Goal: Task Accomplishment & Management: Manage account settings

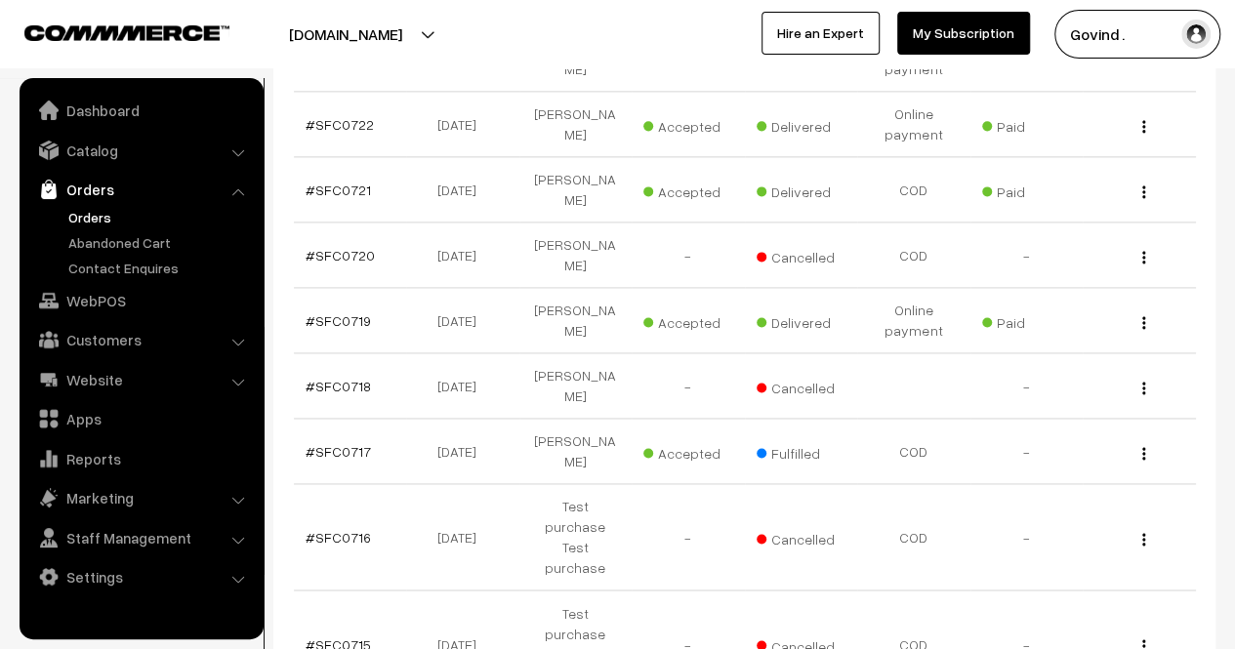
scroll to position [1229, 0]
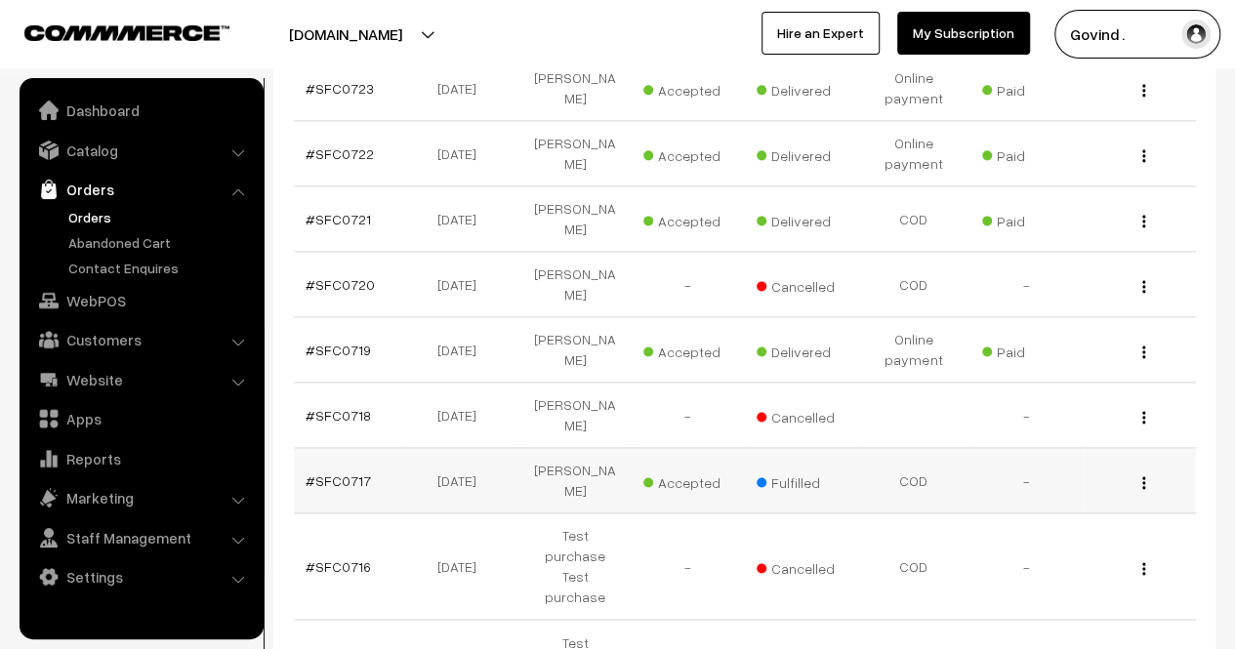
click at [1142, 477] on img "button" at bounding box center [1143, 483] width 3 height 13
click at [1098, 489] on link "View" at bounding box center [1058, 510] width 166 height 43
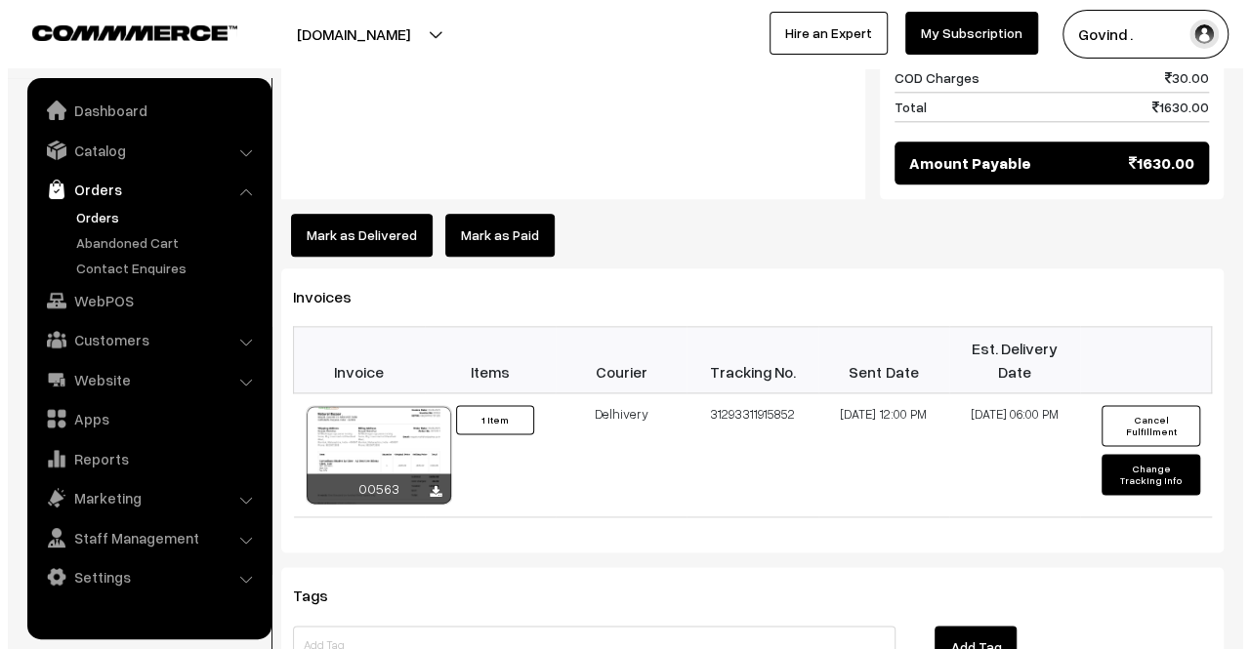
scroll to position [1057, 0]
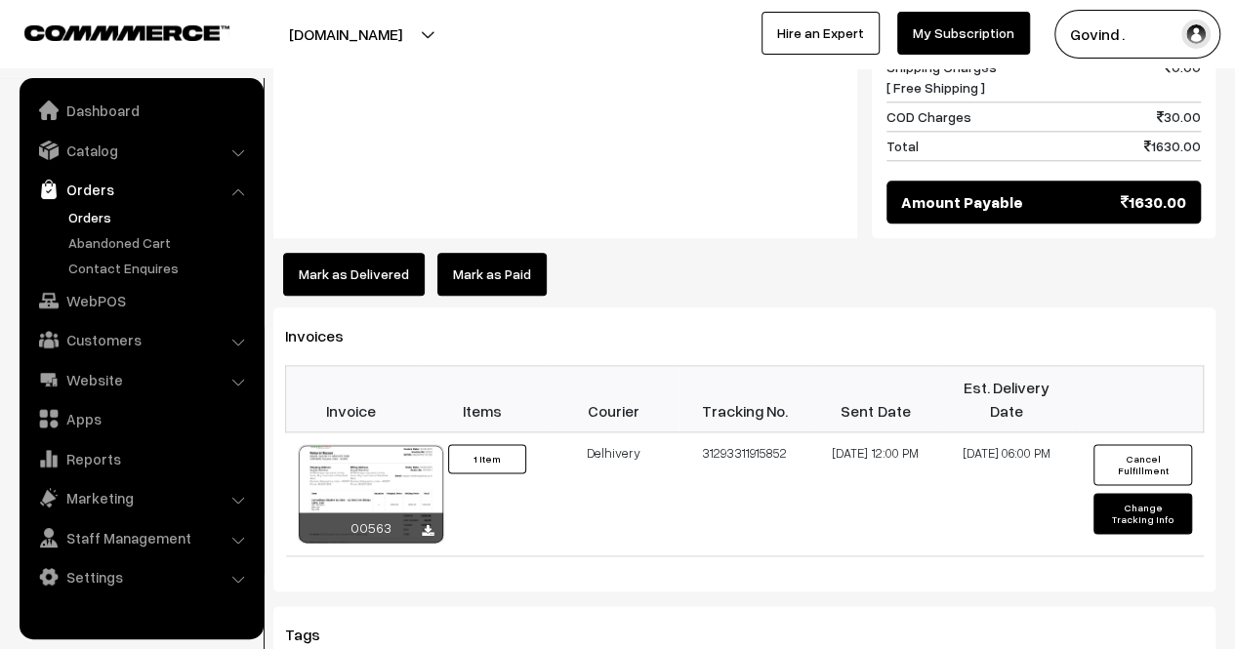
click at [324, 253] on button "Mark as Delivered" at bounding box center [354, 274] width 142 height 43
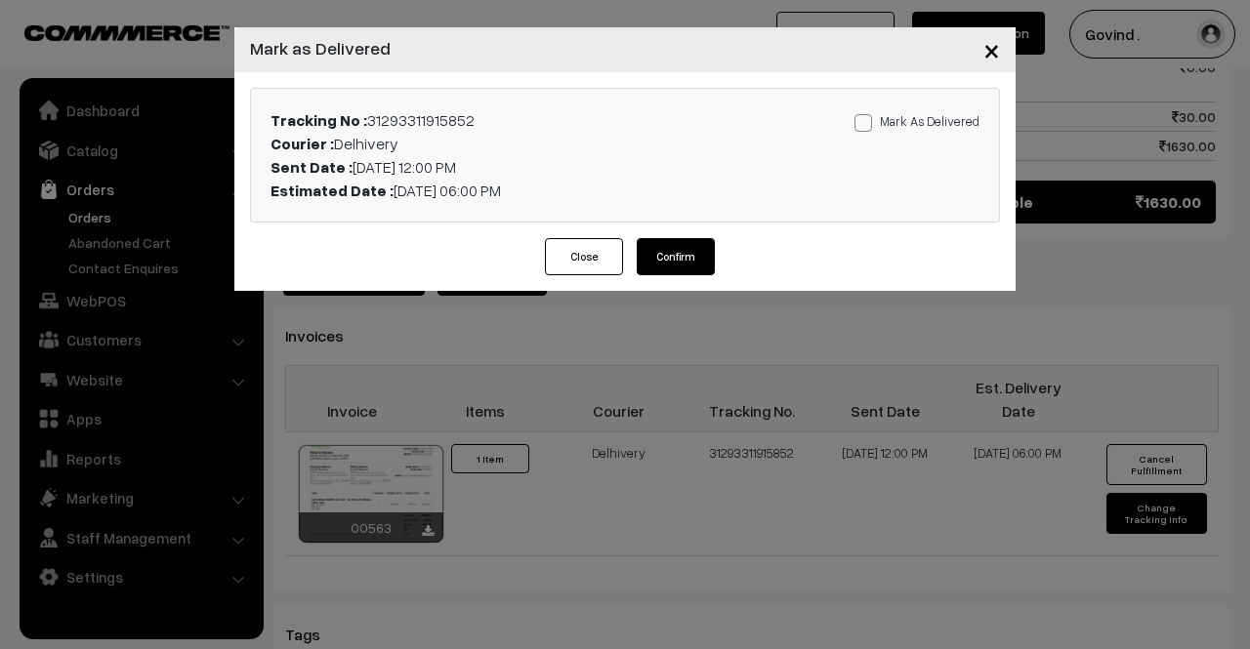
click at [865, 130] on span at bounding box center [863, 123] width 18 height 18
click at [865, 126] on input "Mark As Delivered" at bounding box center [860, 119] width 13 height 13
checkbox input "true"
click at [706, 253] on button "Confirm" at bounding box center [676, 256] width 78 height 37
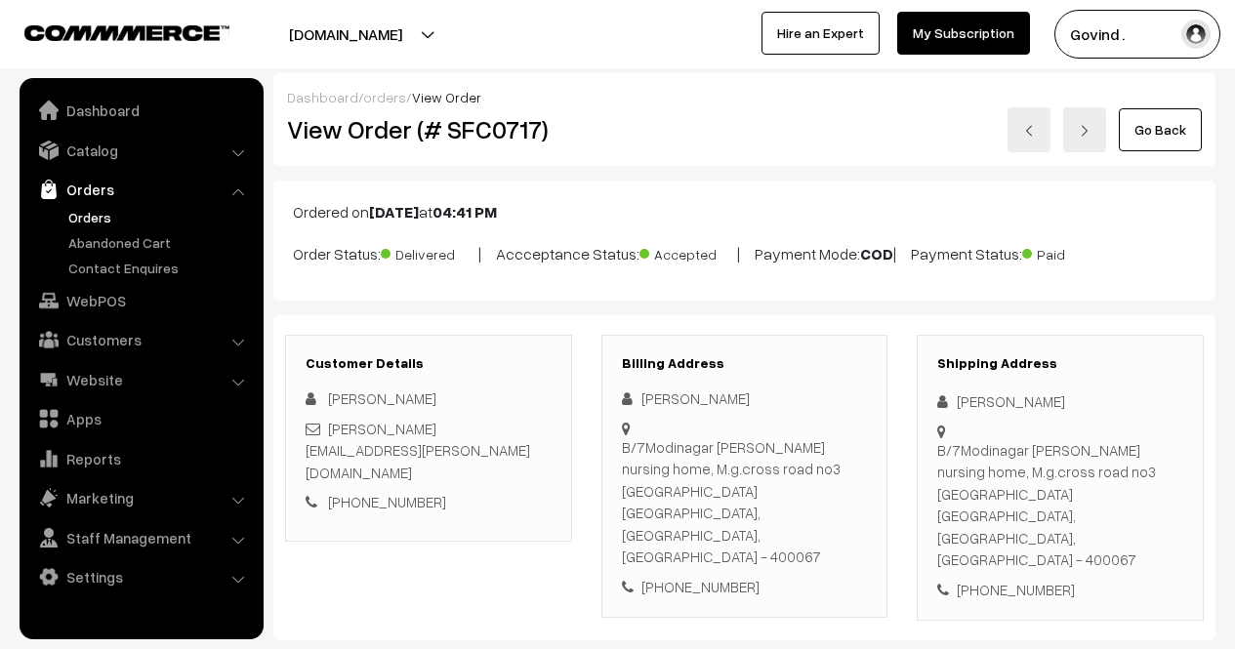
scroll to position [1057, 0]
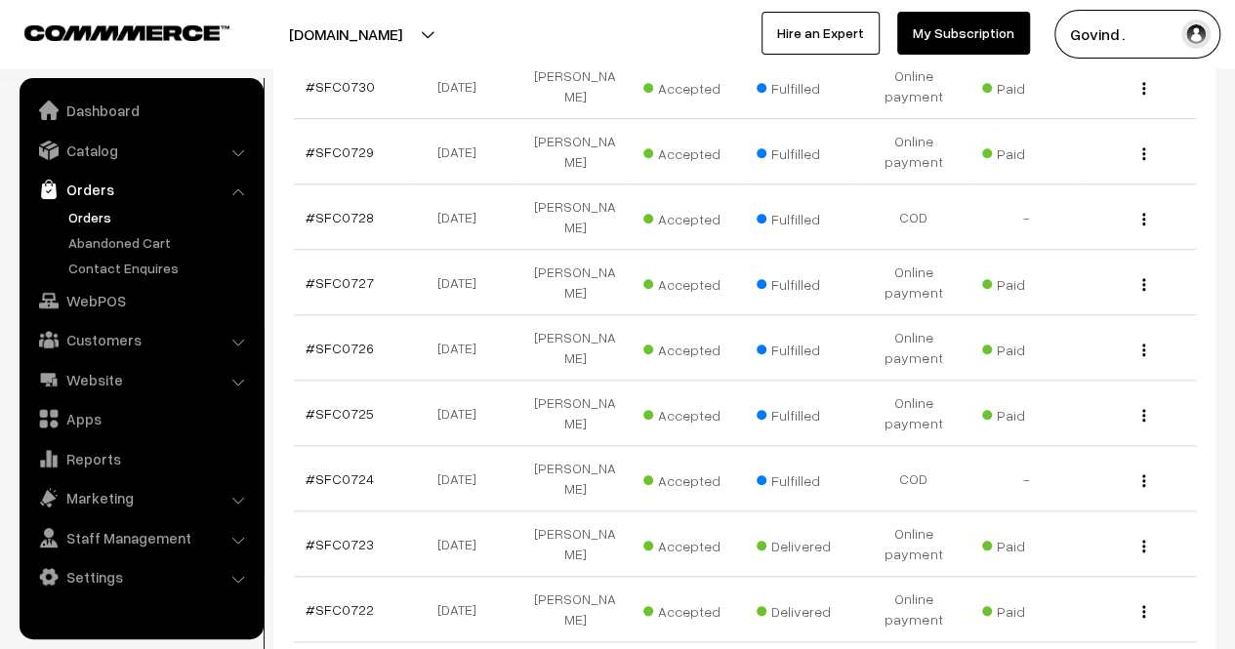
scroll to position [744, 0]
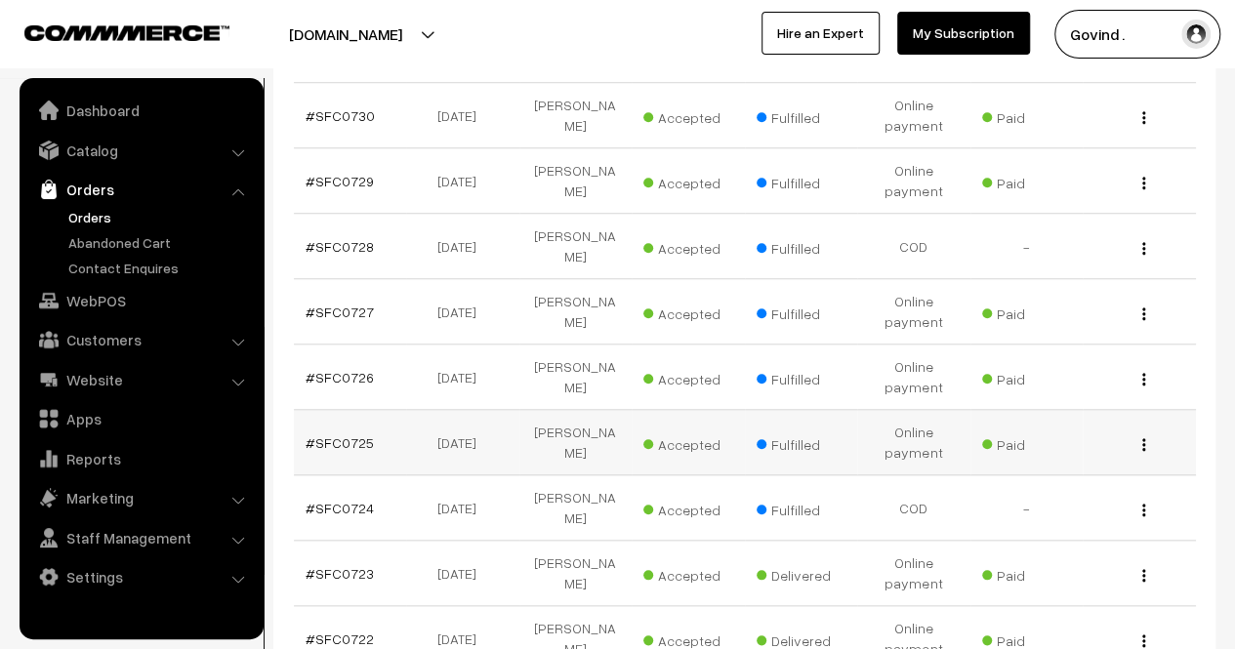
click at [1146, 433] on div "View" at bounding box center [1140, 443] width 90 height 21
click at [1144, 438] on img "button" at bounding box center [1143, 444] width 3 height 13
click at [1062, 451] on link "View" at bounding box center [1058, 472] width 166 height 43
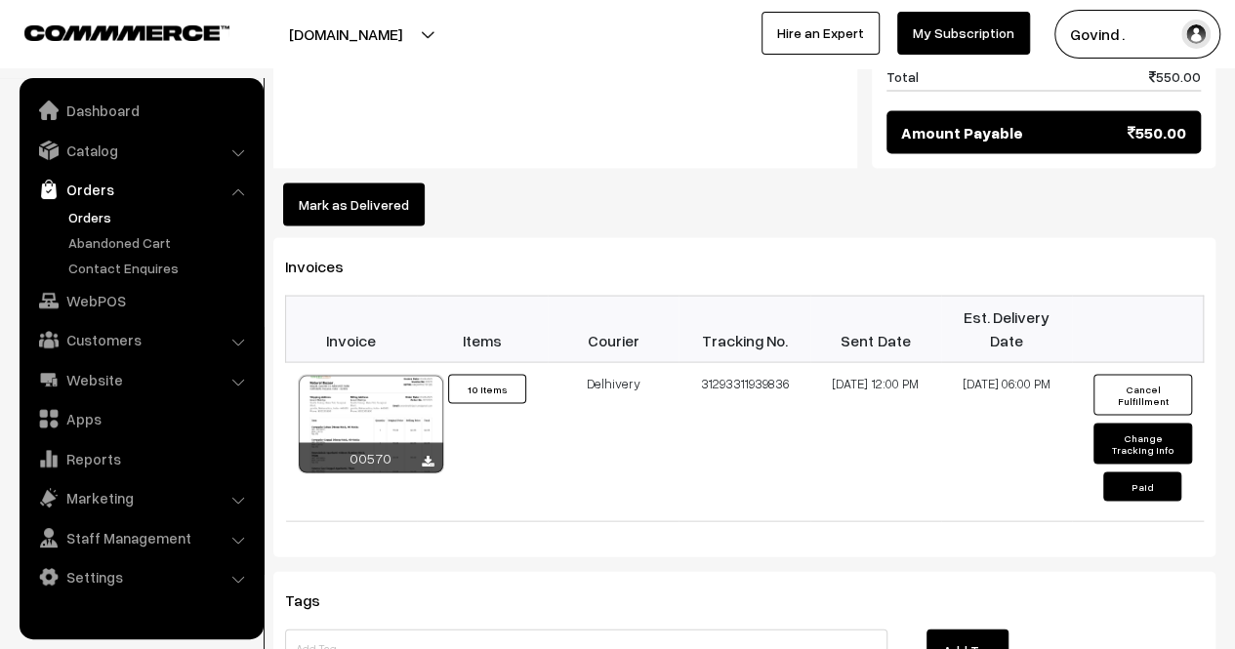
scroll to position [1806, 0]
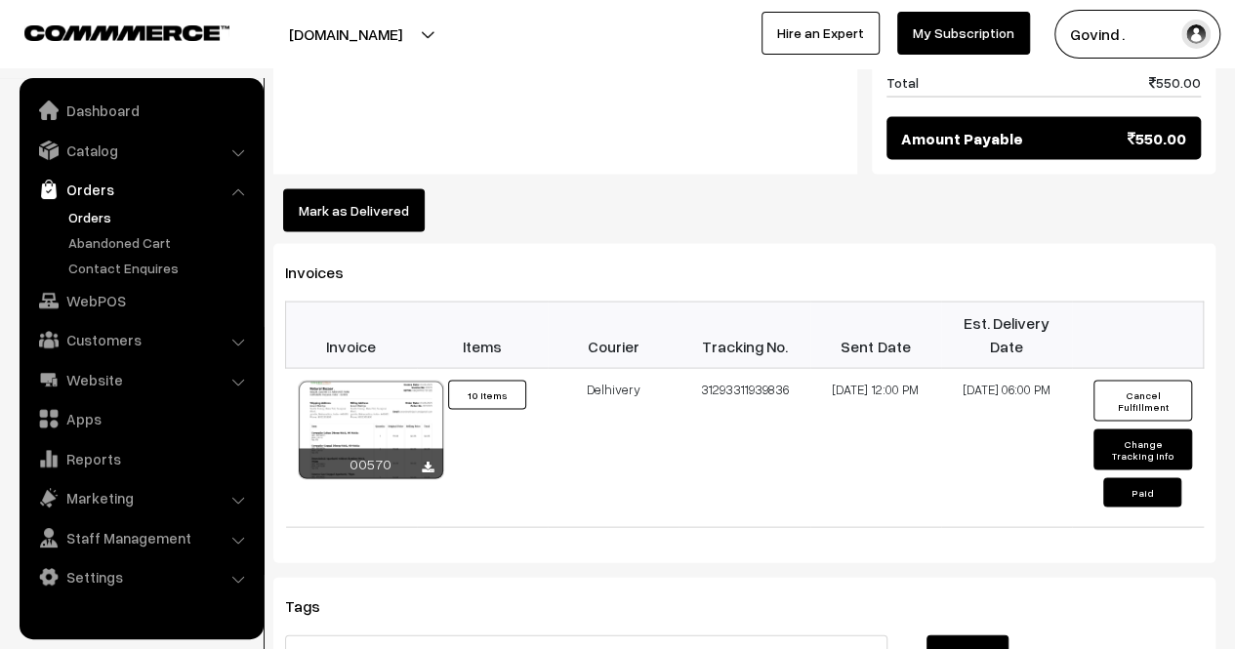
click at [357, 188] on button "Mark as Delivered" at bounding box center [354, 209] width 142 height 43
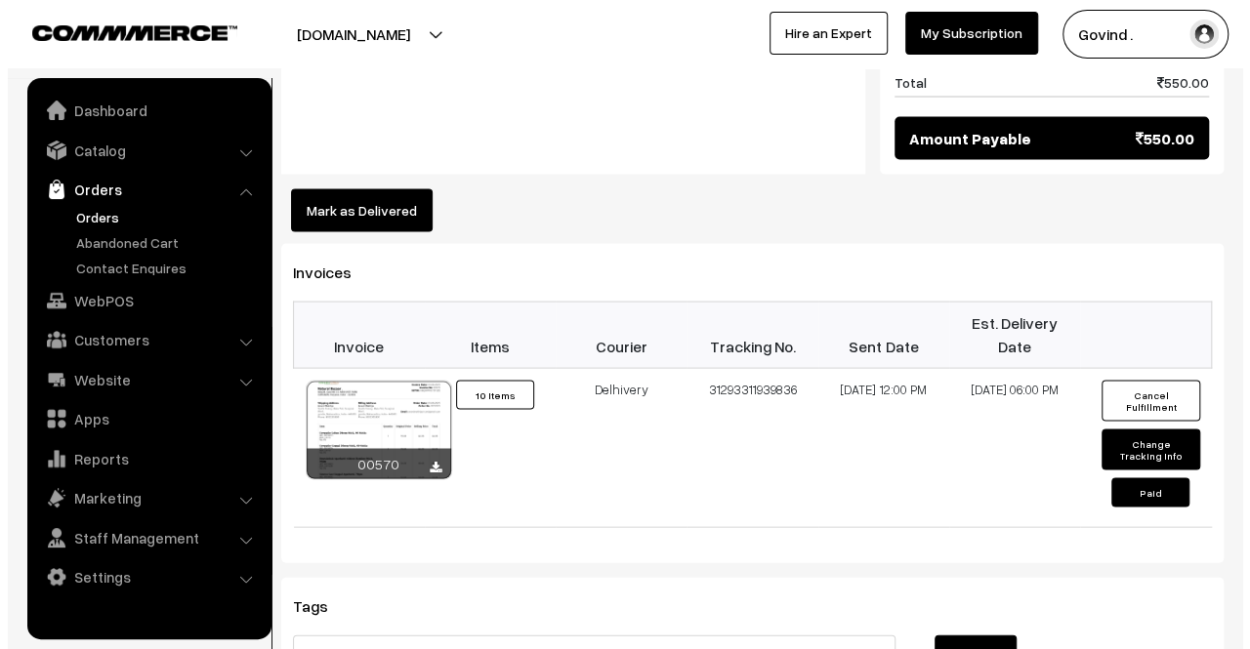
scroll to position [1812, 0]
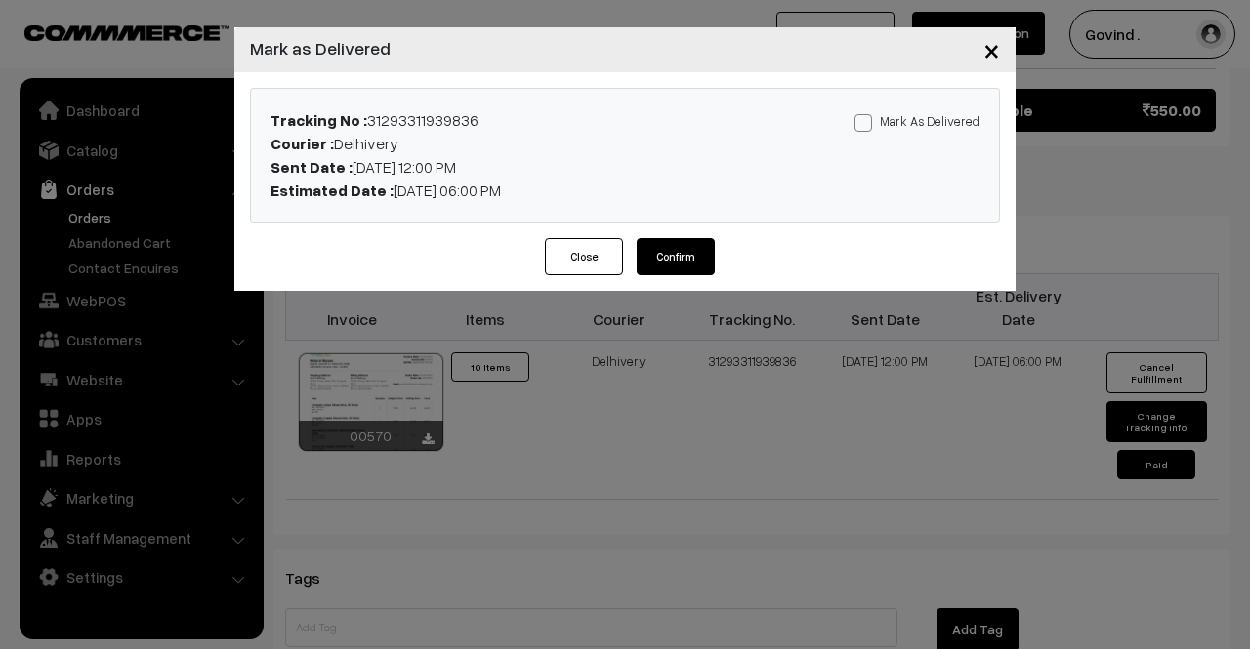
click at [861, 127] on span at bounding box center [863, 123] width 18 height 18
click at [861, 126] on input "Mark As Delivered" at bounding box center [860, 119] width 13 height 13
checkbox input "true"
click at [699, 251] on button "Confirm" at bounding box center [676, 256] width 78 height 37
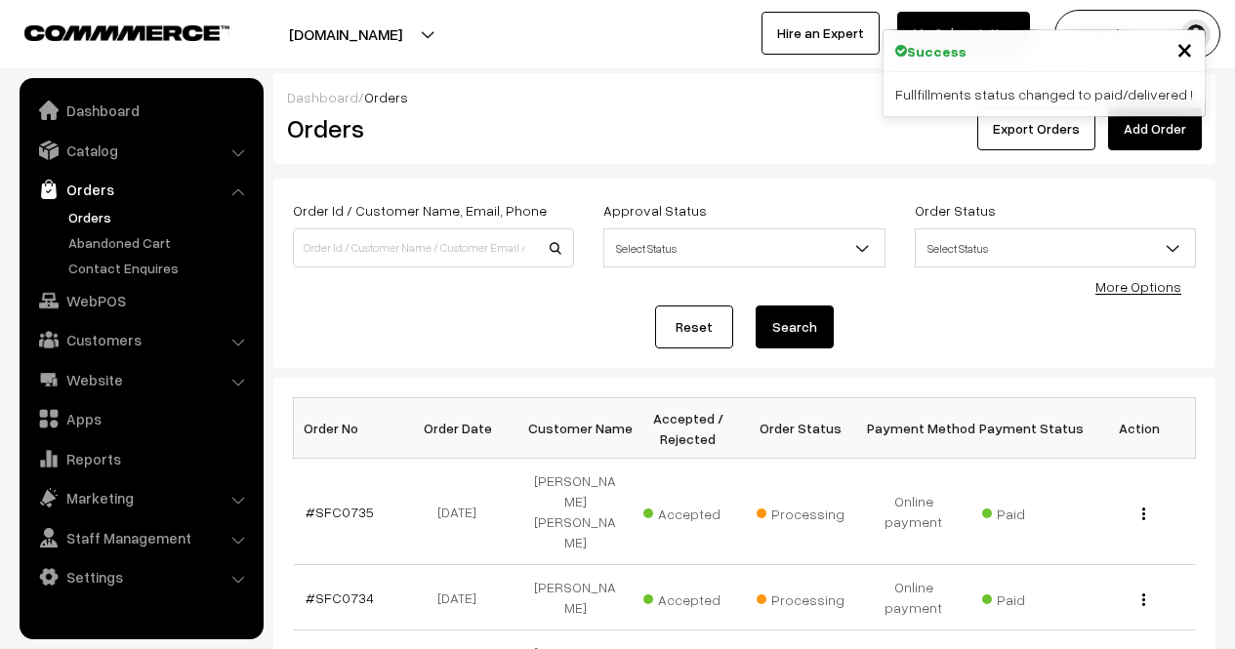
scroll to position [744, 0]
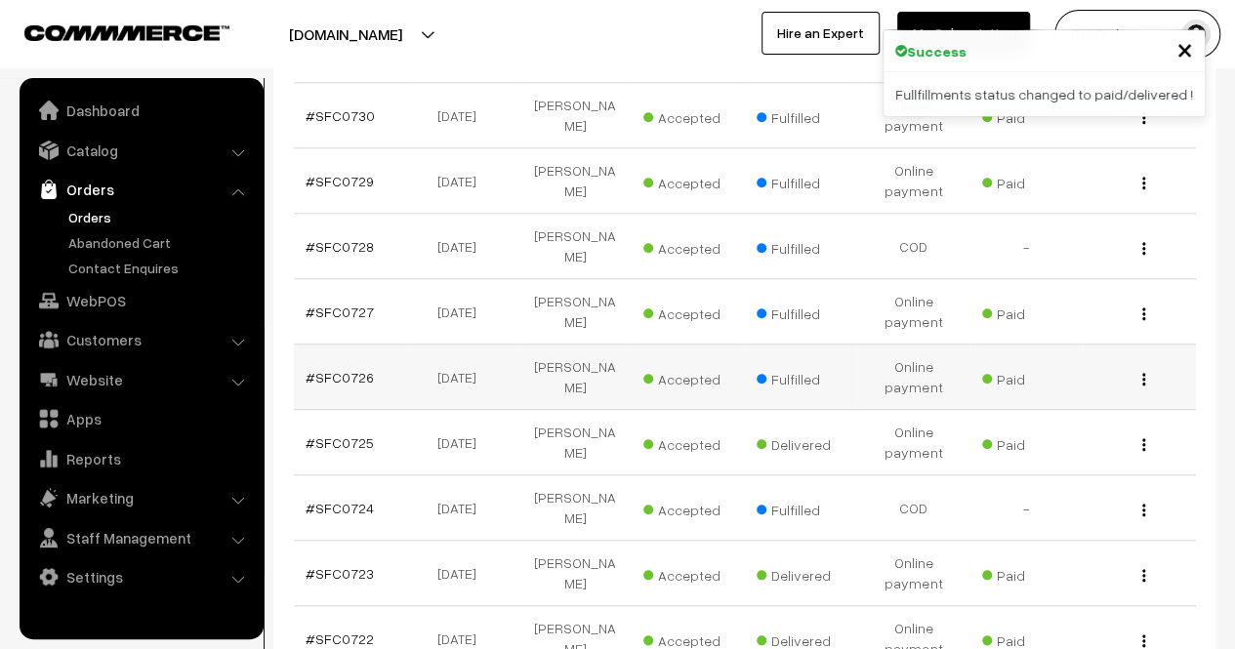
click at [1146, 367] on div "View" at bounding box center [1140, 377] width 90 height 21
click at [1144, 373] on img "button" at bounding box center [1143, 379] width 3 height 13
click at [1089, 386] on link "View" at bounding box center [1058, 407] width 166 height 43
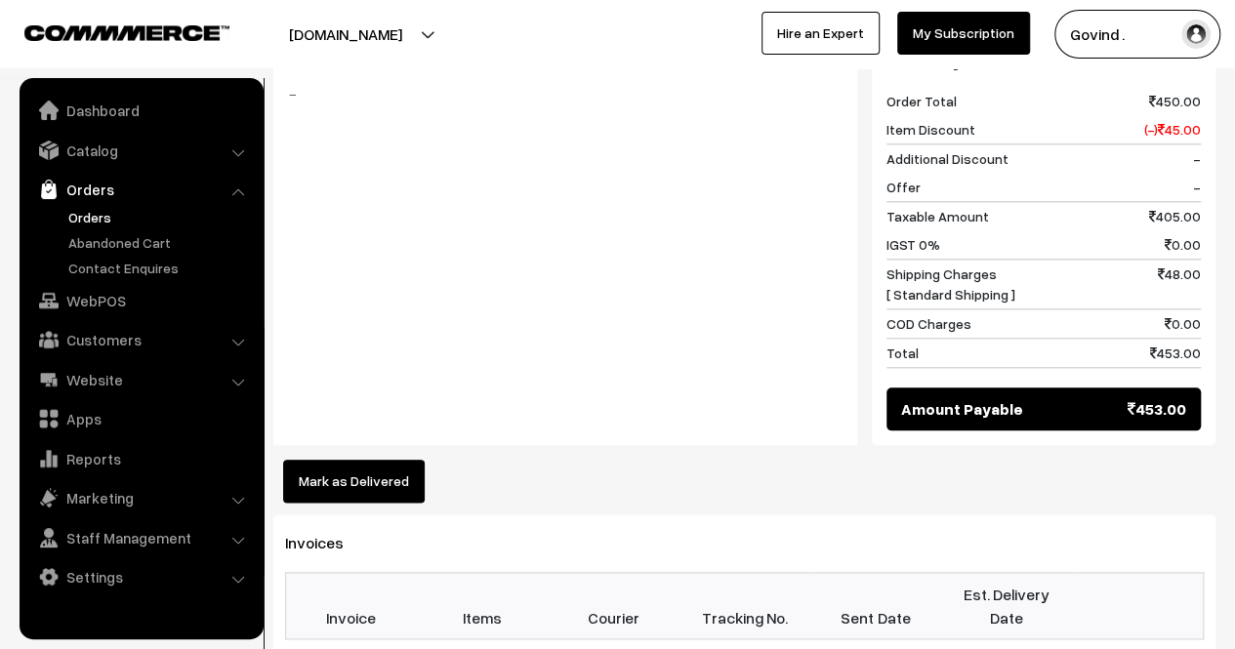
scroll to position [1242, 0]
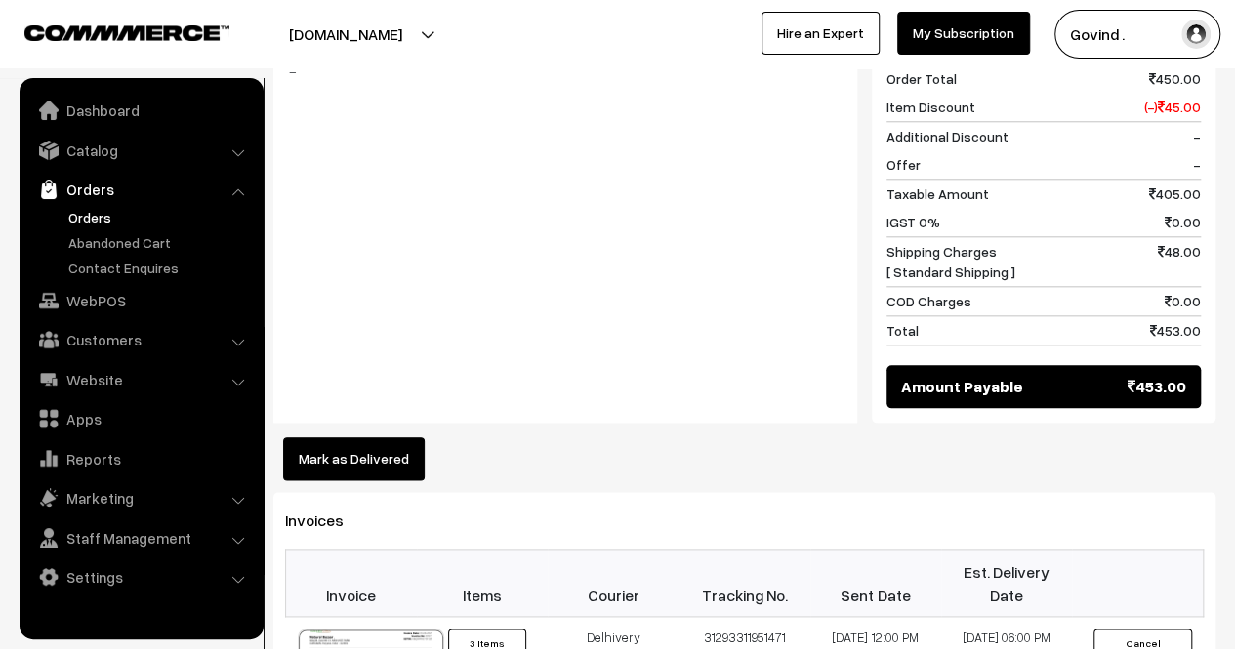
click at [391, 437] on button "Mark as Delivered" at bounding box center [354, 458] width 142 height 43
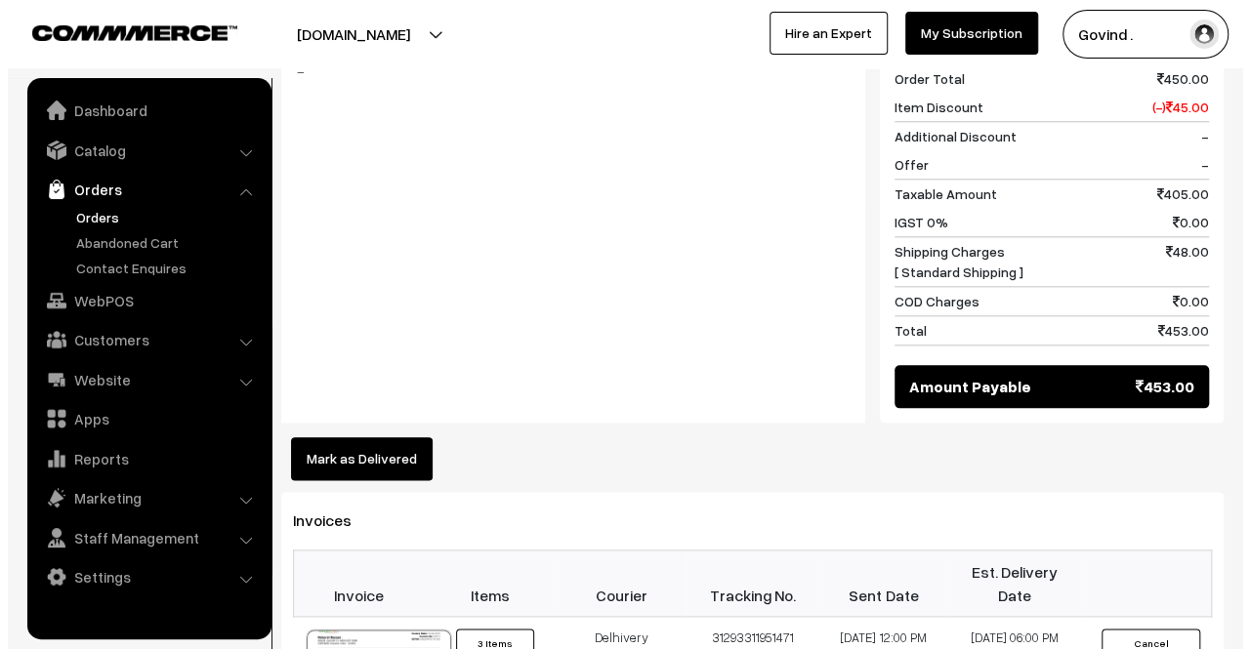
scroll to position [944, 0]
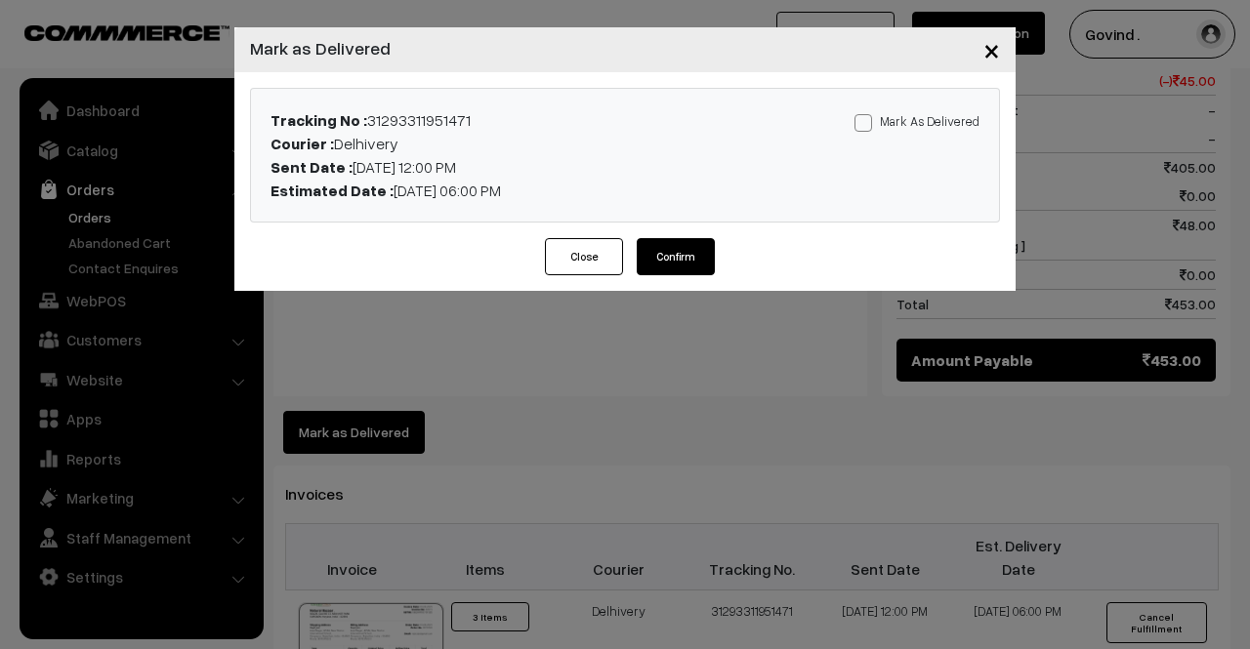
click at [872, 126] on span at bounding box center [863, 123] width 18 height 18
click at [867, 126] on input "Mark As Delivered" at bounding box center [860, 119] width 13 height 13
checkbox input "true"
click at [687, 261] on button "Confirm" at bounding box center [676, 256] width 78 height 37
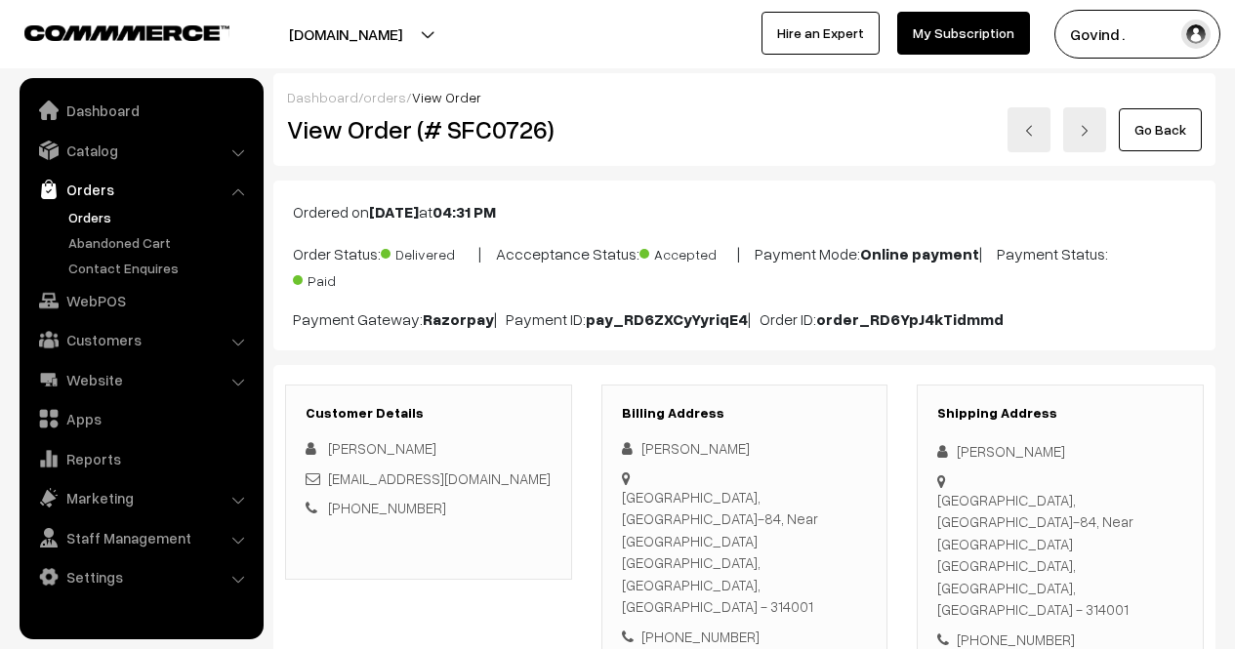
scroll to position [940, 0]
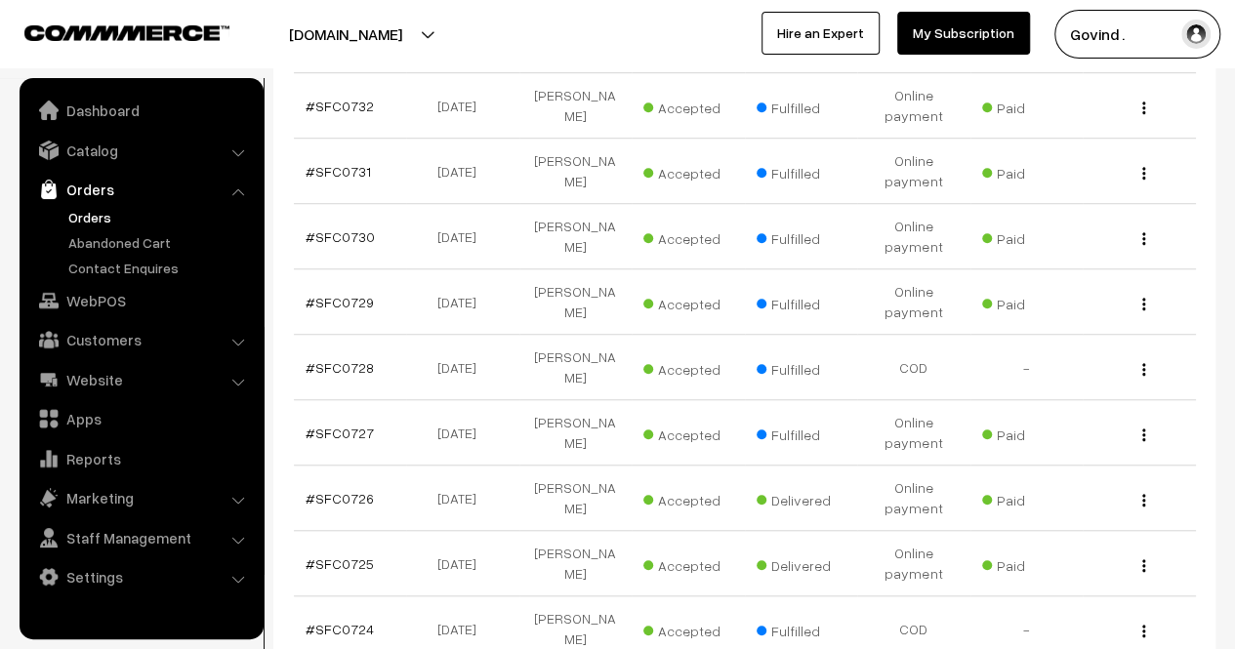
scroll to position [602, 0]
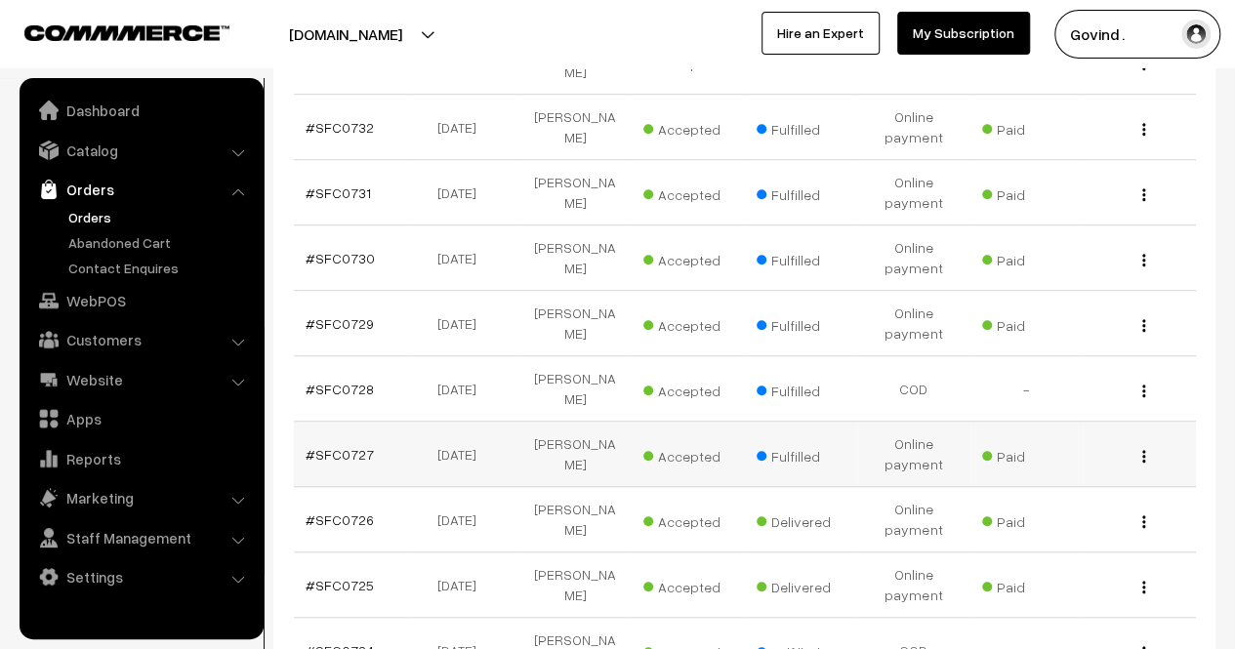
click at [1144, 450] on img "button" at bounding box center [1143, 456] width 3 height 13
click at [1071, 463] on link "View" at bounding box center [1058, 484] width 166 height 43
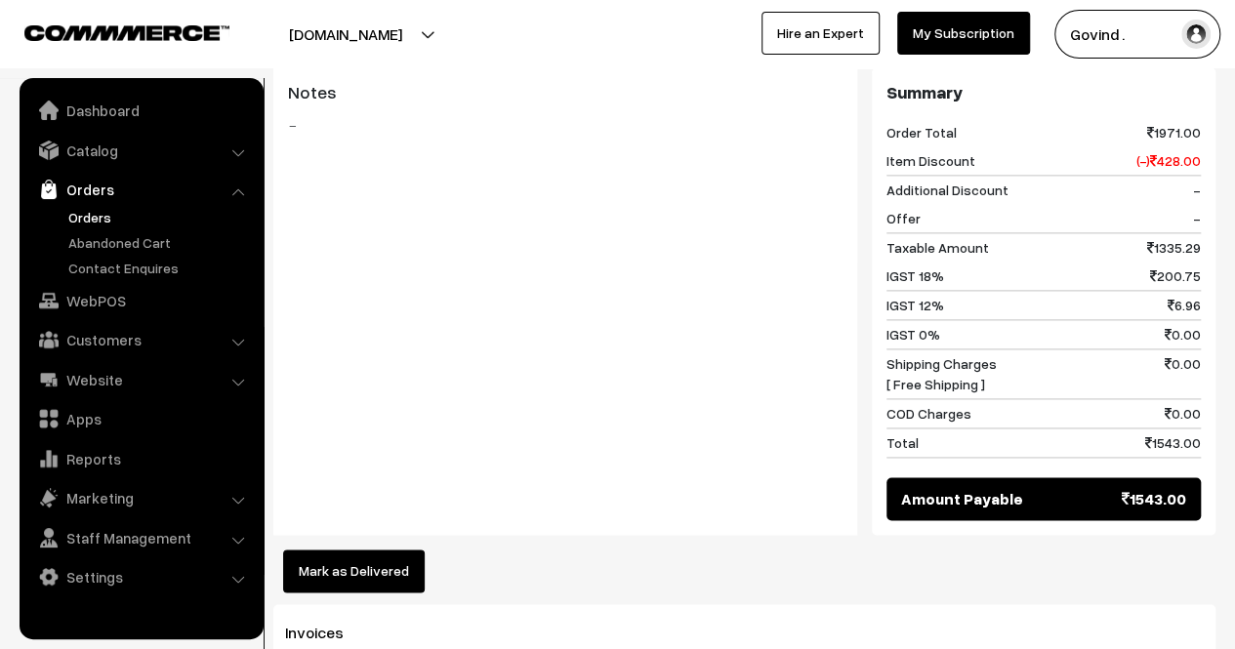
scroll to position [1347, 0]
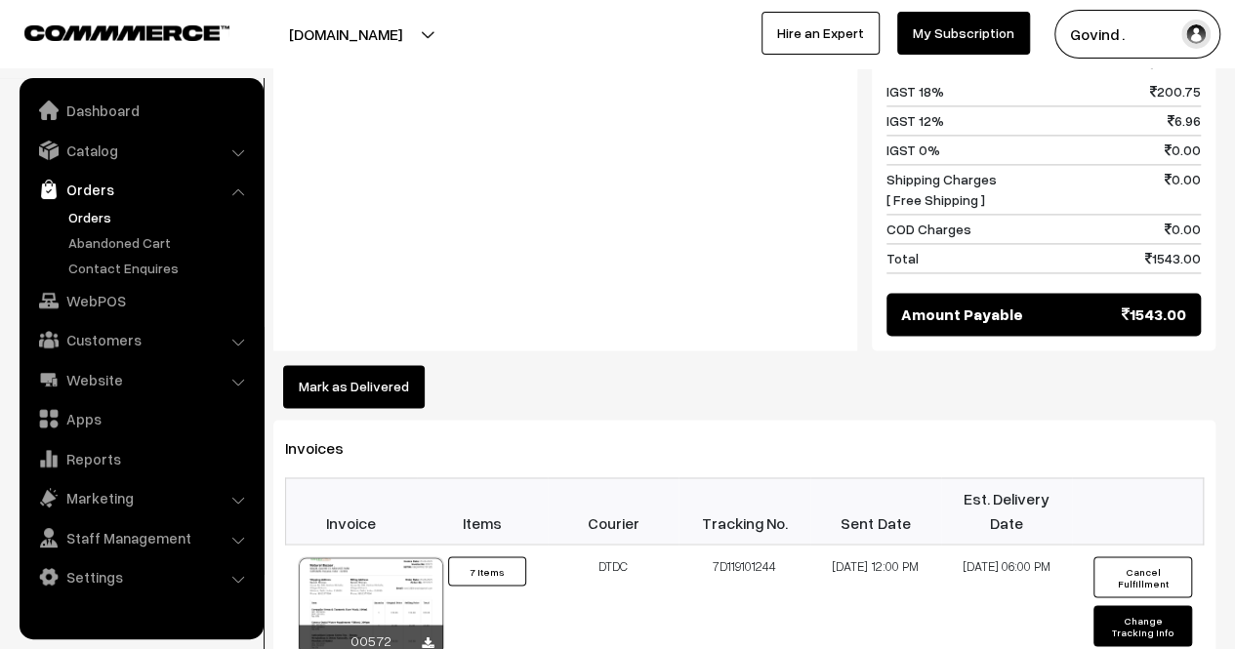
click at [363, 366] on button "Mark as Delivered" at bounding box center [354, 386] width 142 height 43
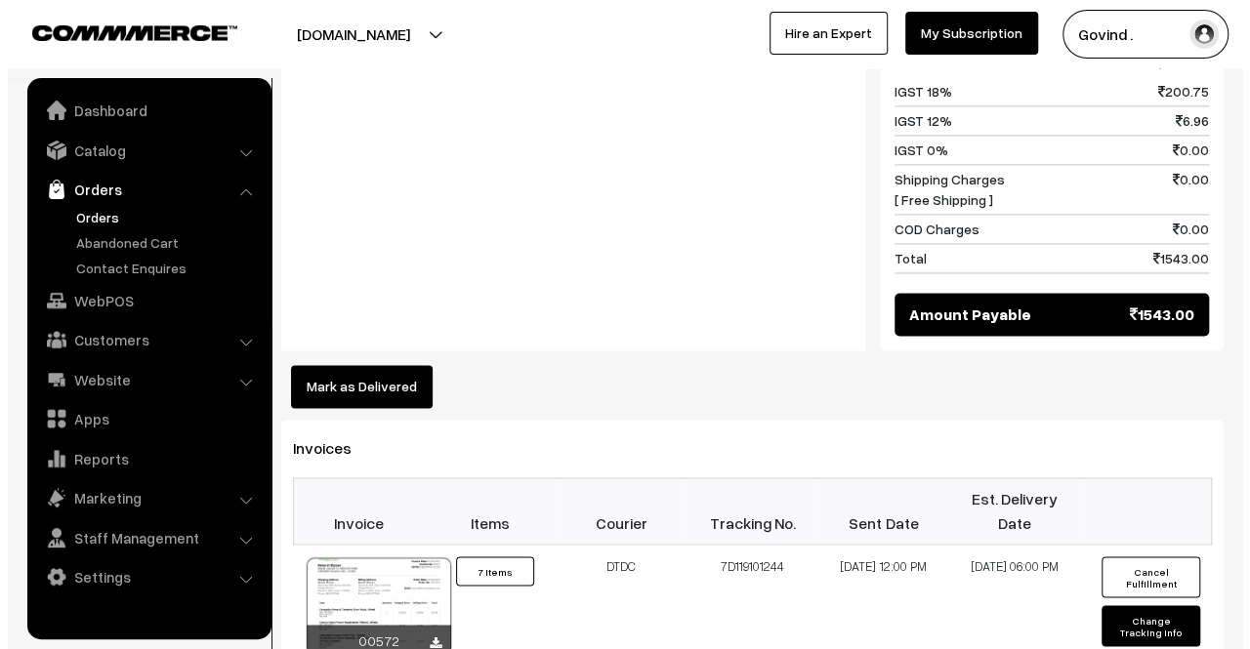
scroll to position [1349, 0]
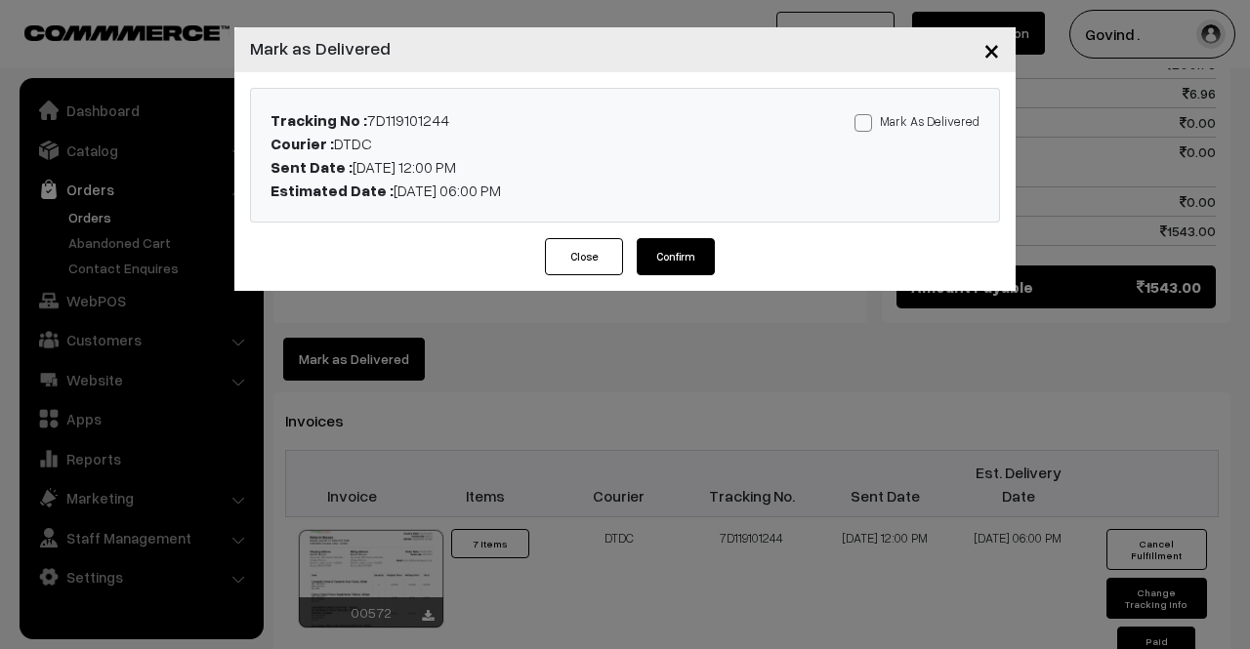
click at [868, 116] on span at bounding box center [863, 123] width 18 height 18
click at [867, 116] on input "Mark As Delivered" at bounding box center [860, 119] width 13 height 13
checkbox input "true"
click at [660, 247] on button "Confirm" at bounding box center [676, 256] width 78 height 37
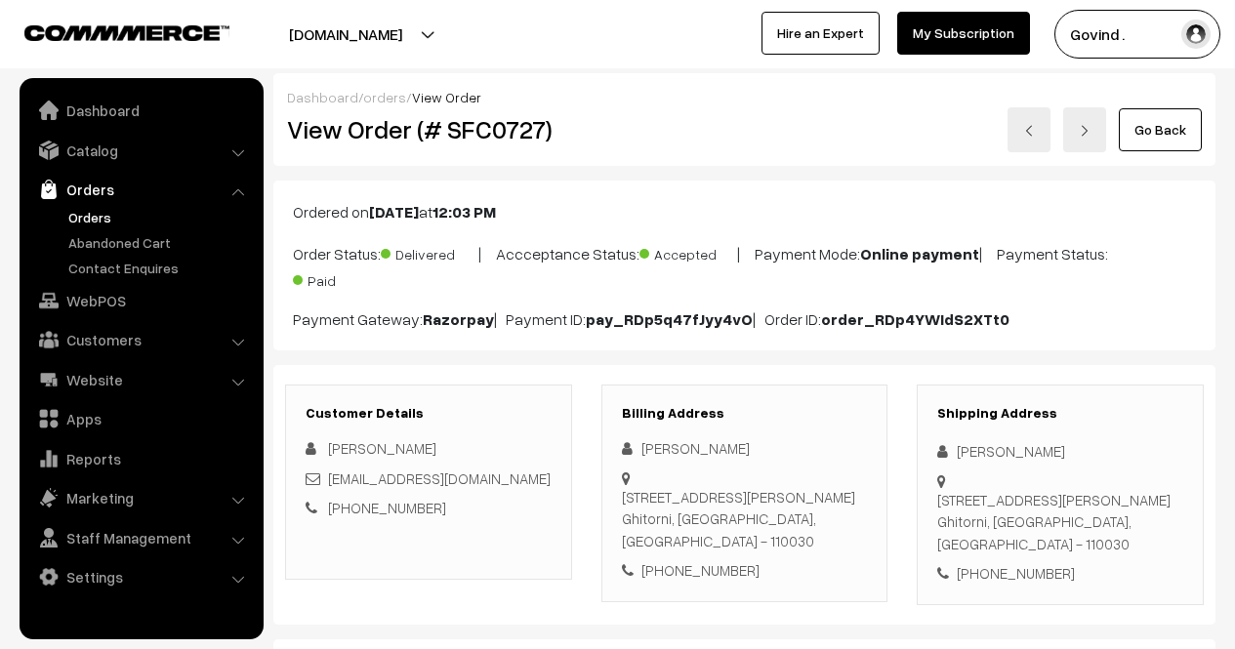
scroll to position [1347, 0]
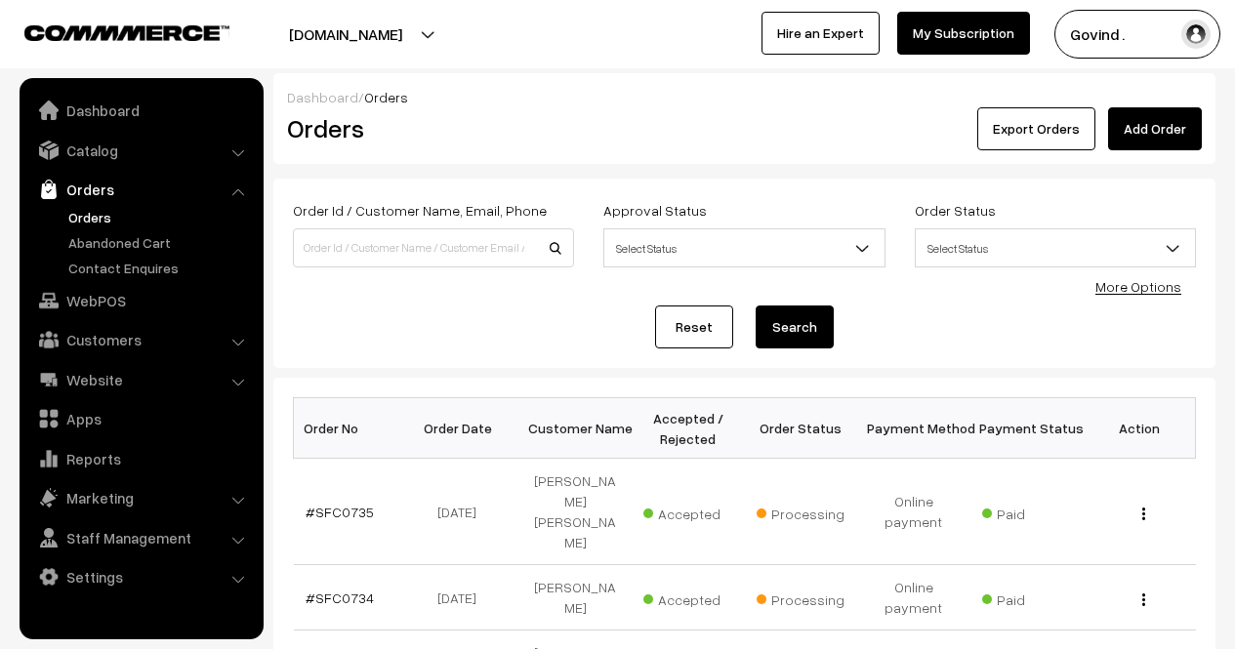
scroll to position [602, 0]
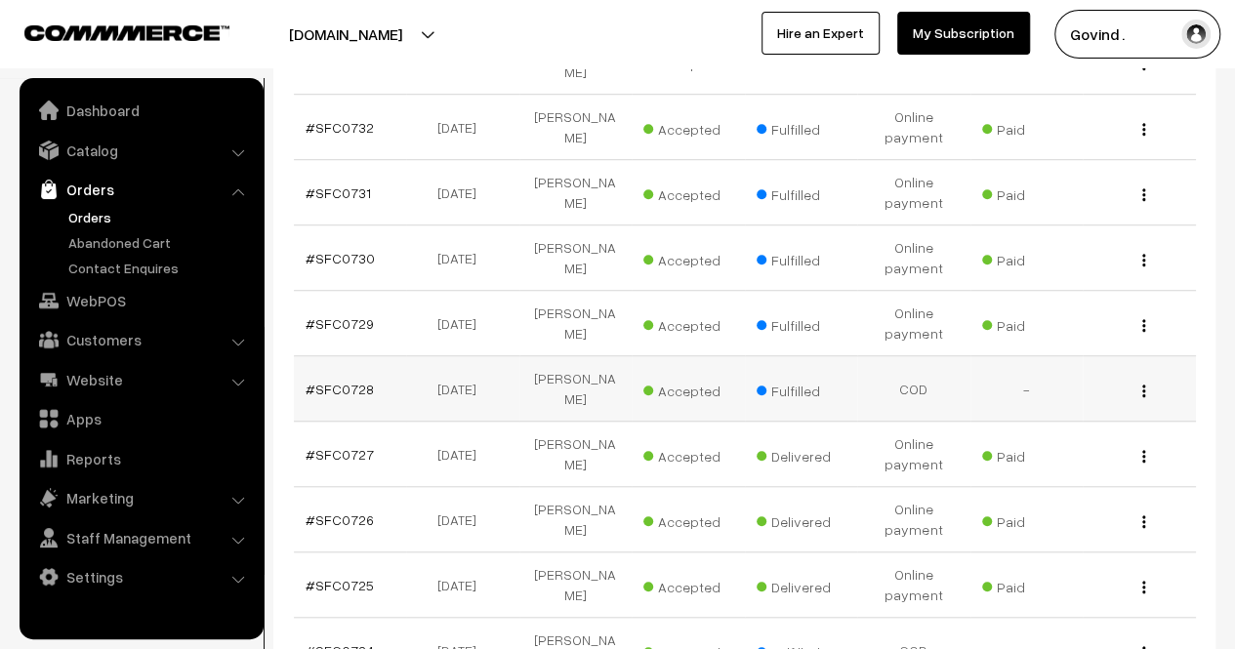
click at [1144, 385] on img "button" at bounding box center [1143, 391] width 3 height 13
click at [1066, 397] on link "View" at bounding box center [1058, 418] width 166 height 43
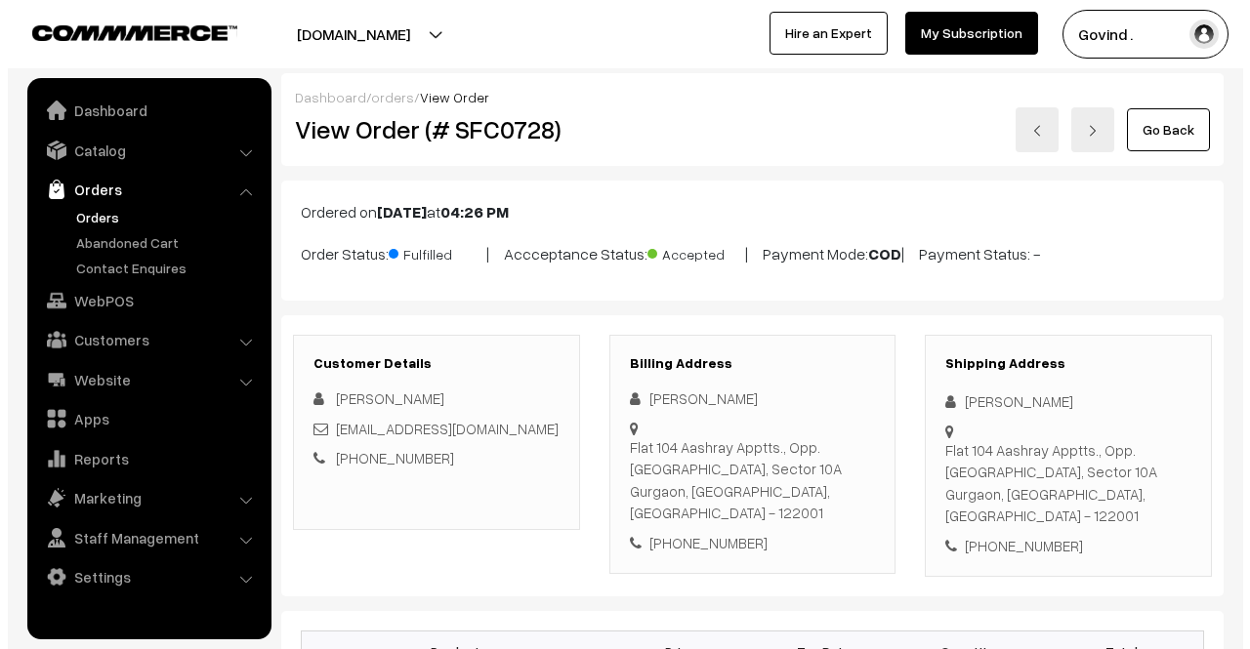
scroll to position [871, 0]
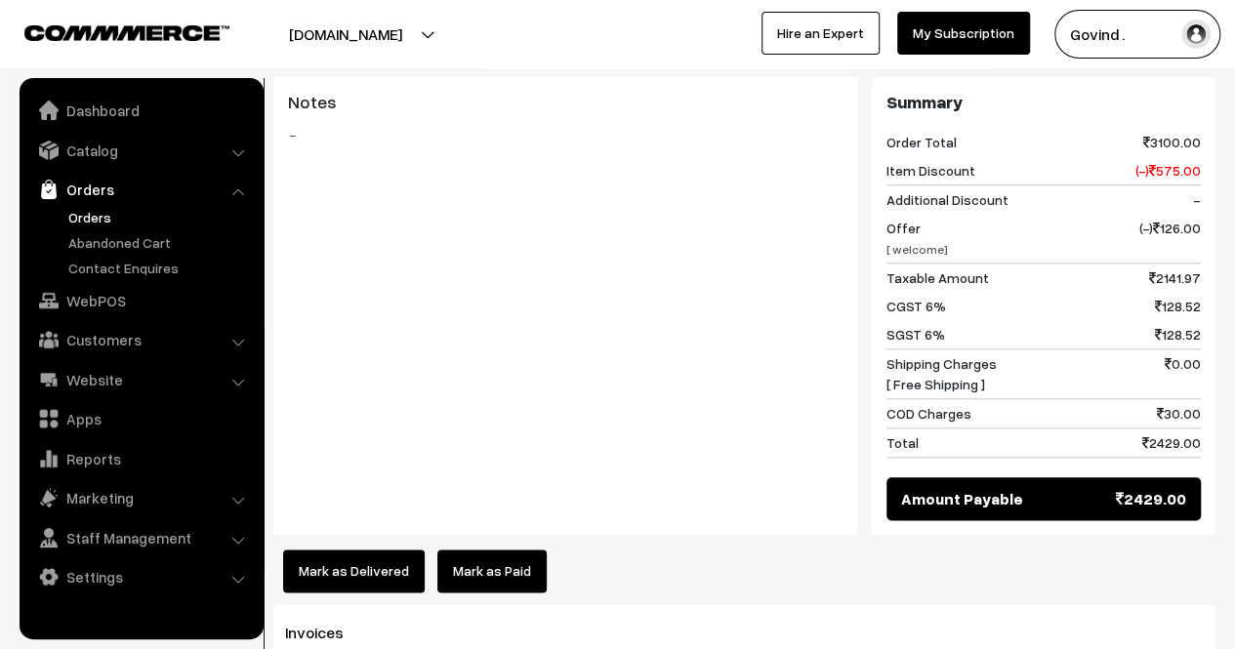
click at [357, 521] on div "Product Price Tax Rate Quantity Total Gavyadhara Bhadve ka Ghee - A2 Desi Cow B…" at bounding box center [744, 166] width 942 height 852
click at [352, 550] on button "Mark as Delivered" at bounding box center [354, 571] width 142 height 43
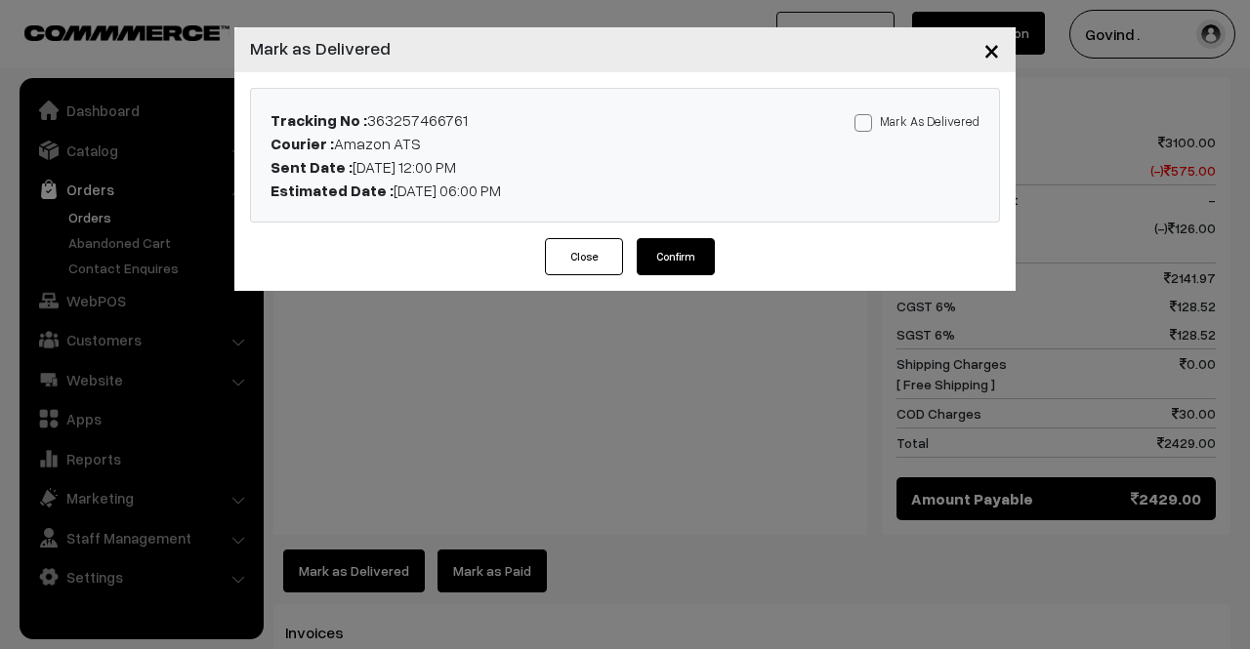
click at [859, 120] on span at bounding box center [863, 123] width 18 height 18
click at [859, 120] on input "Mark As Delivered" at bounding box center [860, 119] width 13 height 13
checkbox input "true"
click at [680, 257] on button "Confirm" at bounding box center [676, 256] width 78 height 37
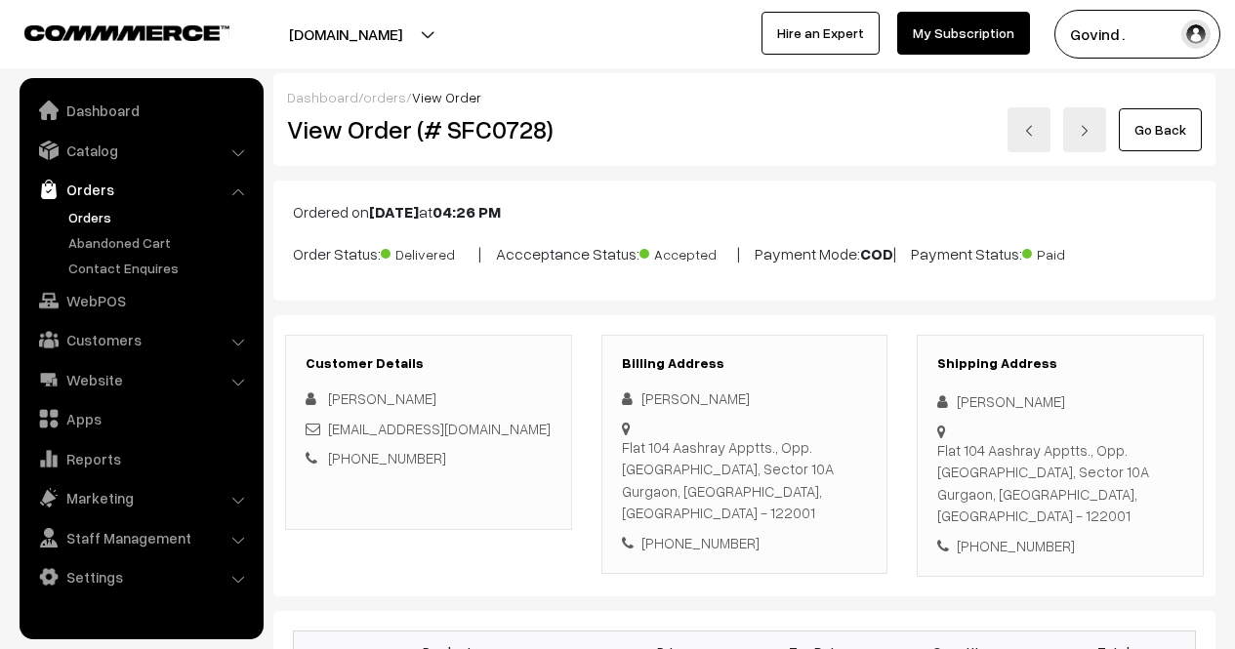
scroll to position [871, 0]
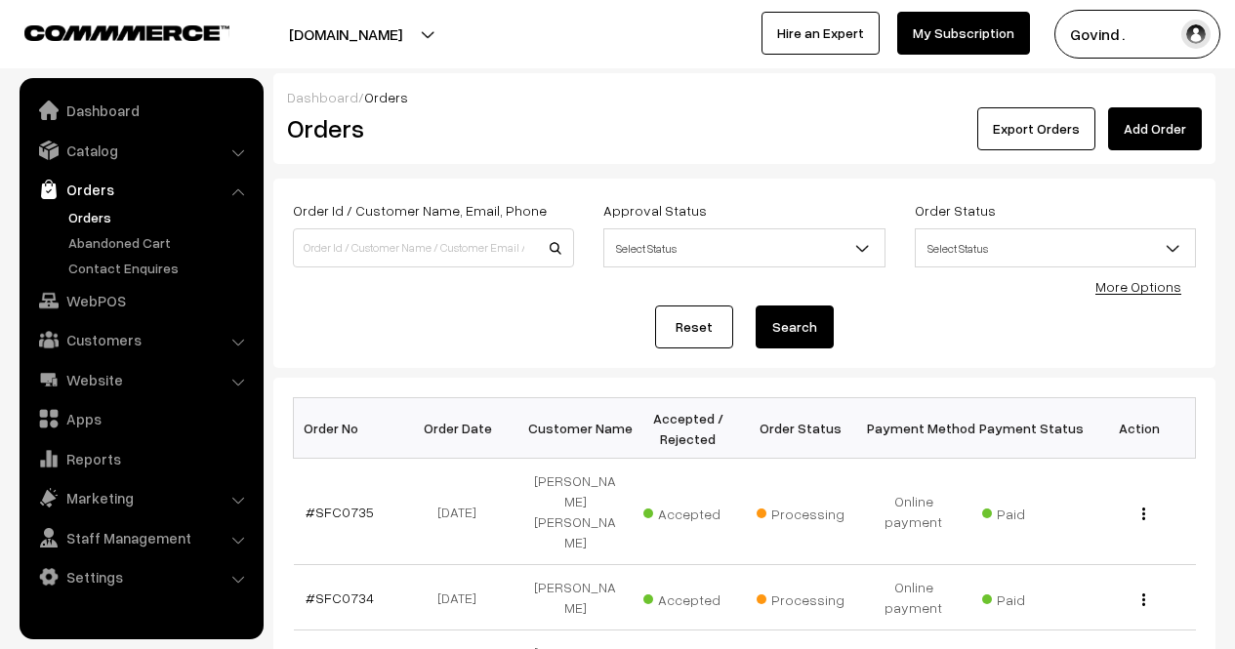
scroll to position [602, 0]
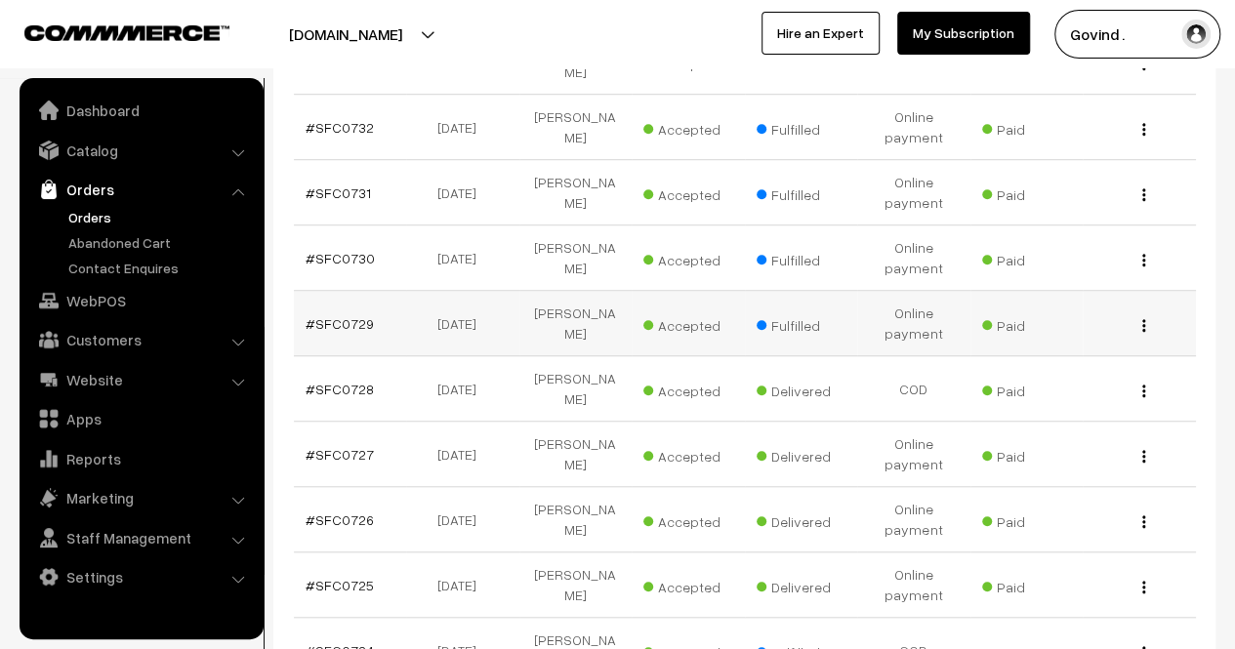
click at [1146, 313] on div "View" at bounding box center [1140, 323] width 90 height 21
click at [1144, 319] on img "button" at bounding box center [1143, 325] width 3 height 13
click at [1085, 332] on link "View" at bounding box center [1058, 353] width 166 height 43
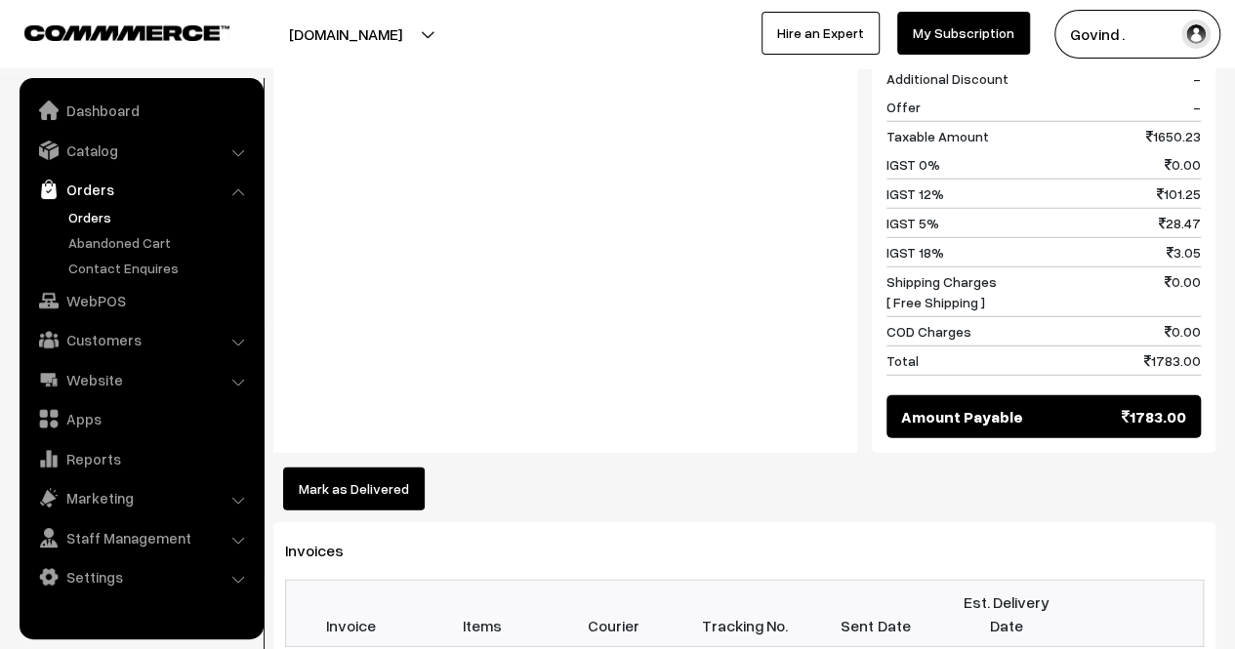
click at [382, 468] on button "Mark as Delivered" at bounding box center [354, 489] width 142 height 43
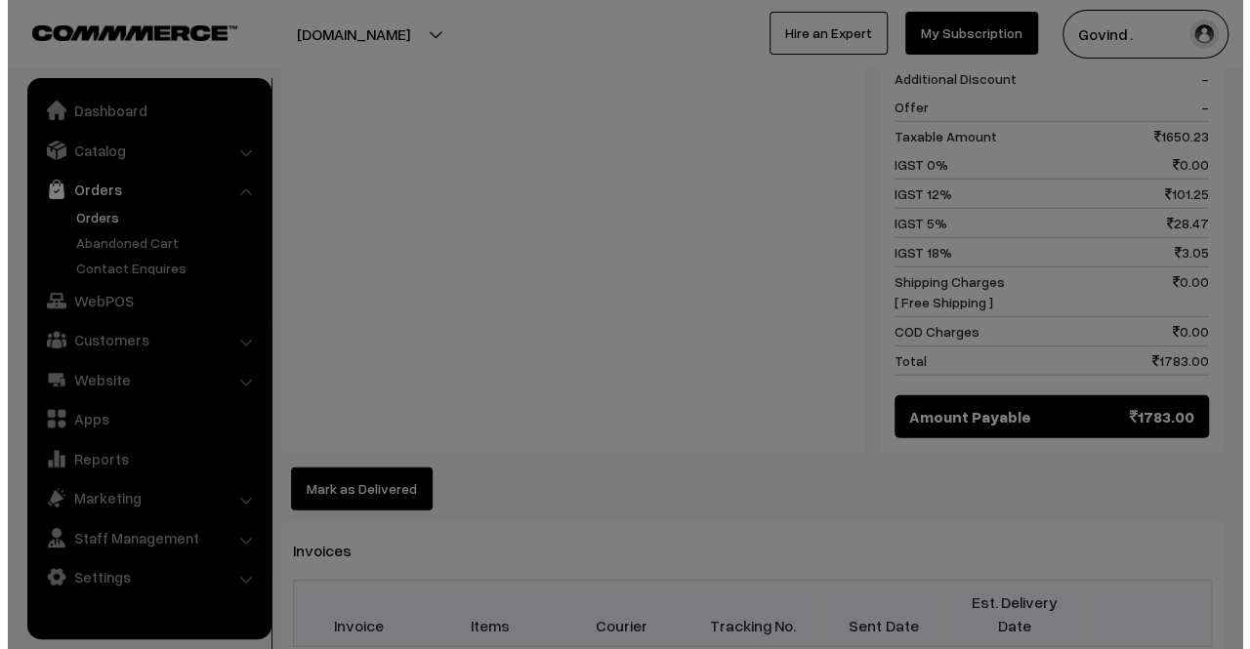
scroll to position [2559, 0]
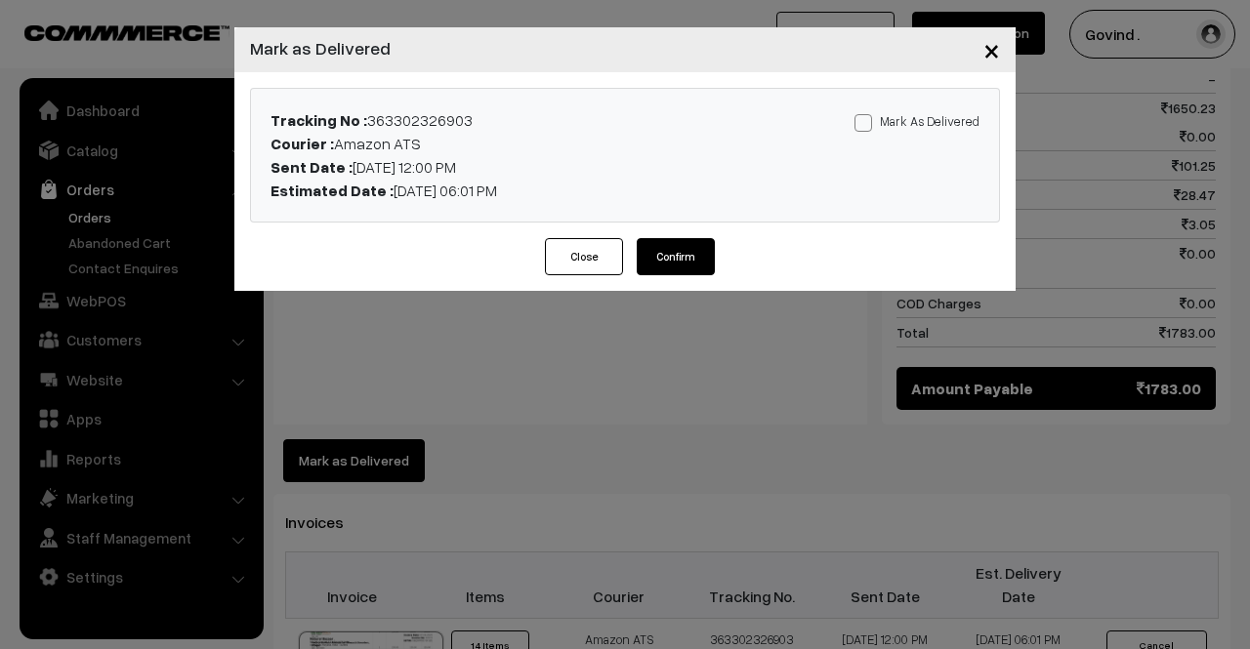
click at [862, 126] on span at bounding box center [863, 123] width 18 height 18
click at [862, 126] on input "Mark As Delivered" at bounding box center [860, 119] width 13 height 13
checkbox input "true"
click at [685, 247] on button "Confirm" at bounding box center [676, 256] width 78 height 37
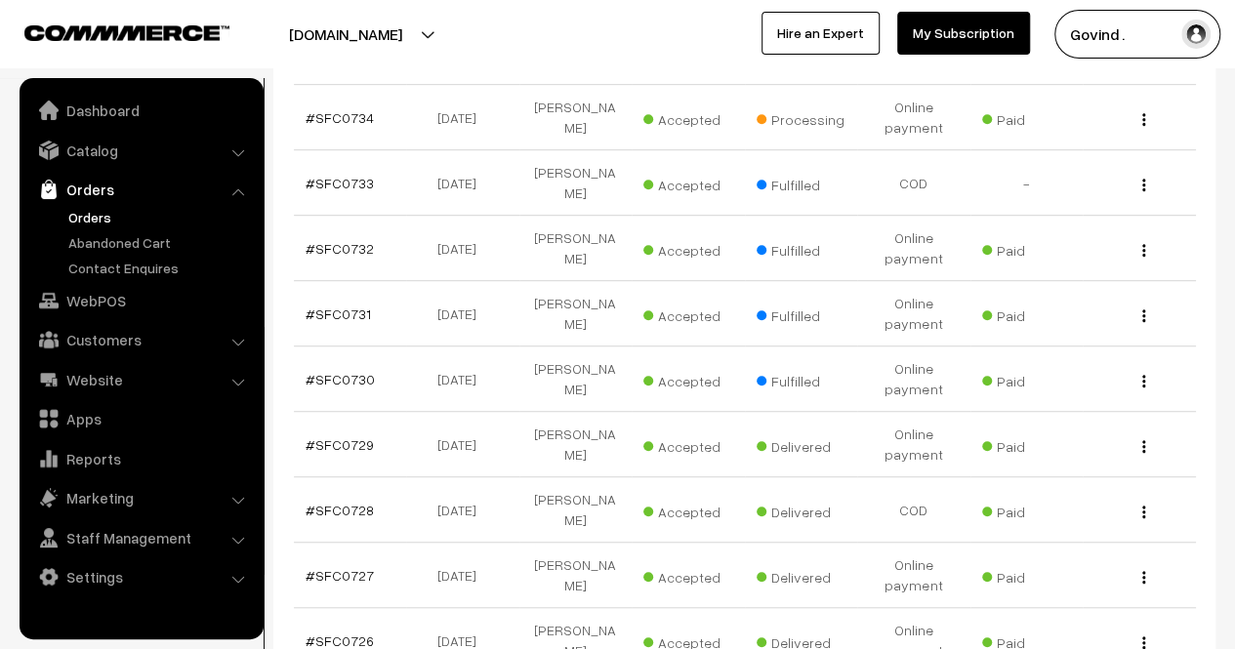
scroll to position [459, 0]
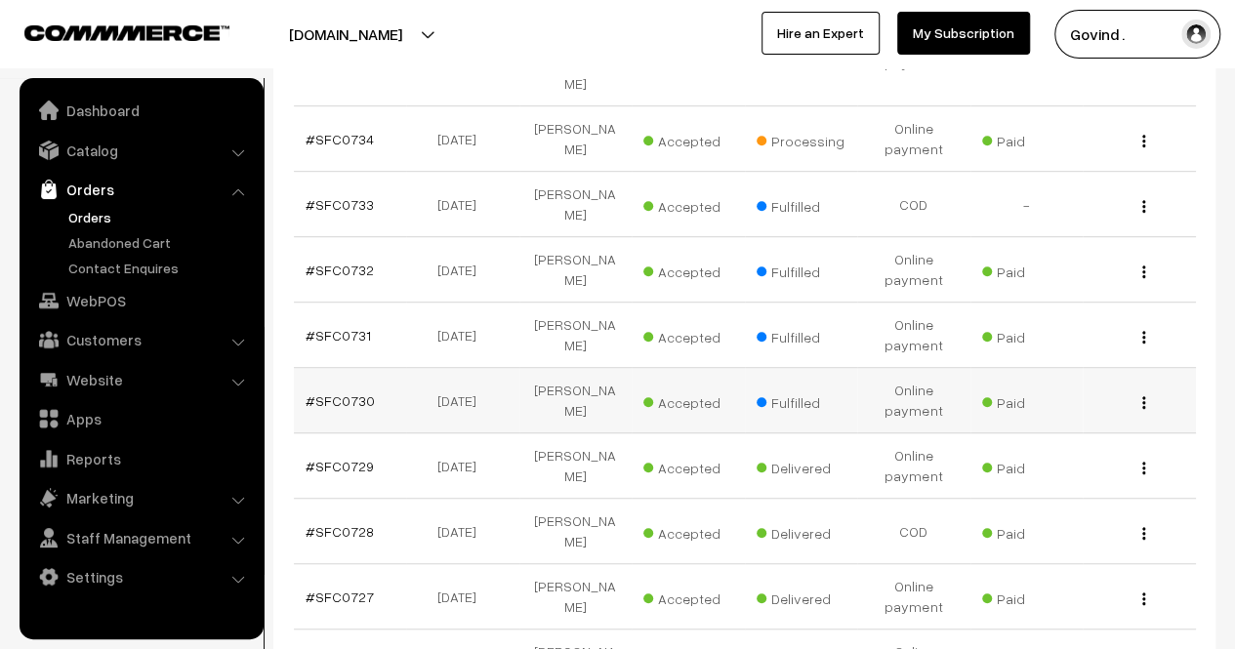
click at [1145, 394] on button "button" at bounding box center [1144, 402] width 5 height 16
click at [1100, 409] on link "View" at bounding box center [1058, 430] width 166 height 43
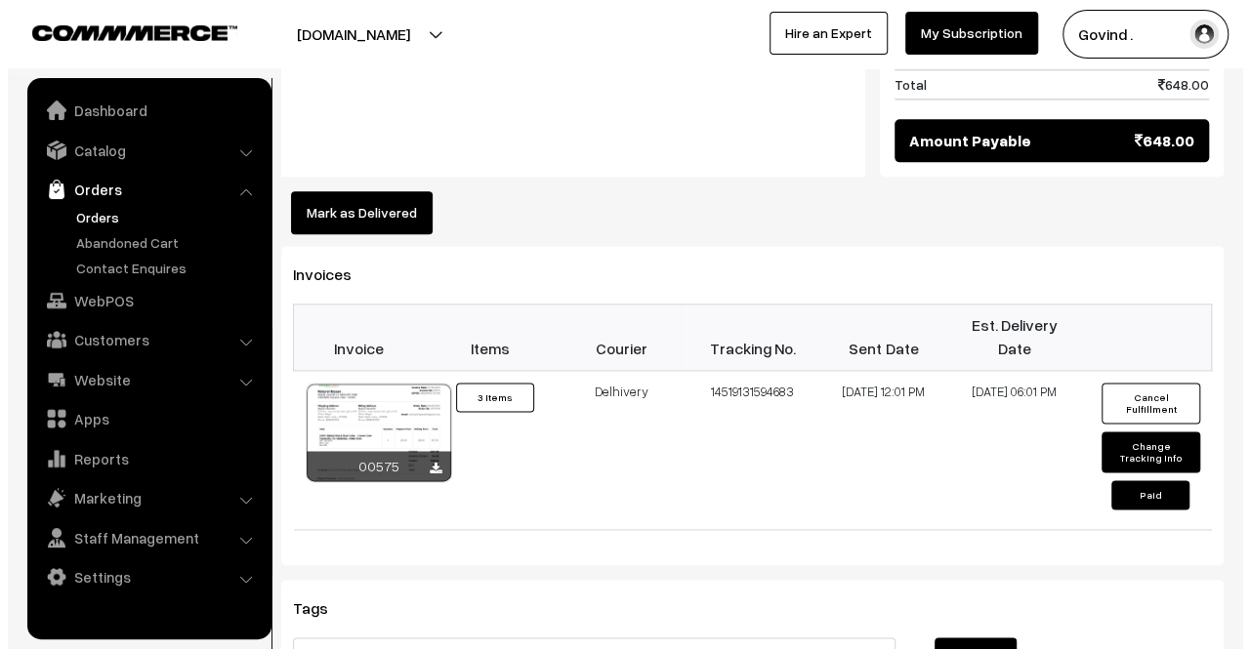
scroll to position [1120, 0]
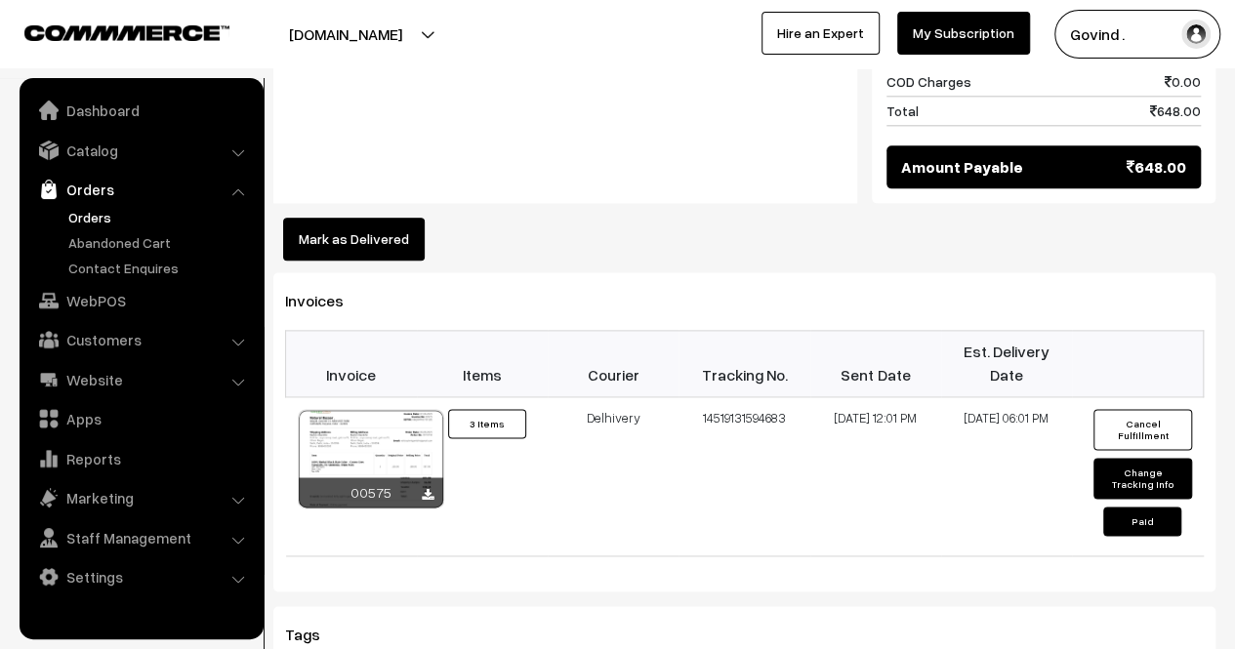
click at [340, 218] on button "Mark as Delivered" at bounding box center [354, 239] width 142 height 43
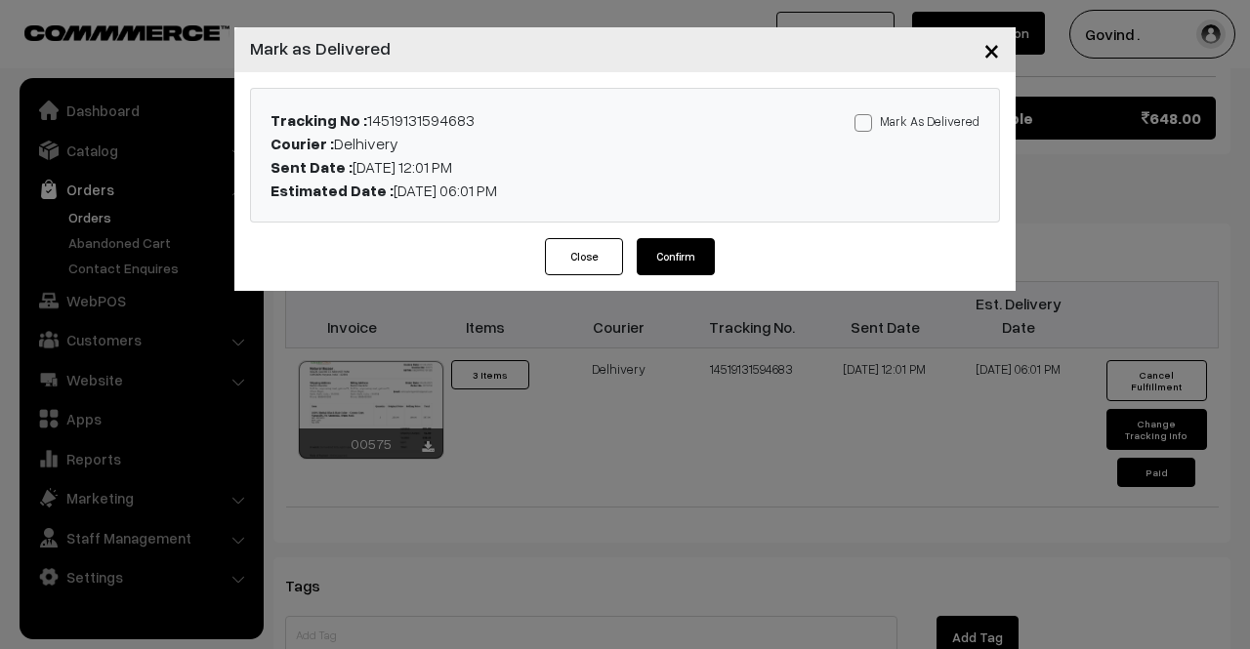
click at [867, 120] on span at bounding box center [863, 123] width 18 height 18
click at [867, 120] on input "Mark As Delivered" at bounding box center [860, 119] width 13 height 13
checkbox input "true"
click at [683, 270] on button "Confirm" at bounding box center [676, 256] width 78 height 37
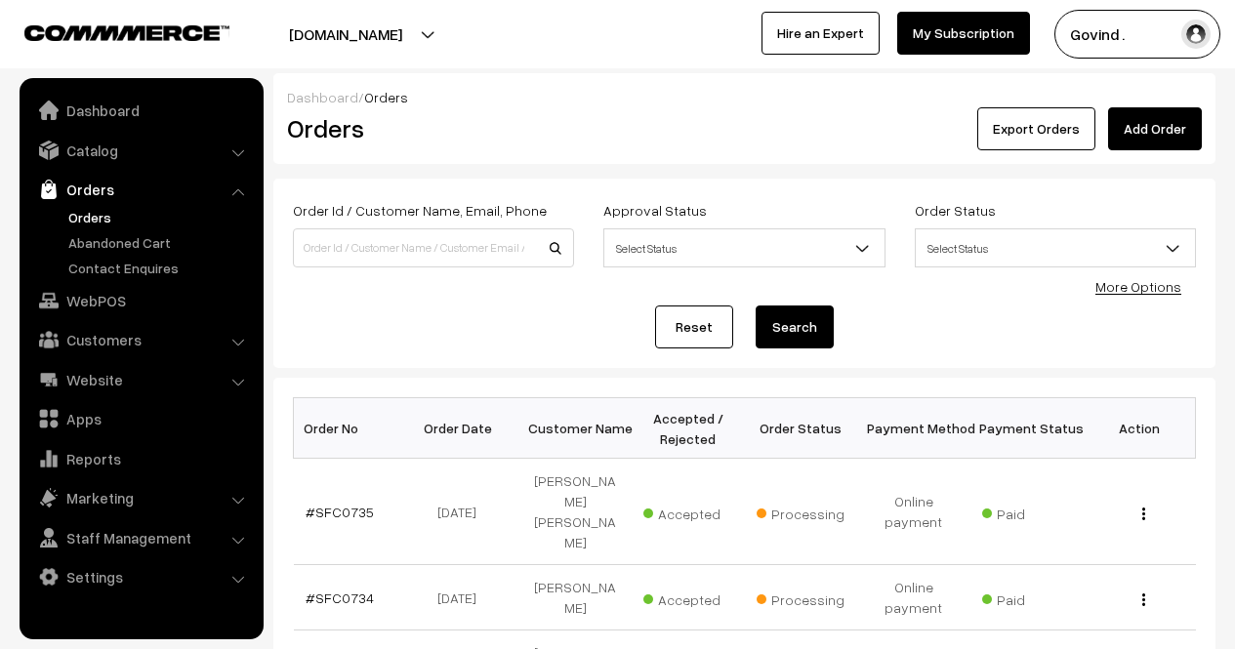
scroll to position [459, 0]
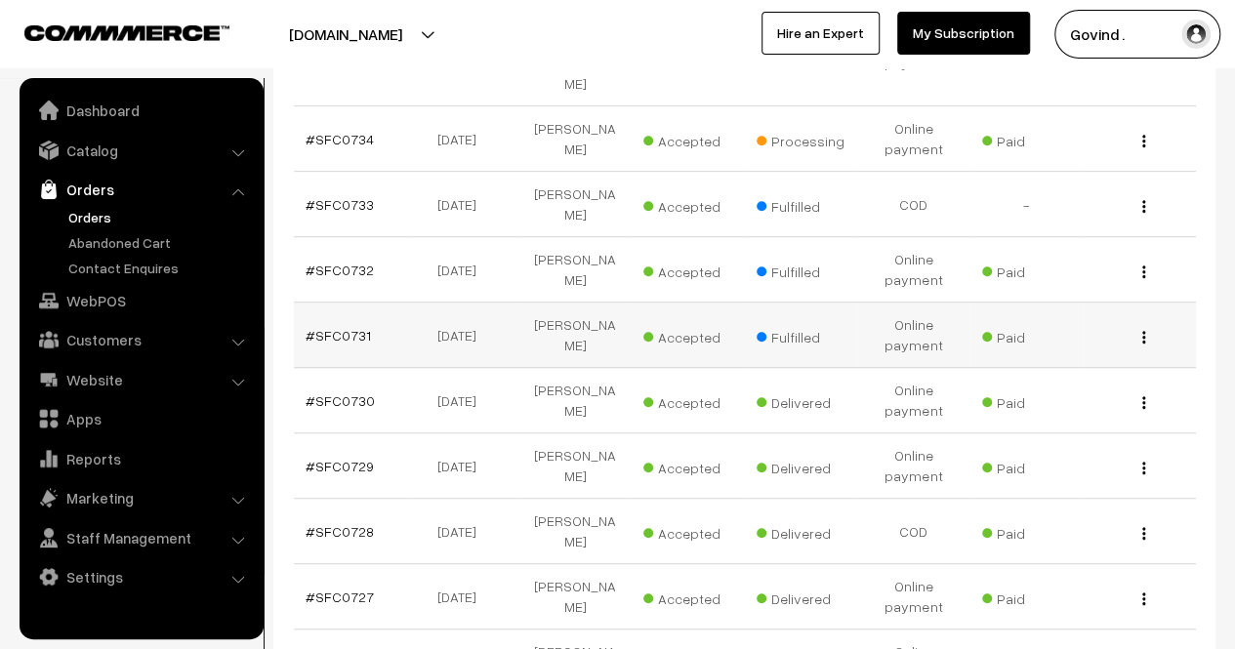
click at [1144, 331] on img "button" at bounding box center [1143, 337] width 3 height 13
click at [1080, 344] on link "View" at bounding box center [1058, 365] width 166 height 43
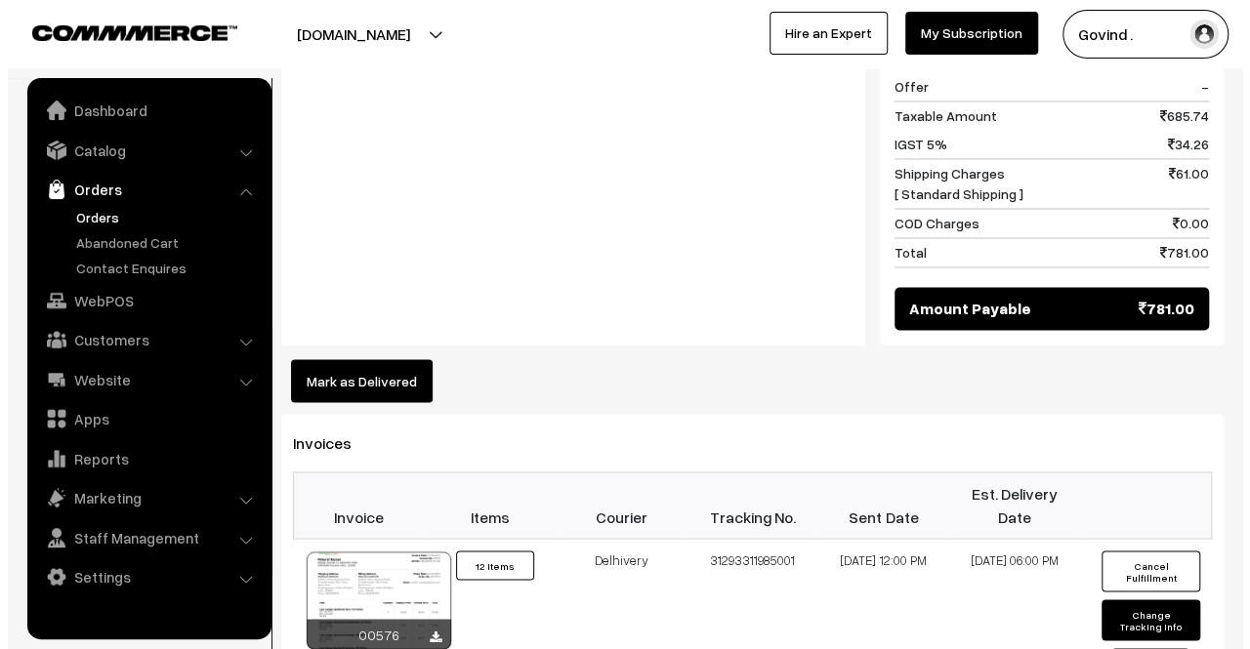
scroll to position [1470, 0]
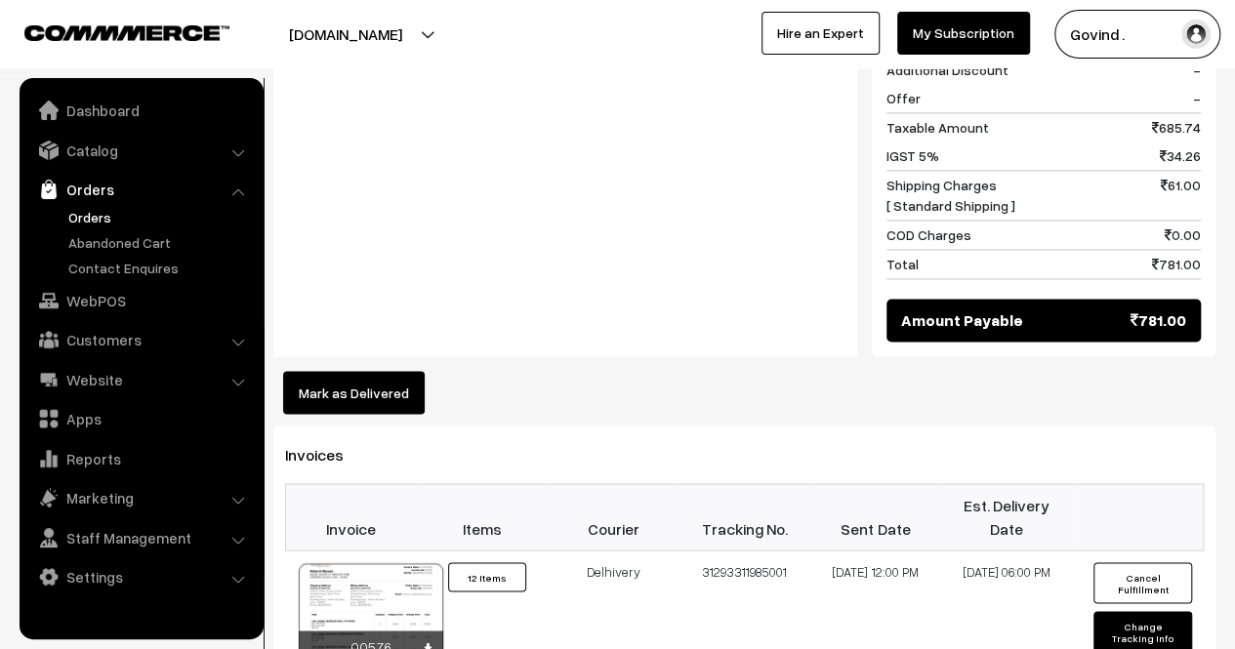
click at [404, 372] on button "Mark as Delivered" at bounding box center [354, 392] width 142 height 43
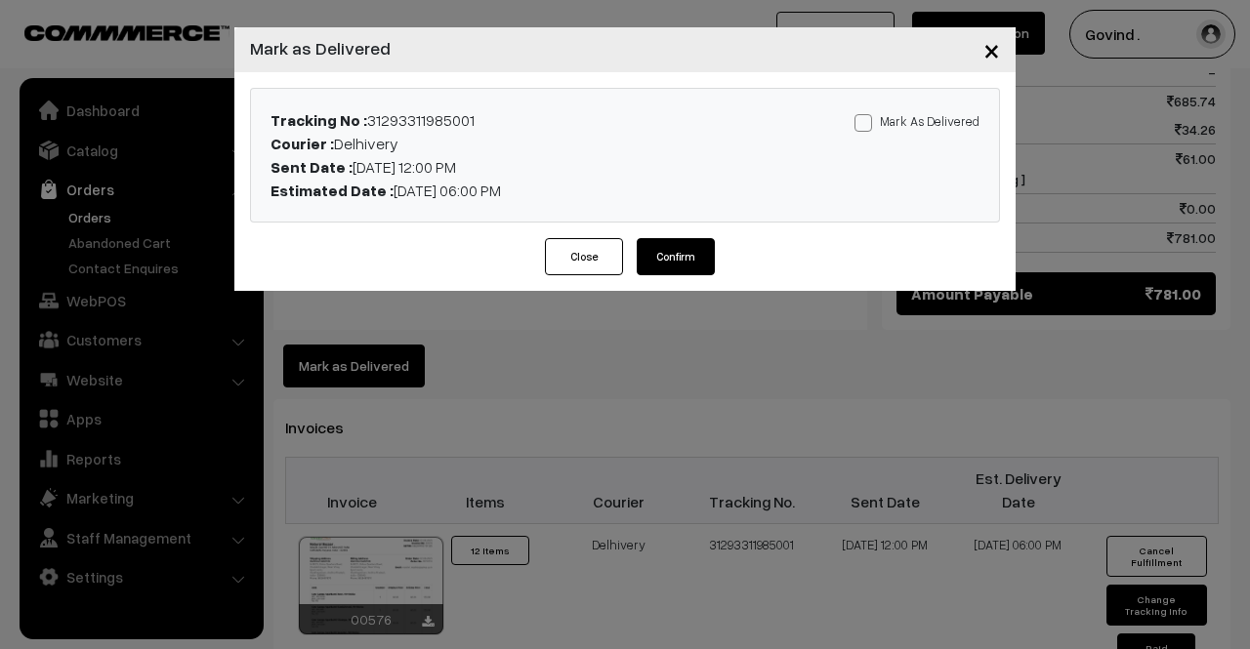
click at [863, 111] on label "Mark As Delivered" at bounding box center [916, 120] width 125 height 21
click at [863, 113] on input "Mark As Delivered" at bounding box center [860, 119] width 13 height 13
checkbox input "true"
click at [861, 143] on div "Mark As Delivered Mark As Paid" at bounding box center [871, 155] width 246 height 94
click at [664, 257] on button "Confirm" at bounding box center [676, 256] width 78 height 37
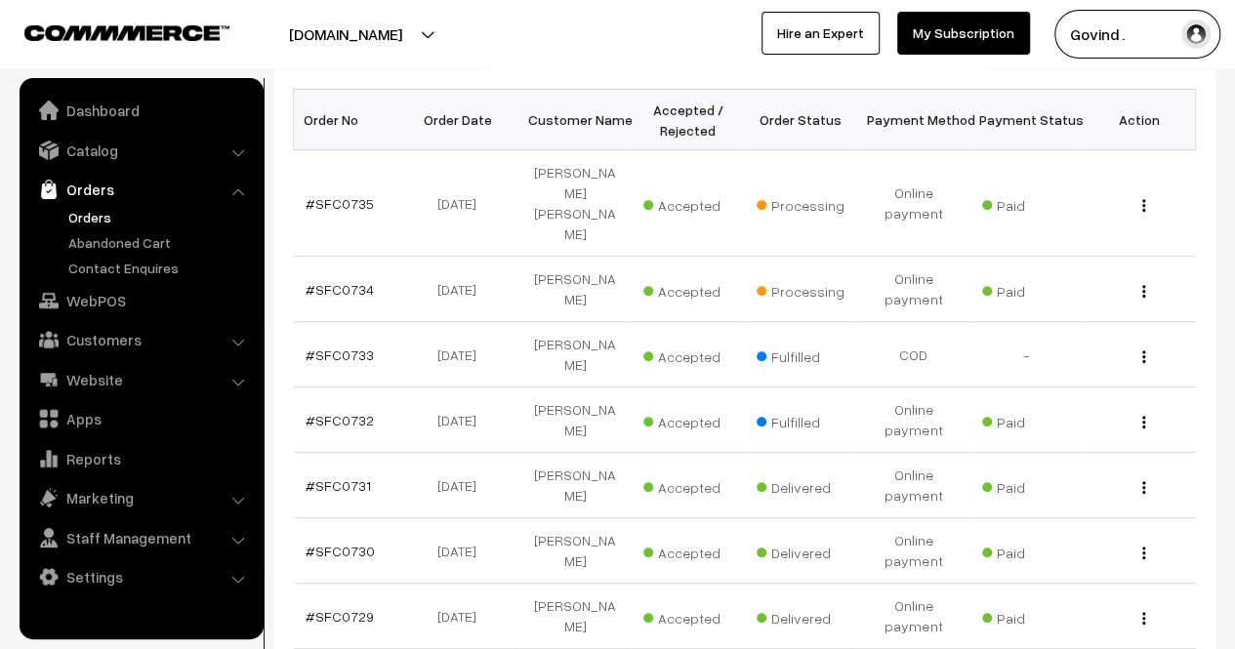
scroll to position [295, 0]
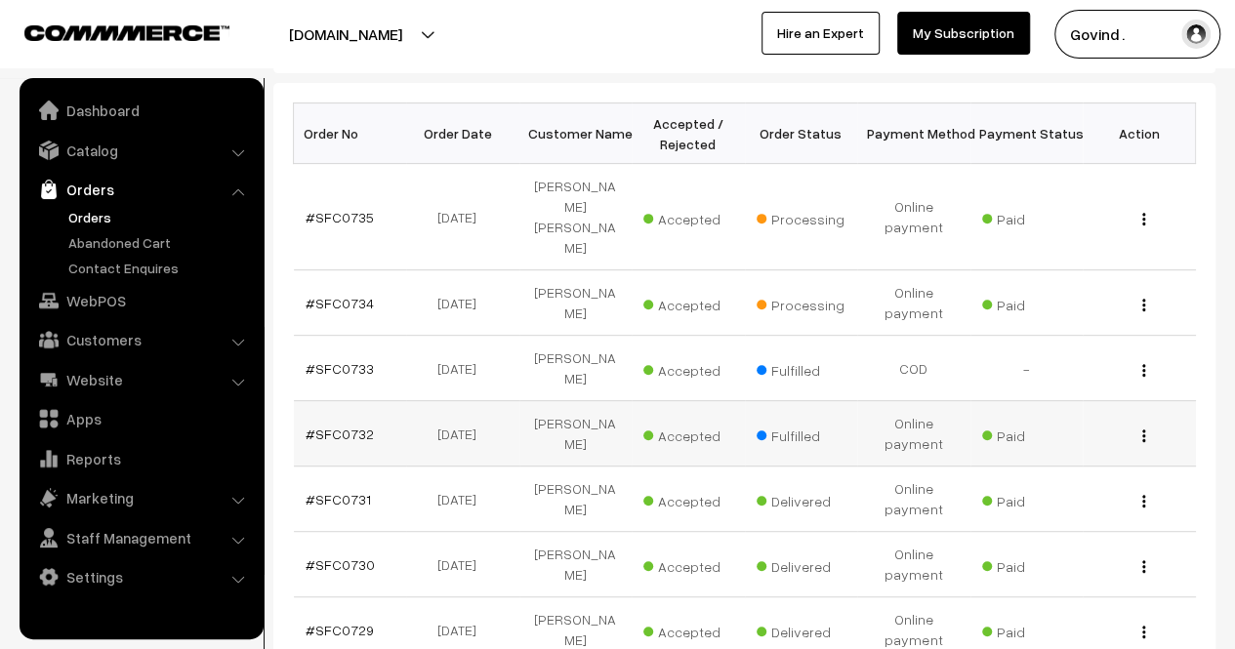
click at [1142, 430] on img "button" at bounding box center [1143, 436] width 3 height 13
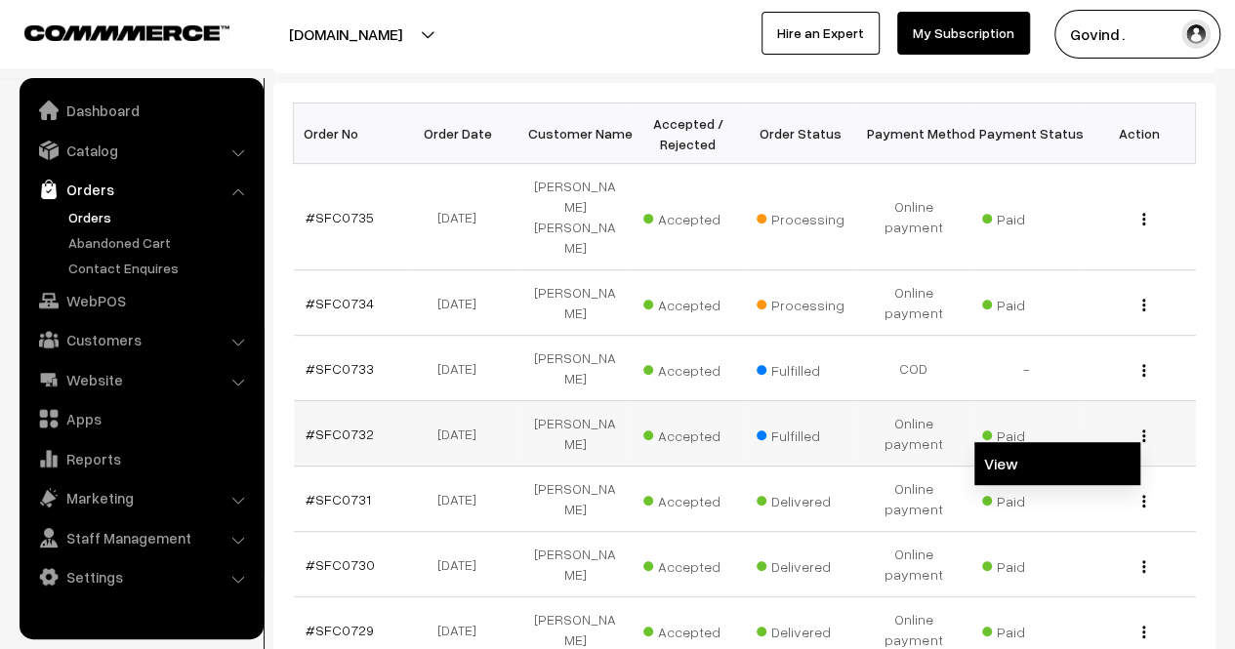
click at [1097, 442] on link "View" at bounding box center [1058, 463] width 166 height 43
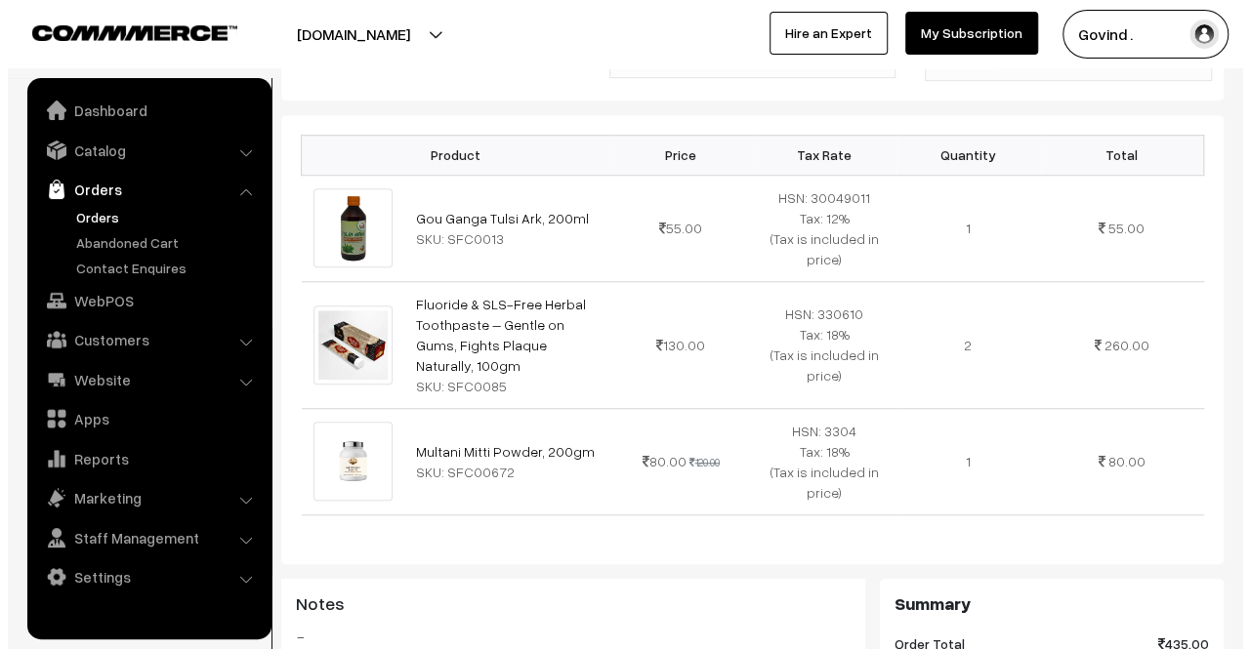
scroll to position [1135, 0]
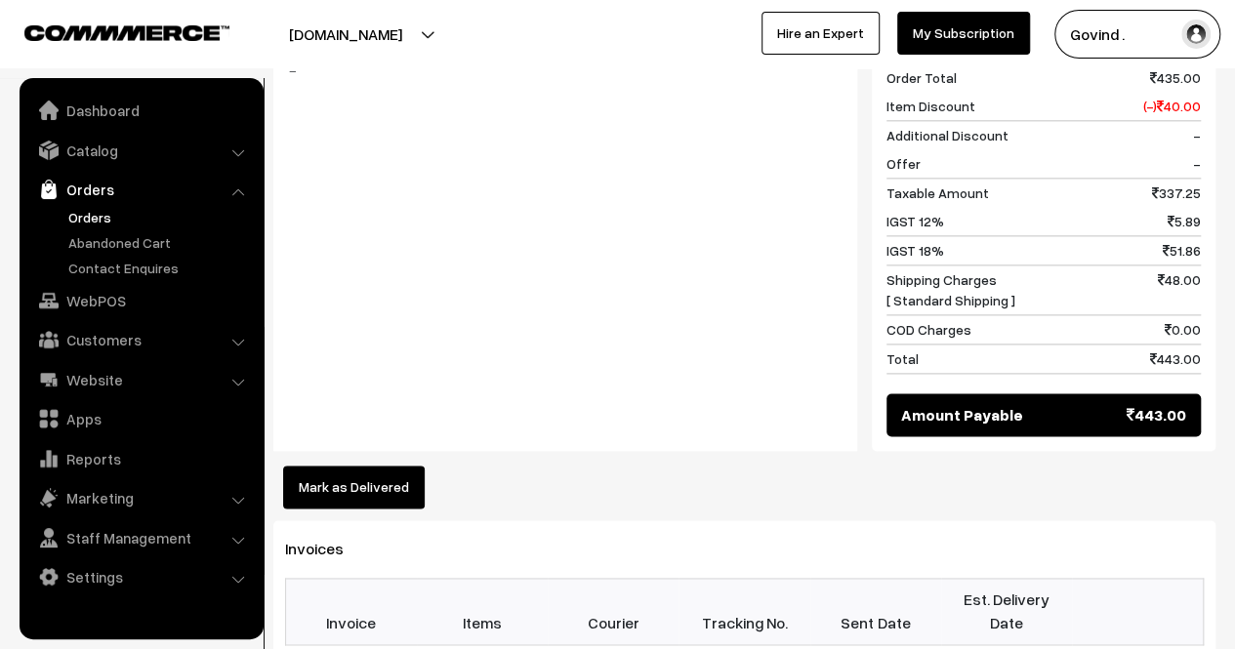
click at [341, 466] on button "Mark as Delivered" at bounding box center [354, 487] width 142 height 43
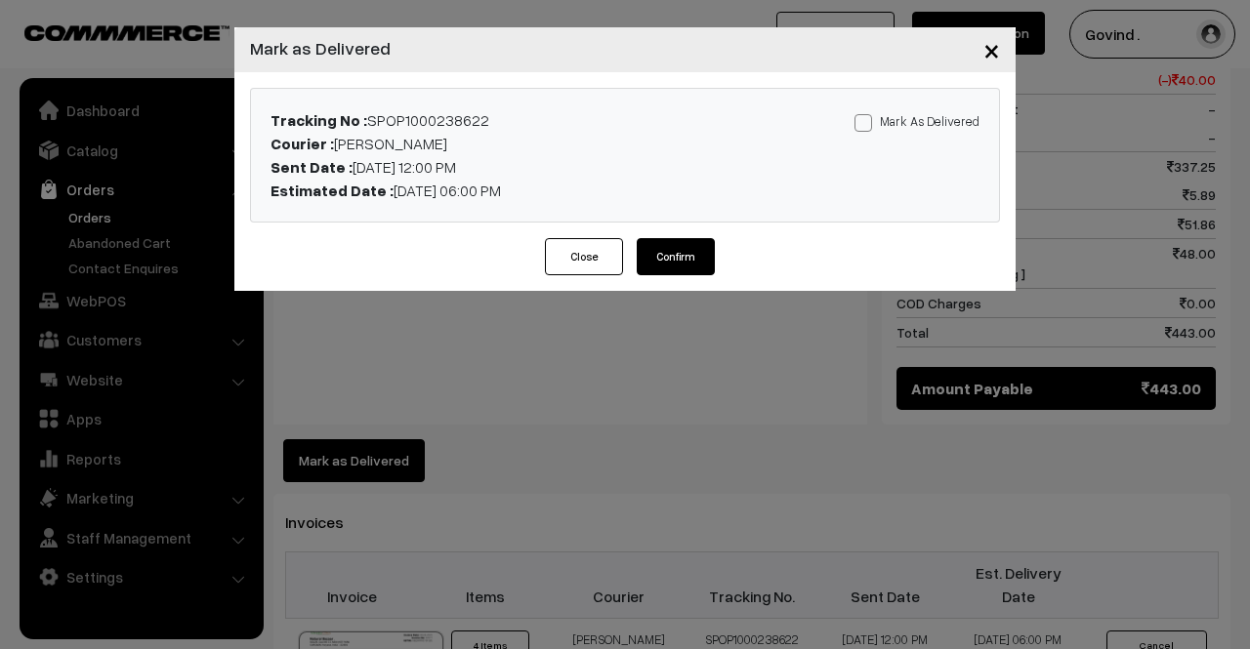
click at [869, 120] on span at bounding box center [863, 123] width 18 height 18
click at [867, 120] on input "Mark As Delivered" at bounding box center [860, 119] width 13 height 13
checkbox input "true"
click at [671, 254] on button "Confirm" at bounding box center [676, 256] width 78 height 37
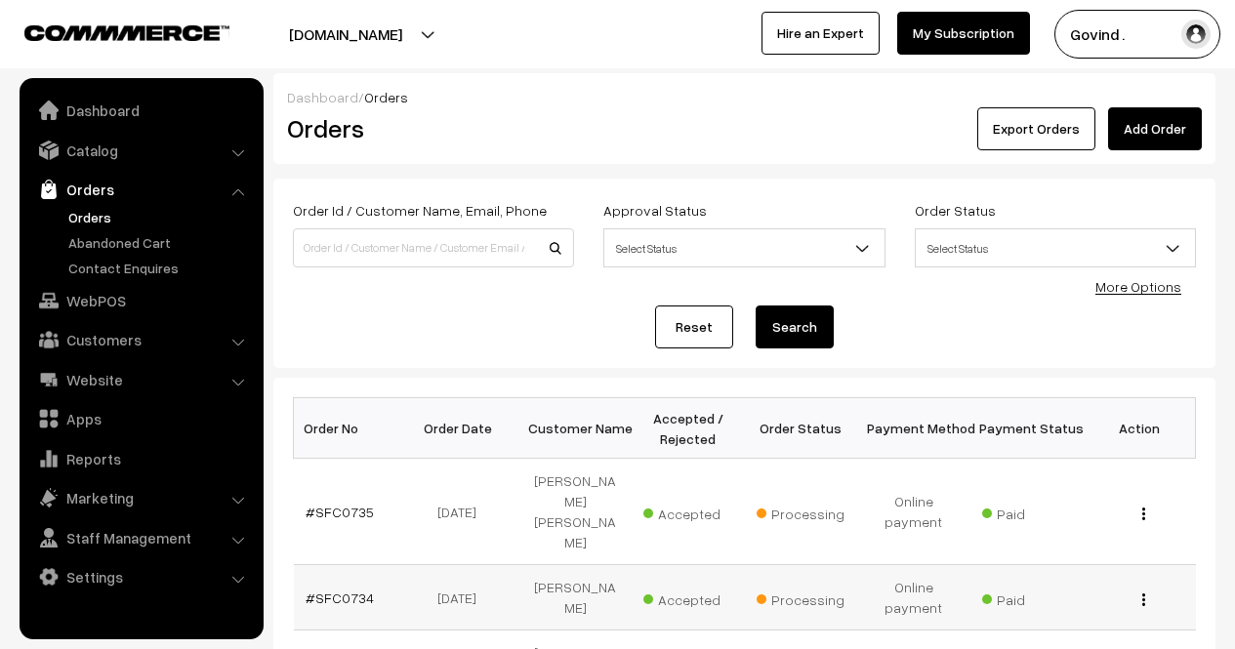
scroll to position [295, 0]
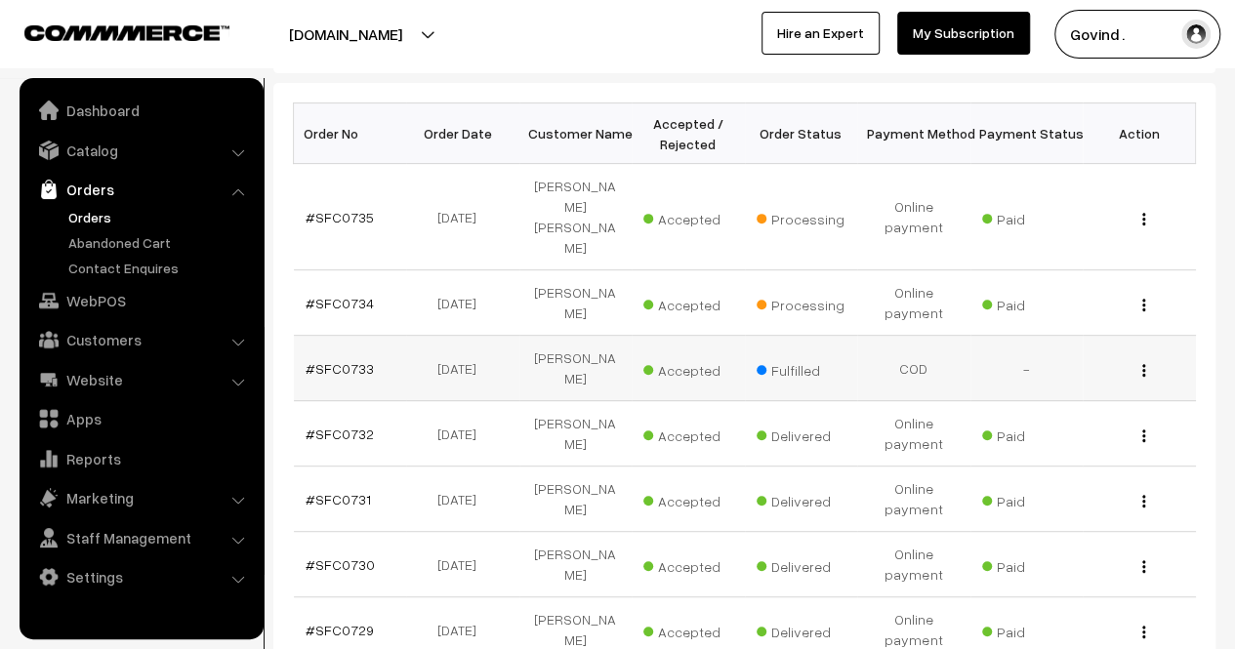
click at [1144, 364] on img "button" at bounding box center [1143, 370] width 3 height 13
click at [1070, 377] on link "View" at bounding box center [1058, 398] width 166 height 43
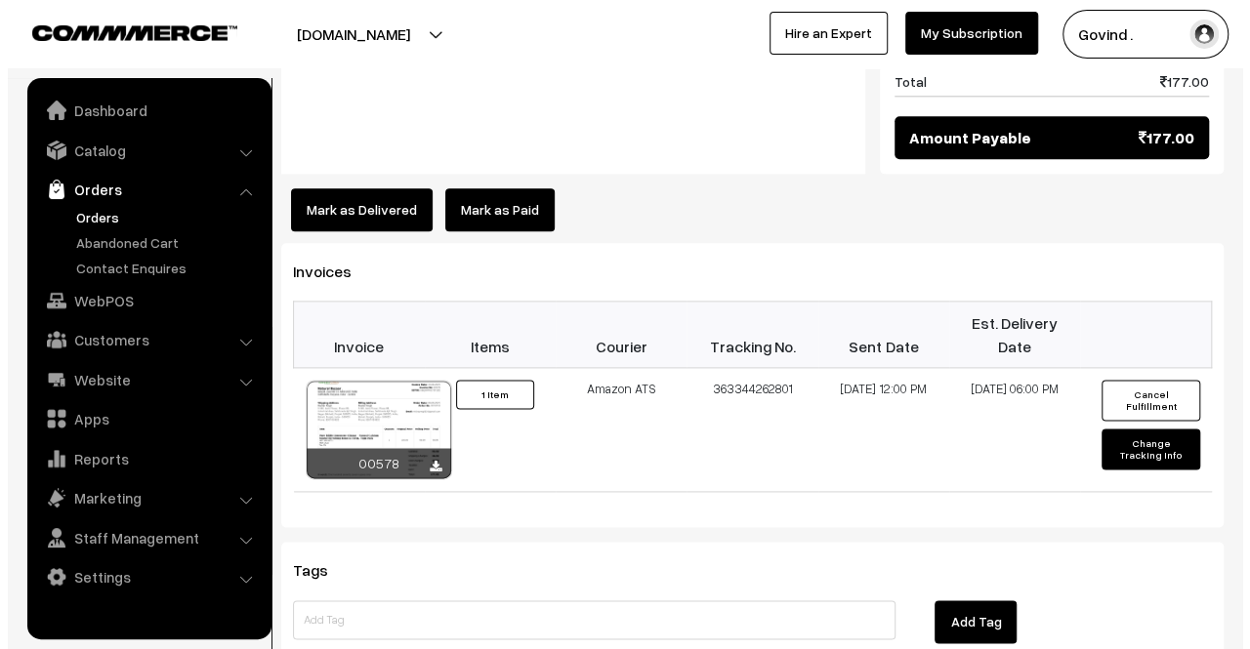
scroll to position [1075, 0]
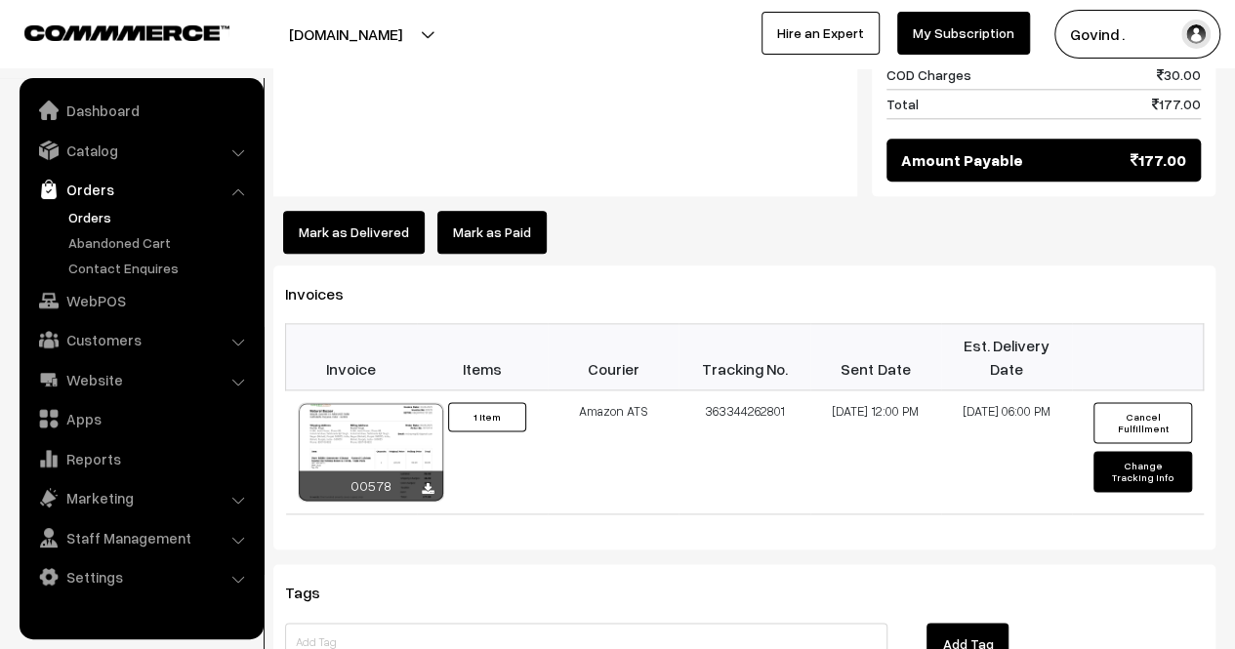
click at [340, 231] on button "Mark as Delivered" at bounding box center [354, 232] width 142 height 43
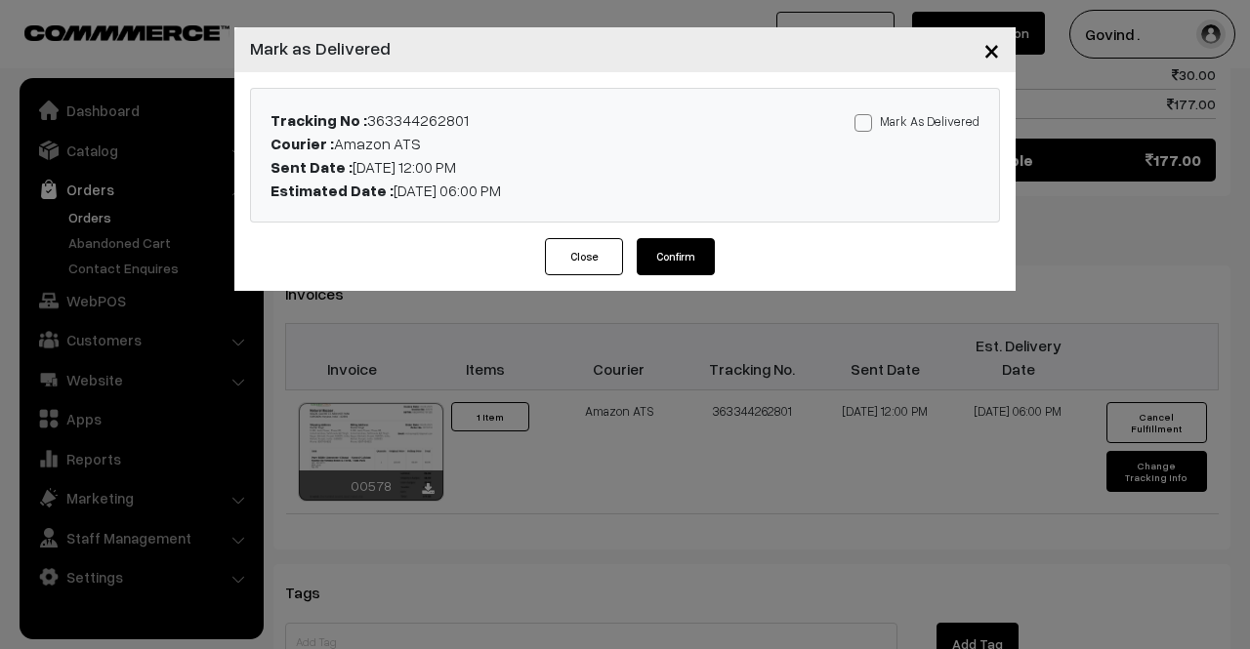
click at [871, 120] on span at bounding box center [863, 123] width 18 height 18
click at [867, 120] on input "Mark As Delivered" at bounding box center [860, 119] width 13 height 13
checkbox input "true"
click at [680, 247] on button "Confirm" at bounding box center [676, 256] width 78 height 37
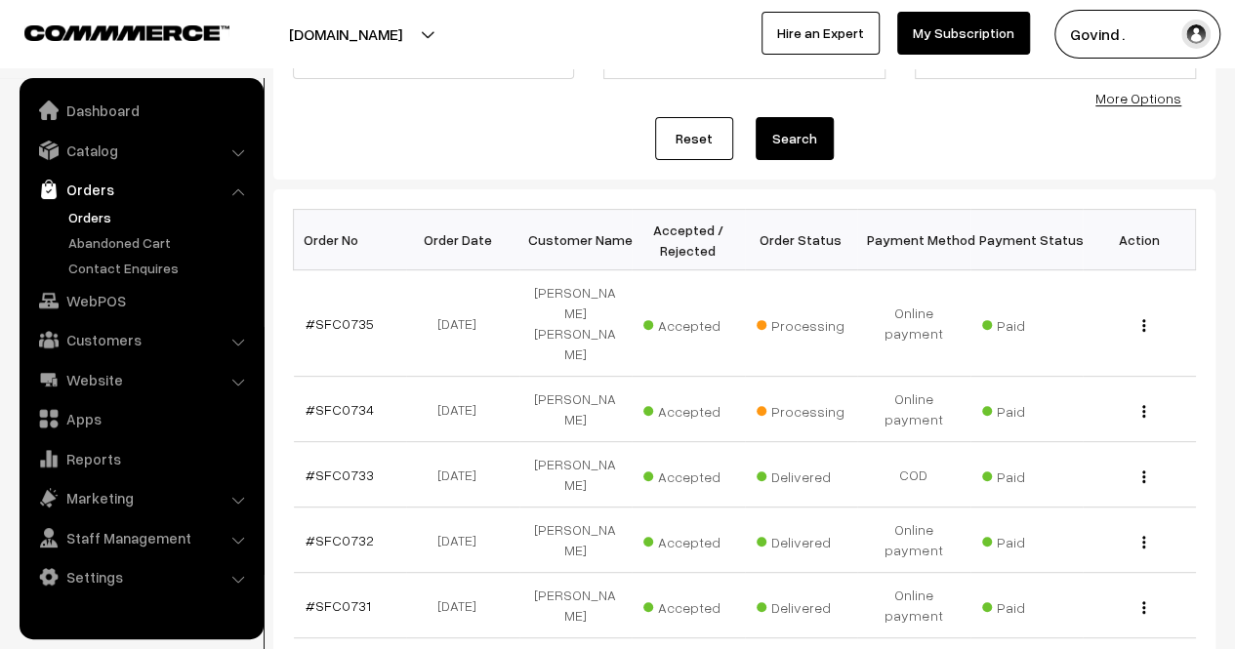
scroll to position [182, 0]
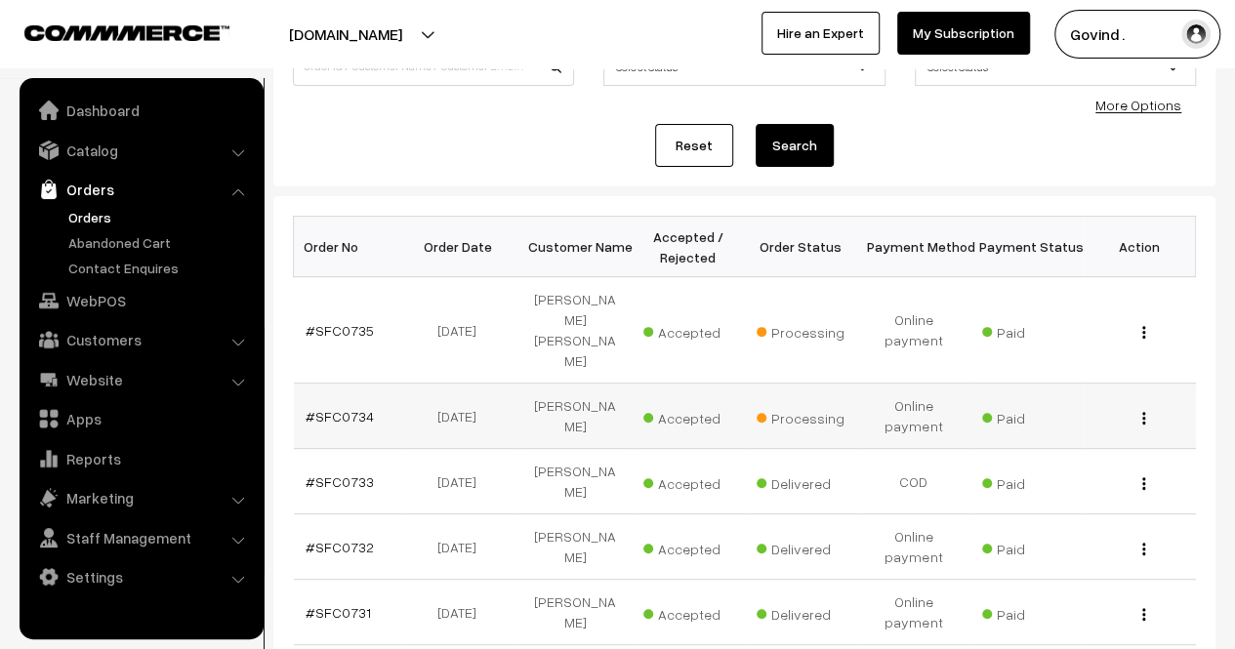
click at [1142, 412] on img "button" at bounding box center [1143, 418] width 3 height 13
click at [1070, 425] on link "View" at bounding box center [1058, 446] width 166 height 43
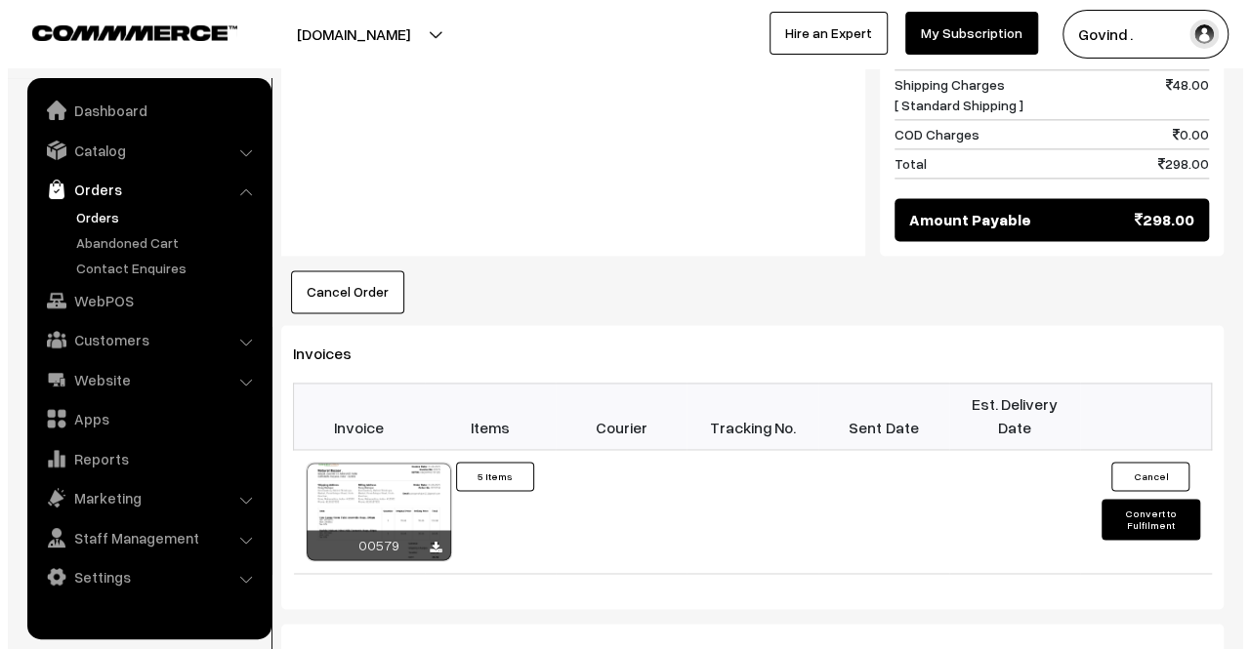
scroll to position [1260, 0]
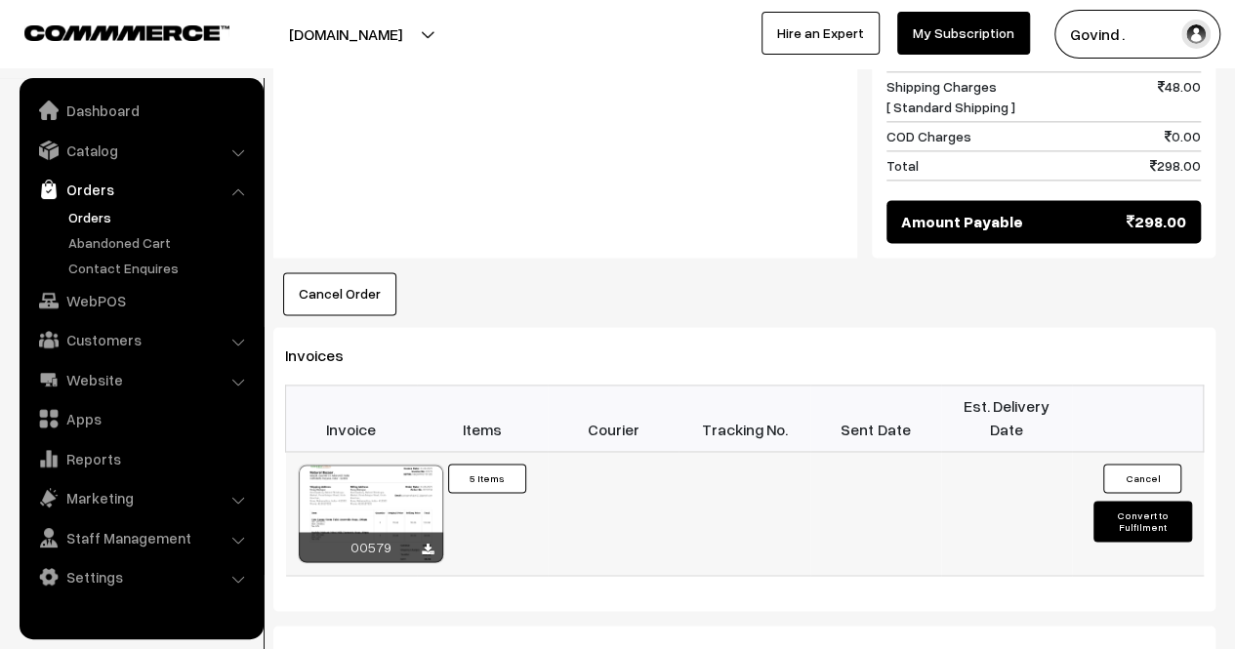
click at [1121, 501] on button "Convert to Fulfilment" at bounding box center [1143, 521] width 98 height 41
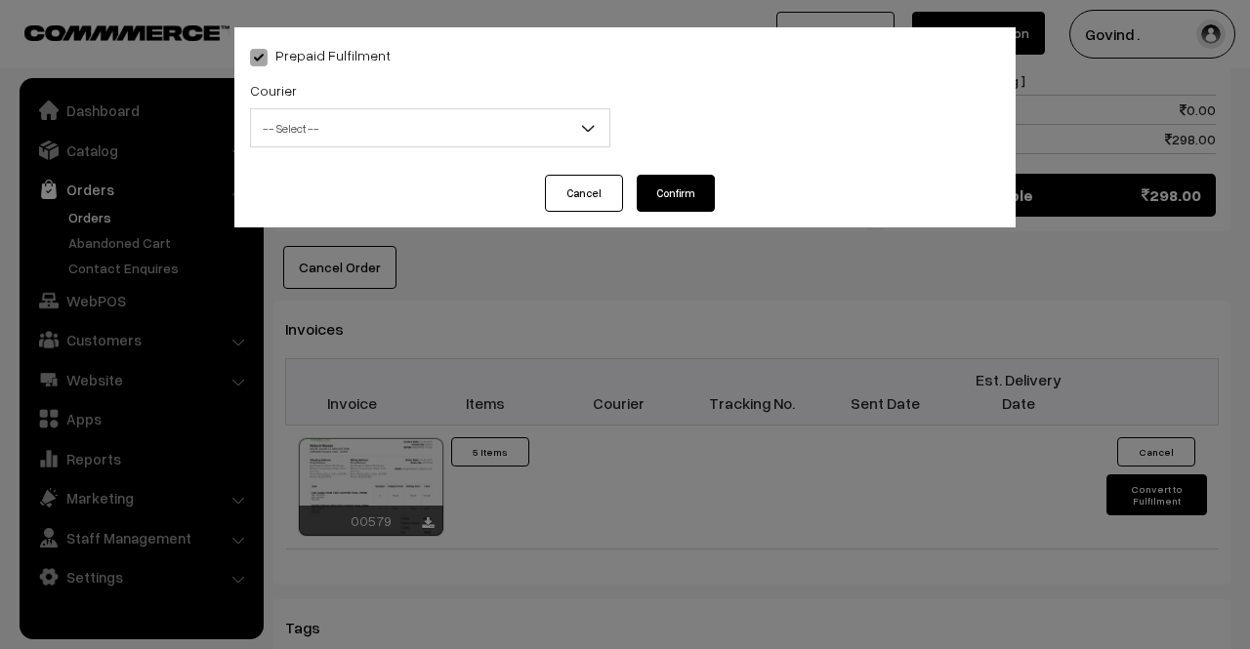
click at [410, 106] on div "Courier -- Select -- Shiprocket Xpressbees Delhivery Self Pickup Shadowfax Ecom…" at bounding box center [430, 112] width 360 height 69
click at [403, 130] on span "-- Select --" at bounding box center [430, 128] width 358 height 34
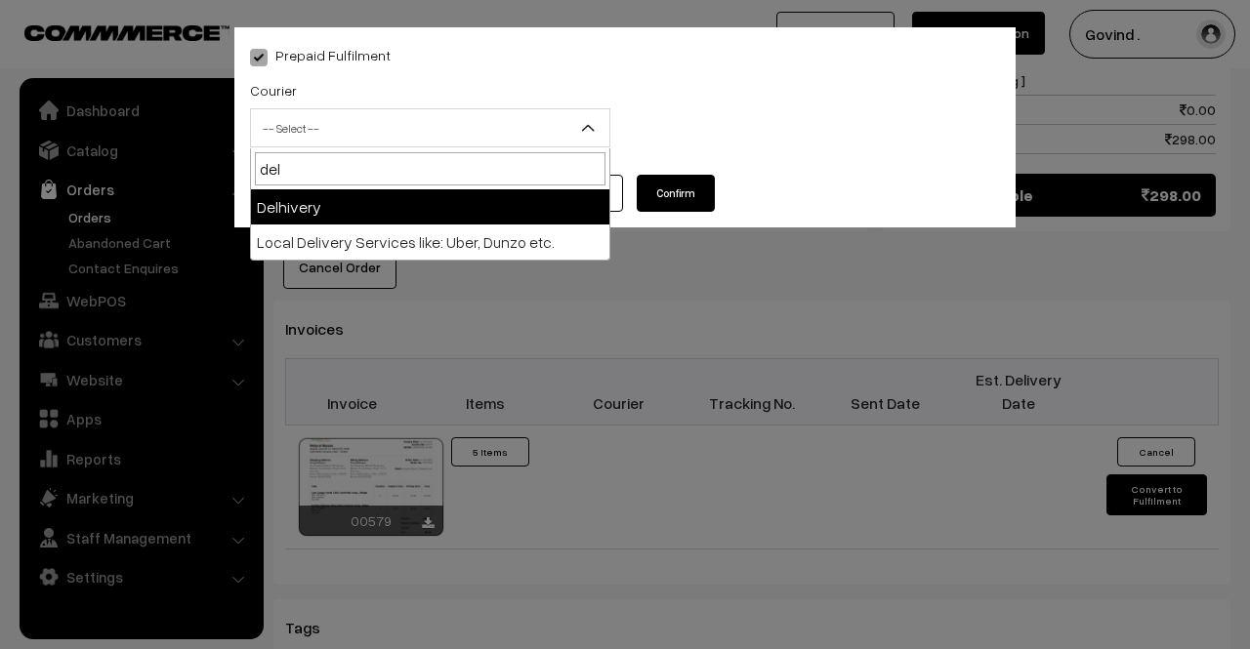
type input "del"
select select "4"
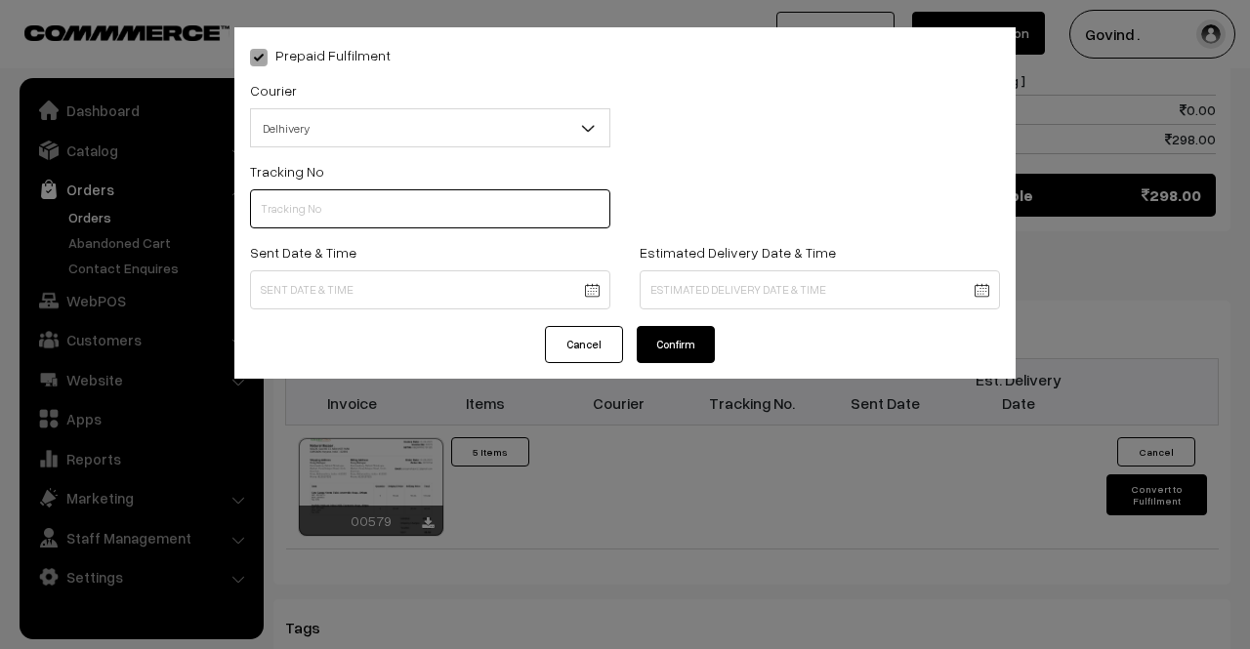
click at [333, 216] on input "text" at bounding box center [430, 208] width 360 height 39
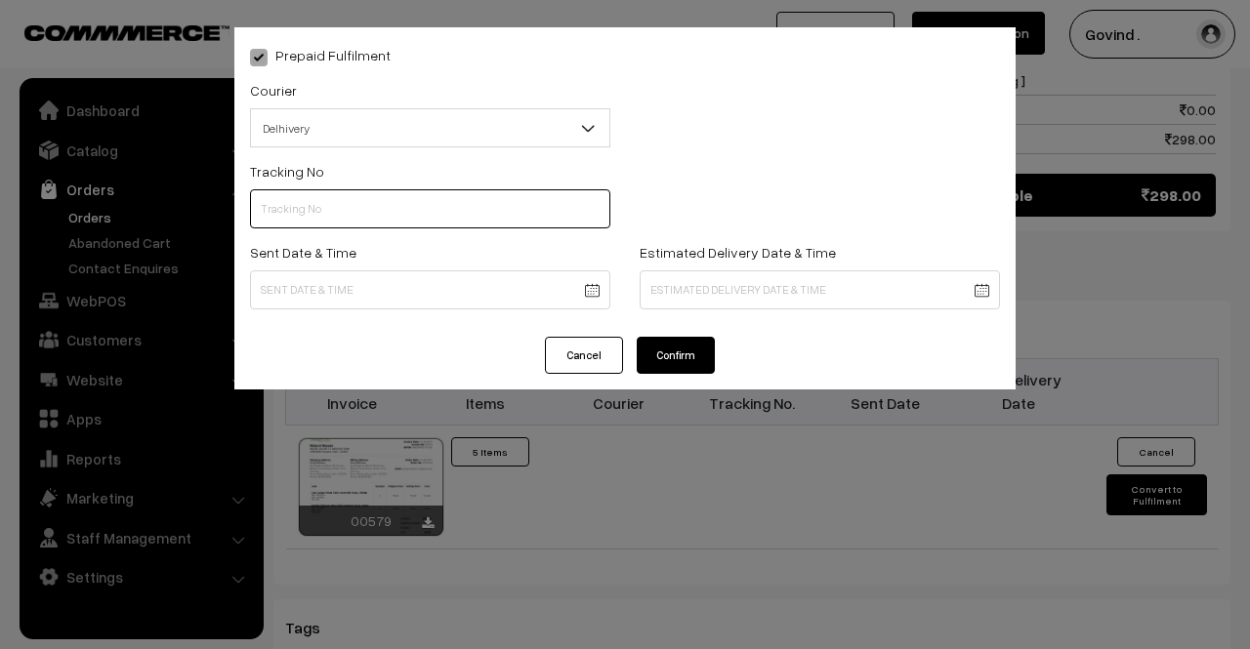
paste input "35692511521321"
type input "35692511521321"
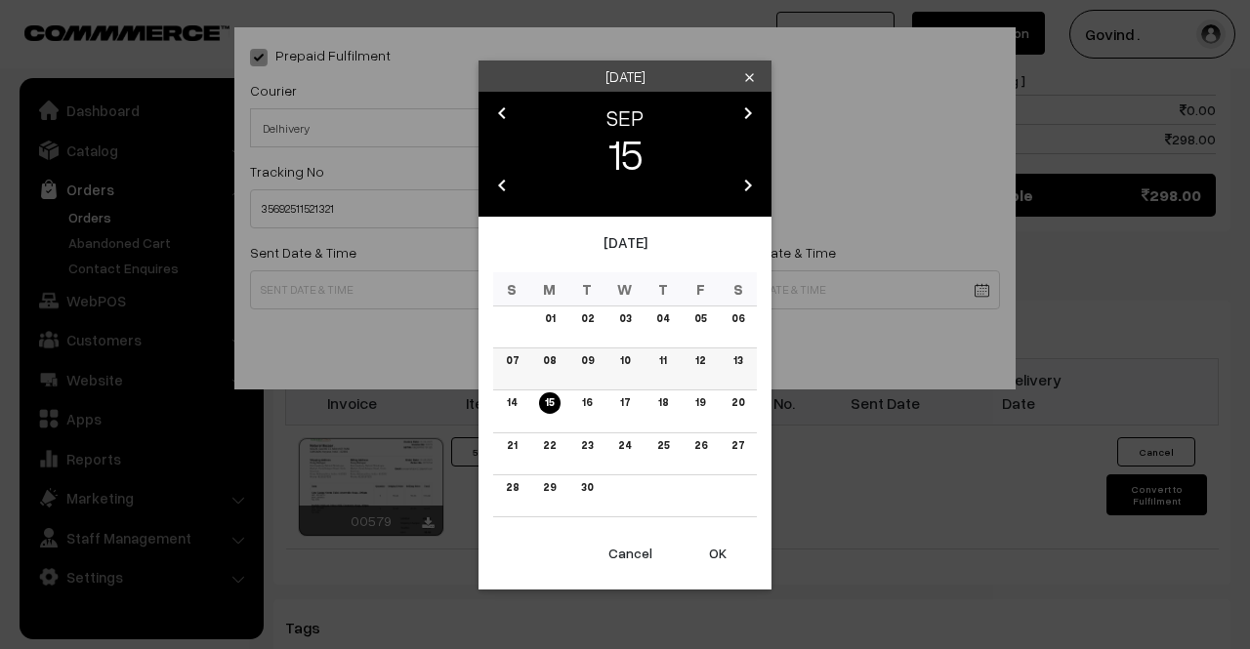
click at [664, 364] on link "11" at bounding box center [662, 361] width 19 height 21
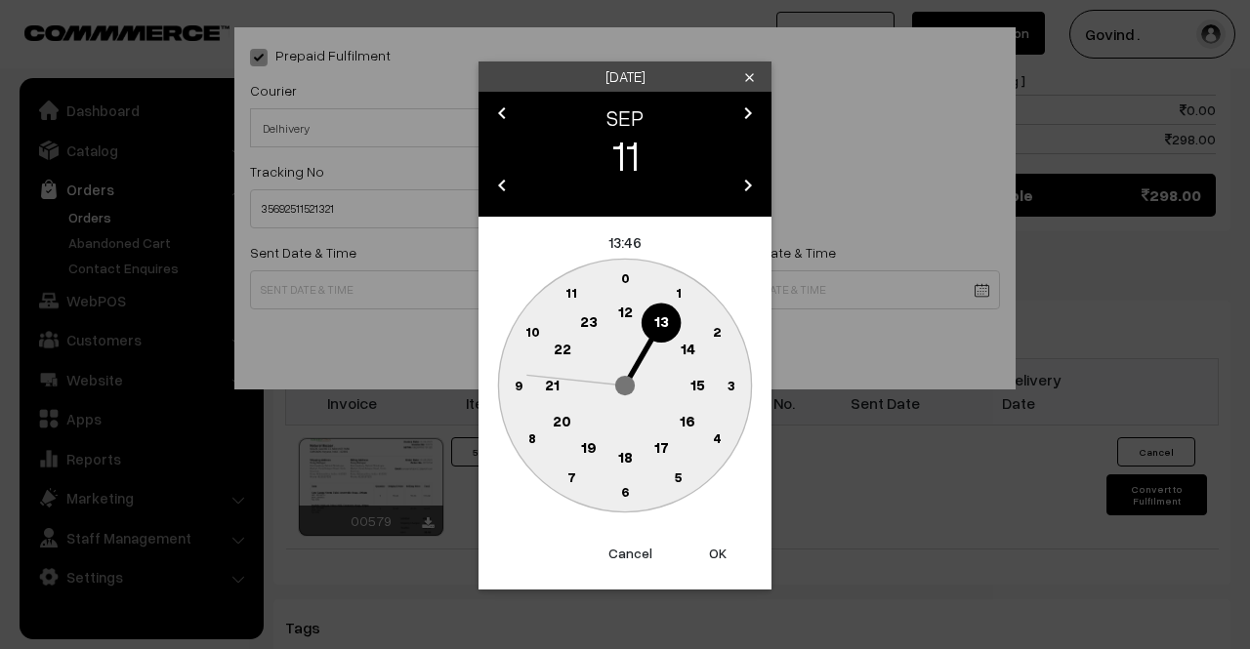
click at [793, 296] on div "Thursday clear chevron_left SEP chevron_right 11 chevron_left 2025 chevron_righ…" at bounding box center [625, 324] width 1250 height 649
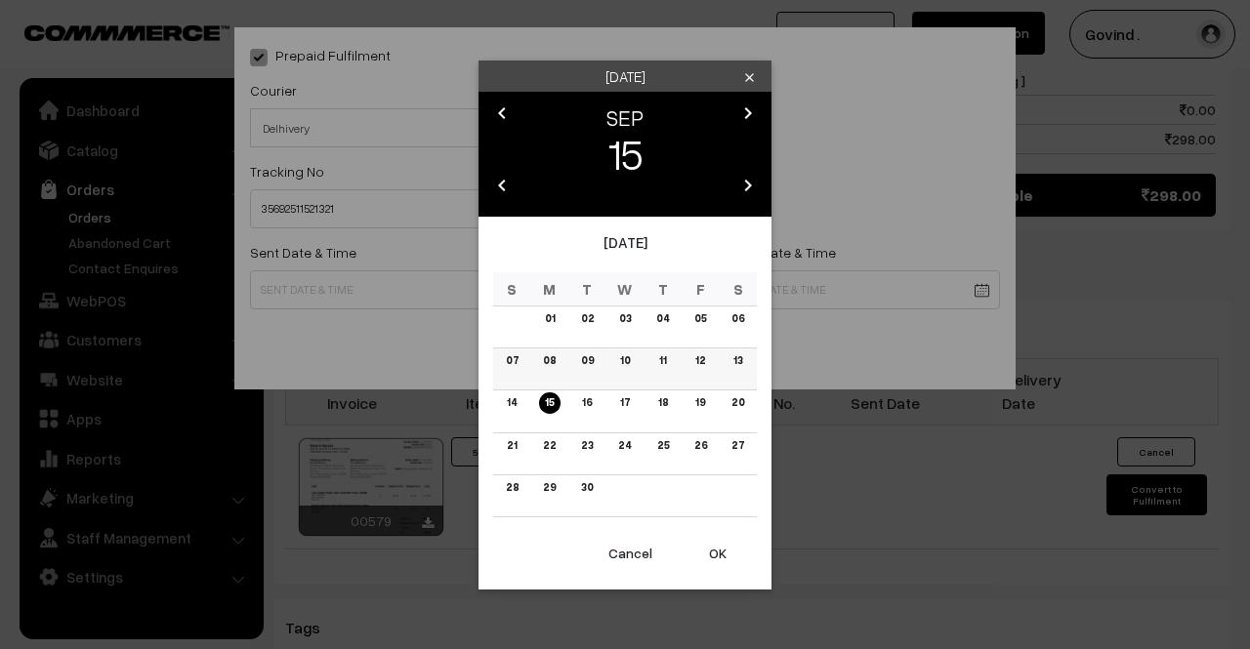
click at [664, 361] on link "11" at bounding box center [662, 361] width 19 height 21
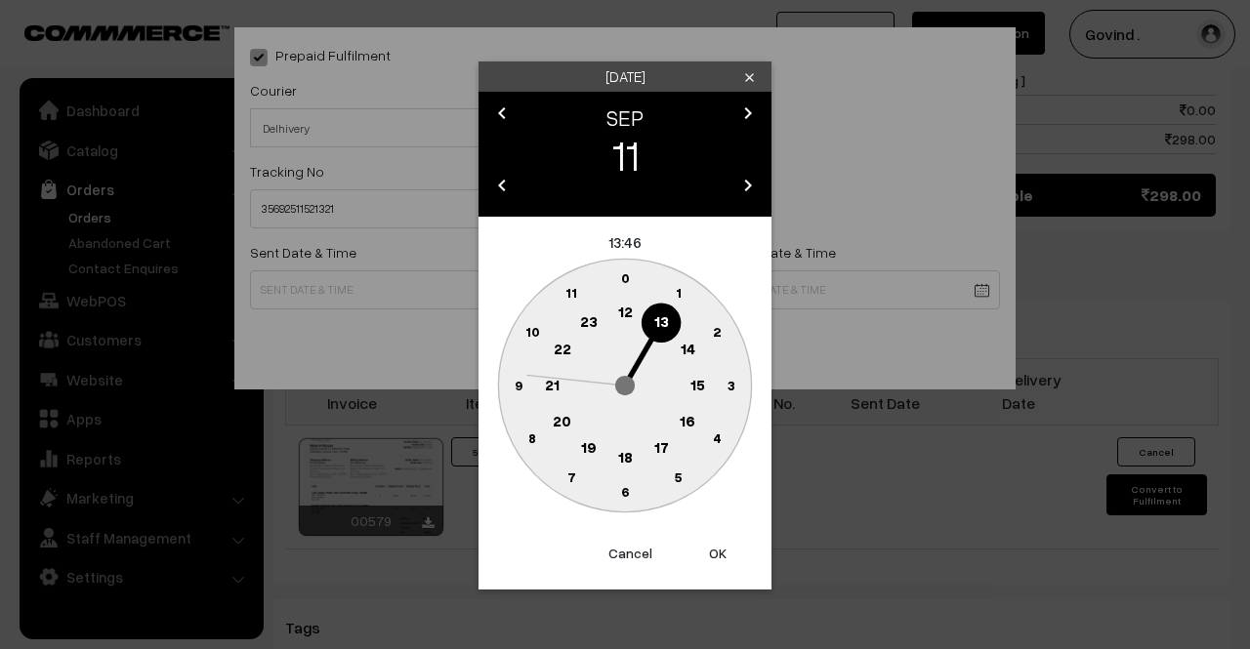
click at [627, 313] on text "12" at bounding box center [625, 312] width 15 height 18
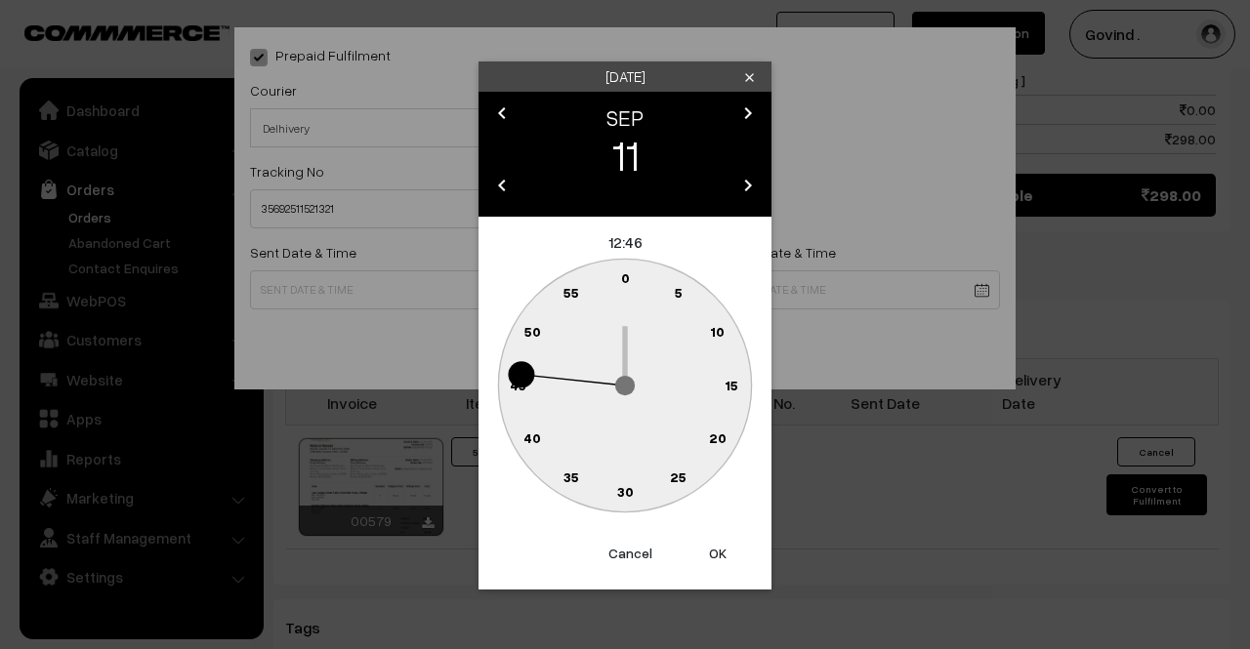
click at [627, 279] on text "0" at bounding box center [625, 278] width 9 height 17
type input "11-09-2025 12:00"
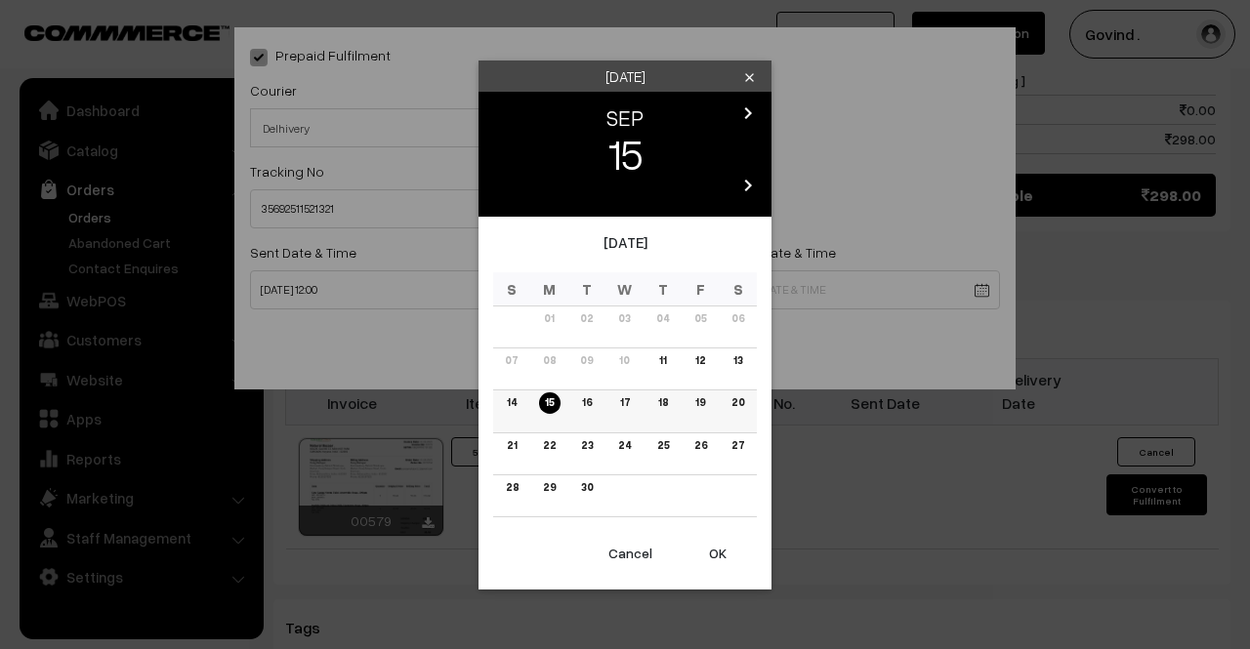
click at [621, 397] on link "17" at bounding box center [624, 403] width 21 height 21
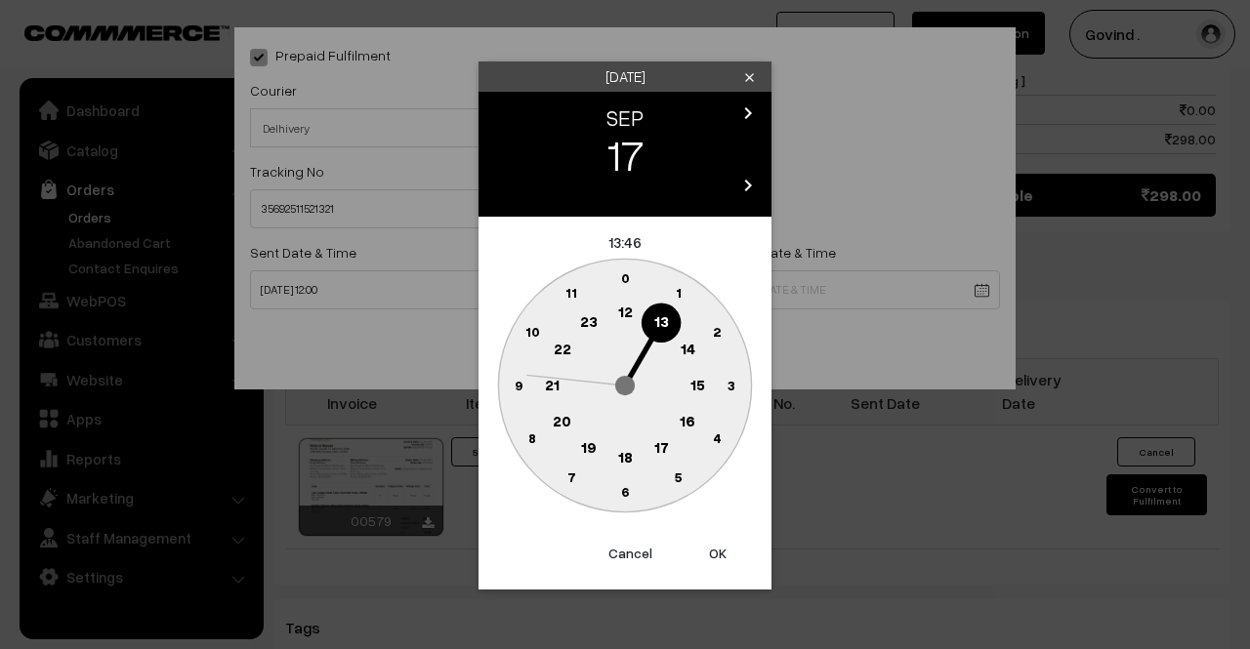
click at [619, 456] on text "18" at bounding box center [625, 456] width 15 height 18
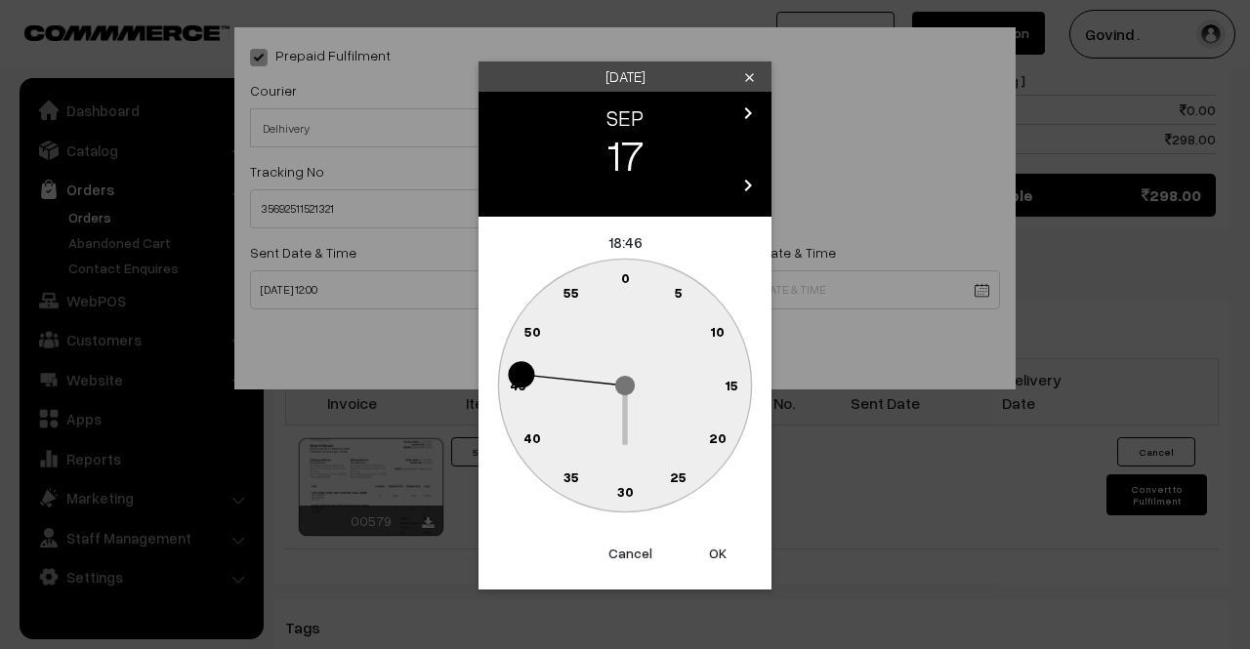
click at [626, 272] on text "0" at bounding box center [625, 278] width 9 height 17
type input "17-09-2025 18:00"
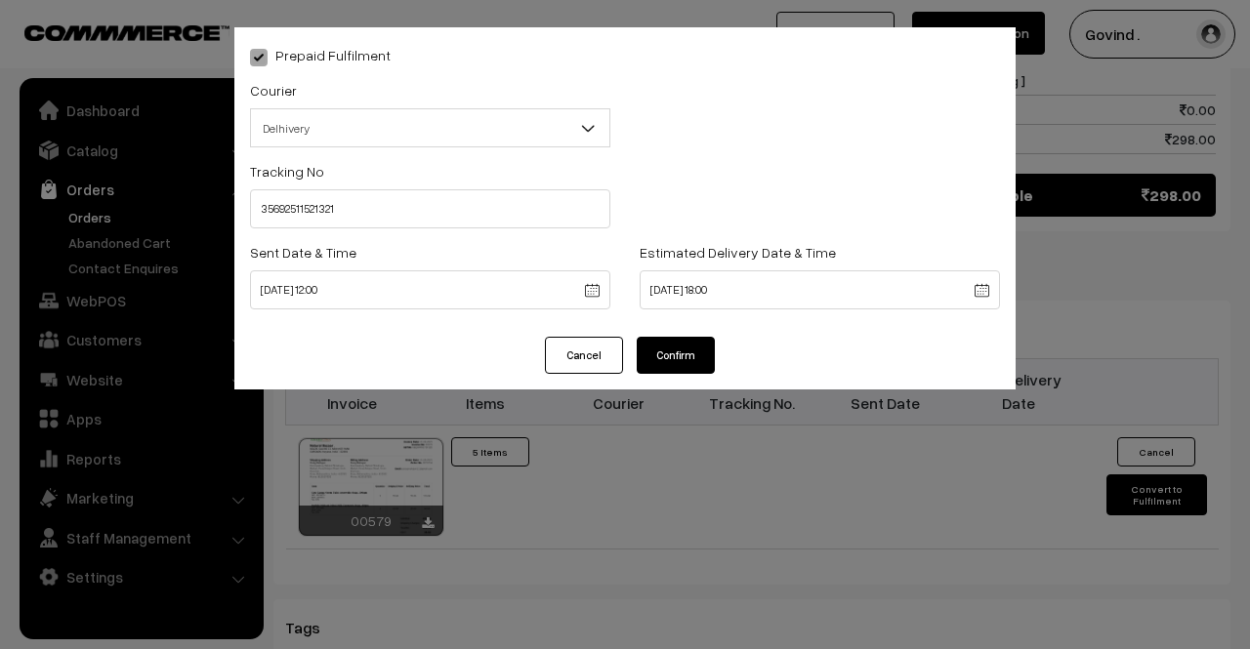
click at [678, 356] on button "Confirm" at bounding box center [676, 355] width 78 height 37
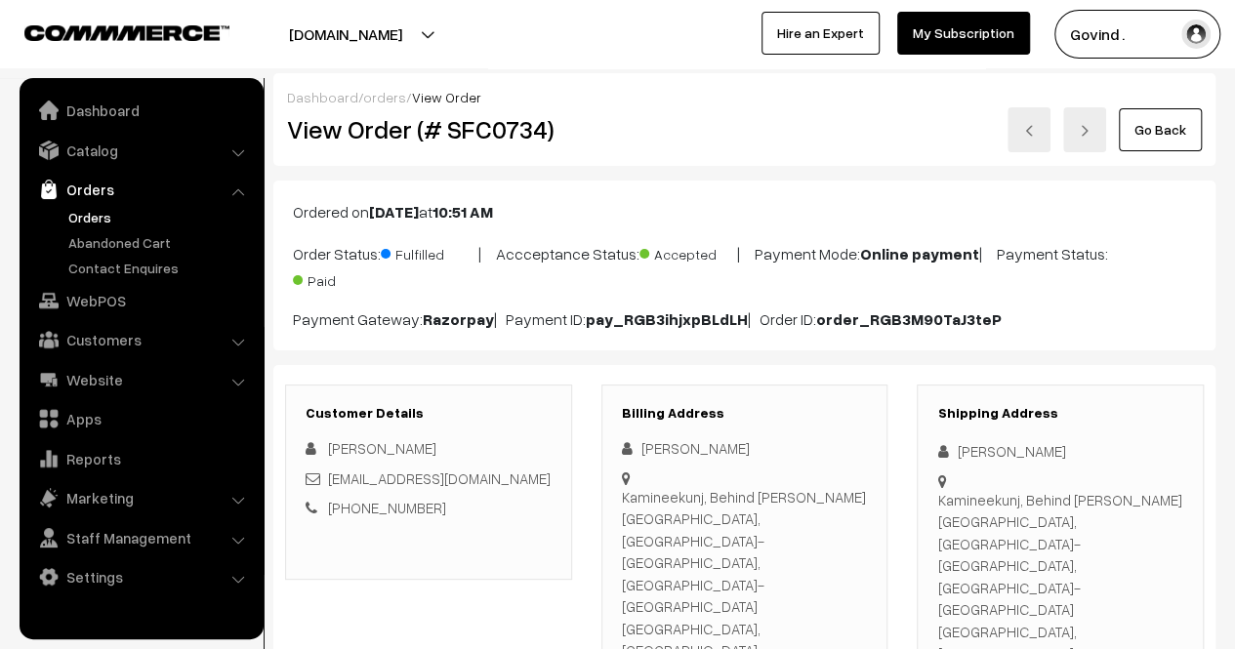
click at [1157, 145] on link "Go Back" at bounding box center [1160, 129] width 83 height 43
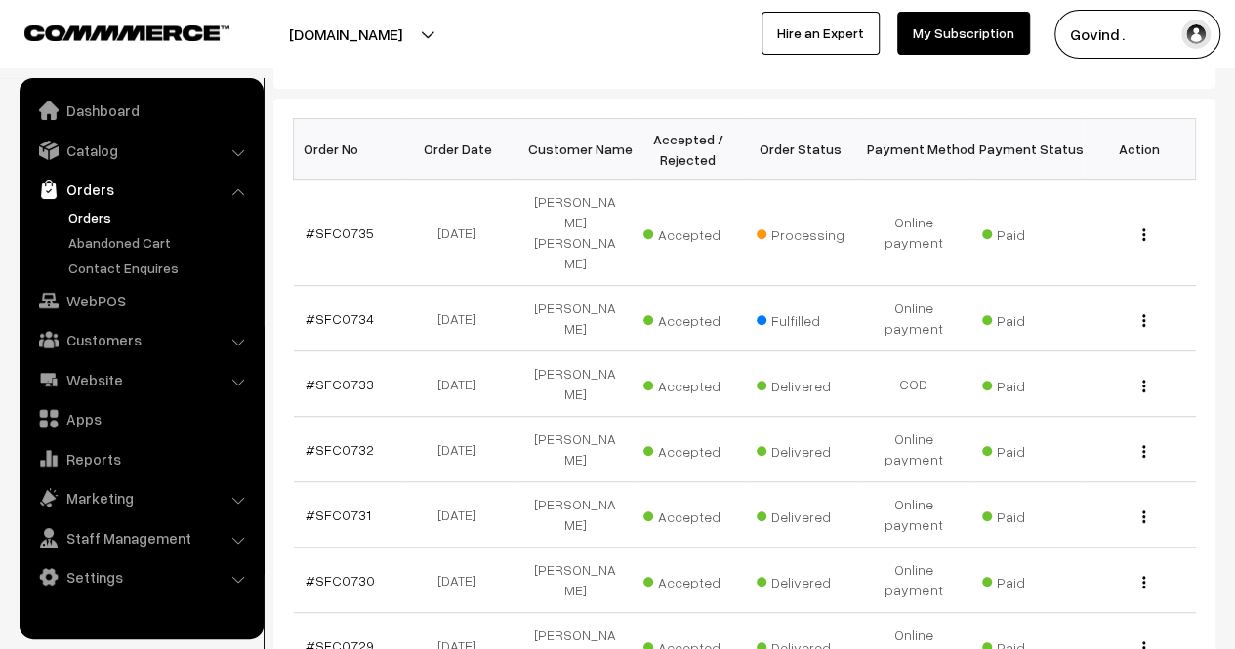
scroll to position [257, 0]
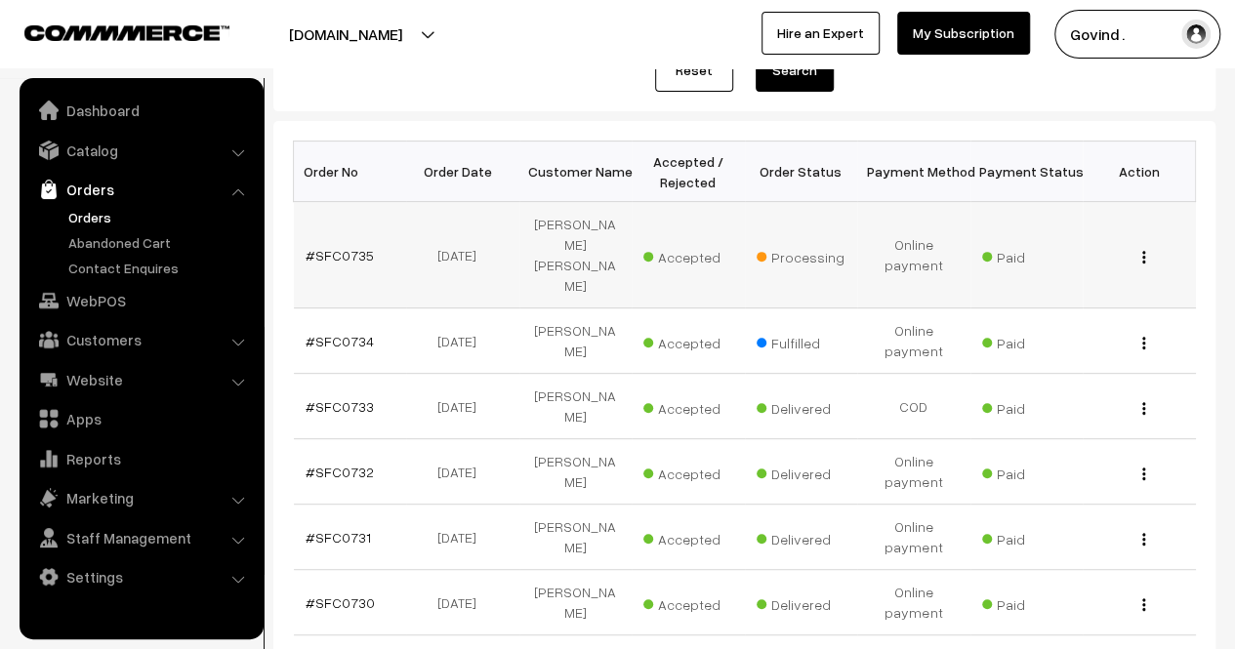
click at [1142, 251] on img "button" at bounding box center [1143, 257] width 3 height 13
click at [1065, 264] on link "View" at bounding box center [1058, 285] width 166 height 43
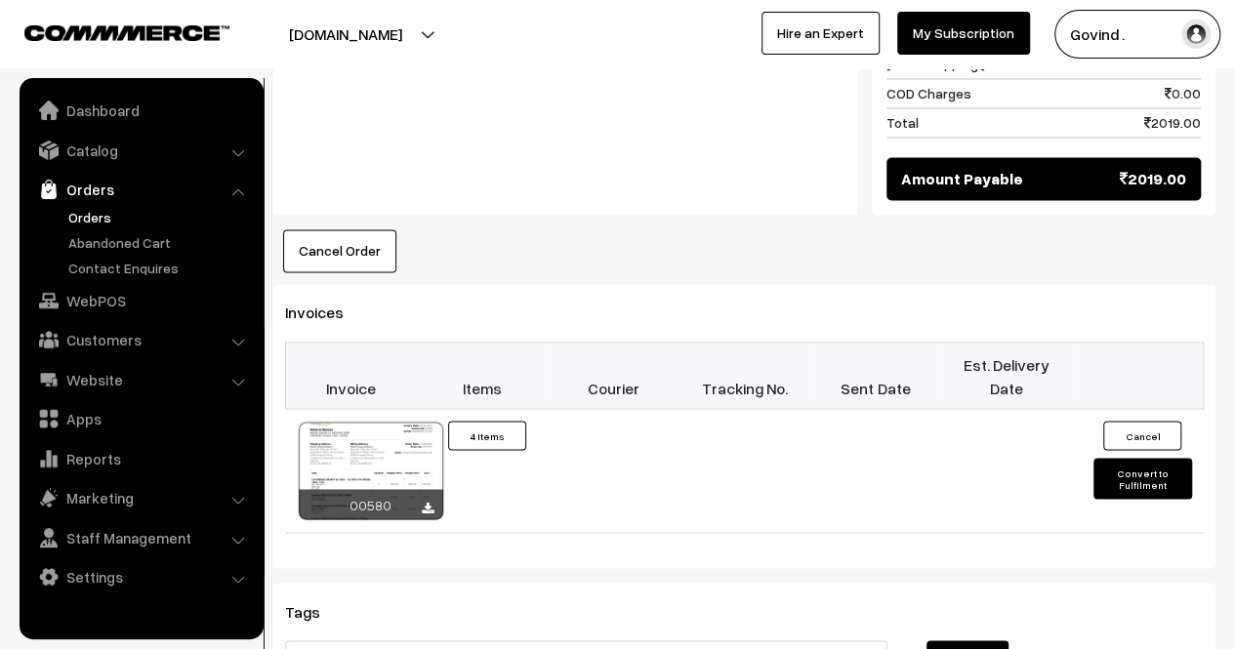
scroll to position [1490, 0]
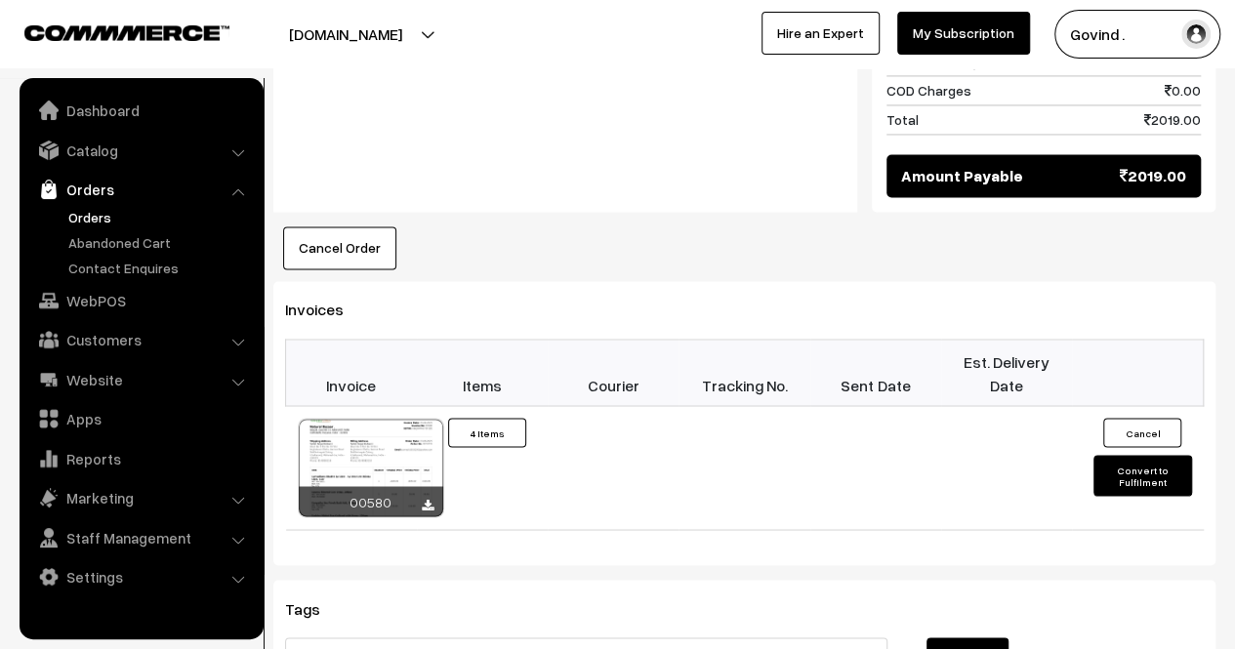
click at [1143, 468] on button "Convert to Fulfilment" at bounding box center [1143, 475] width 98 height 41
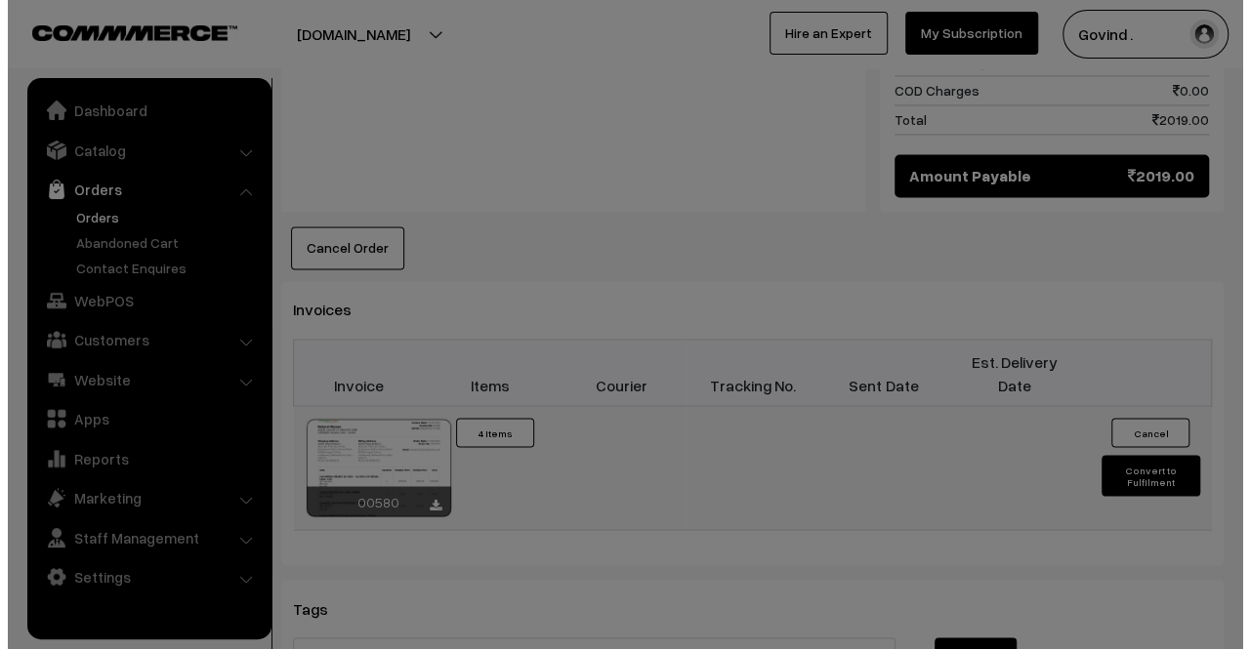
scroll to position [1473, 0]
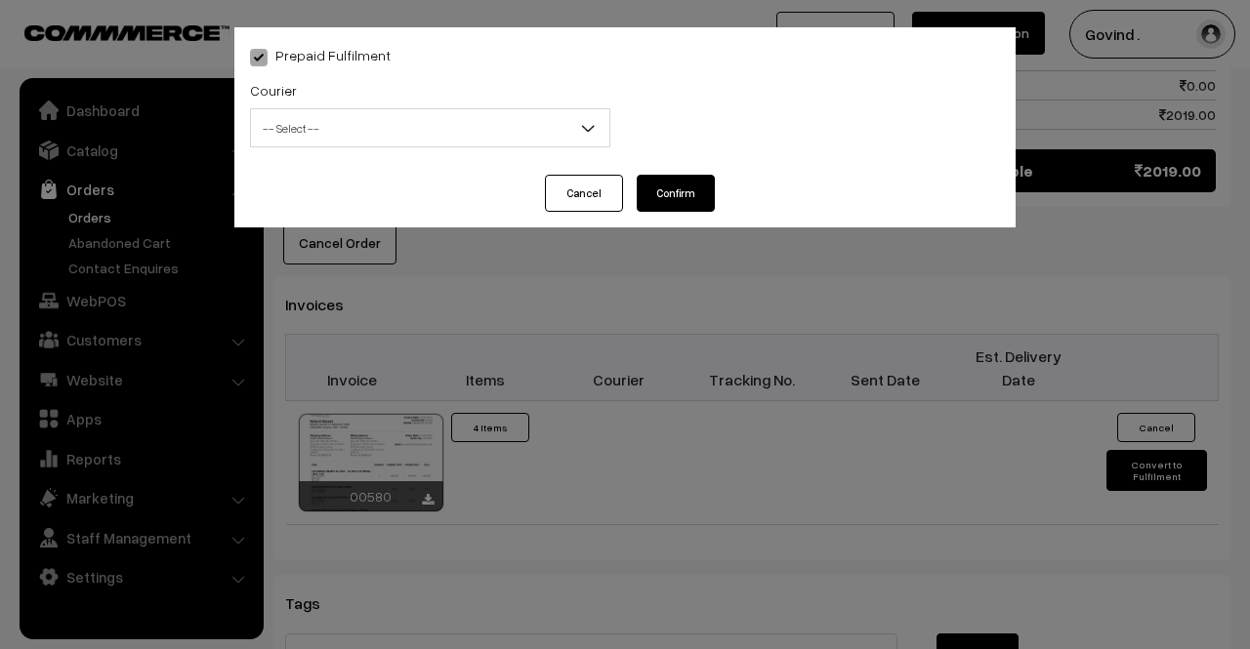
click at [420, 132] on span "-- Select --" at bounding box center [430, 128] width 358 height 34
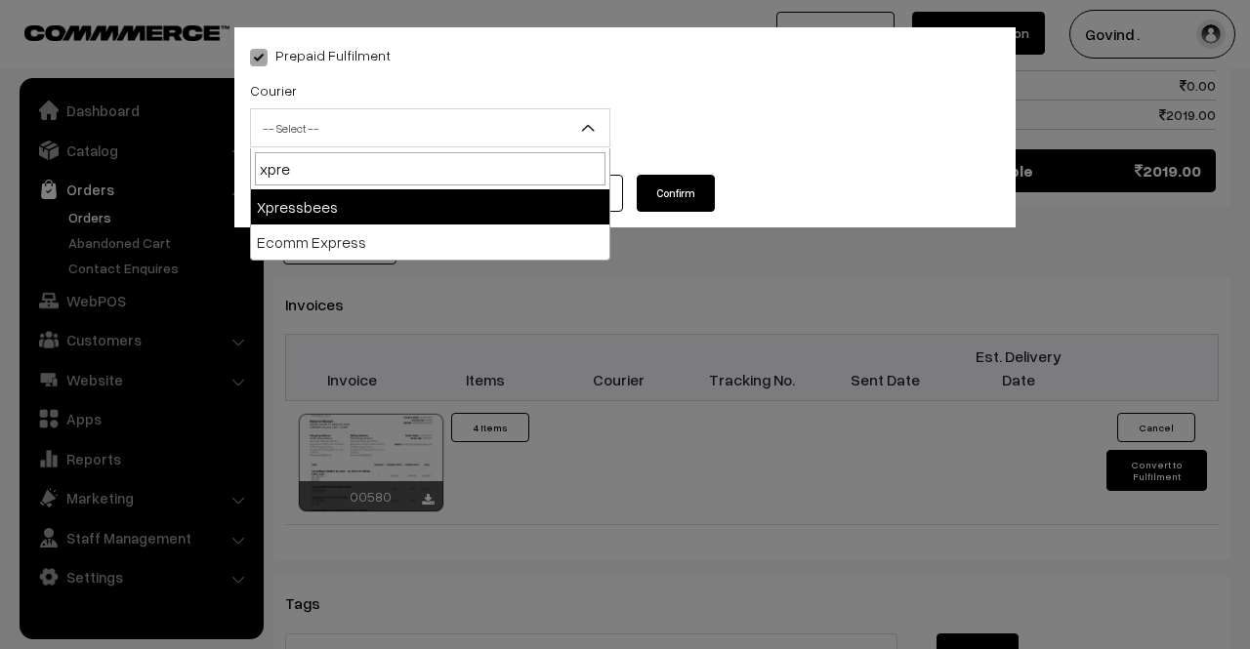
type input "xpre"
select select "3"
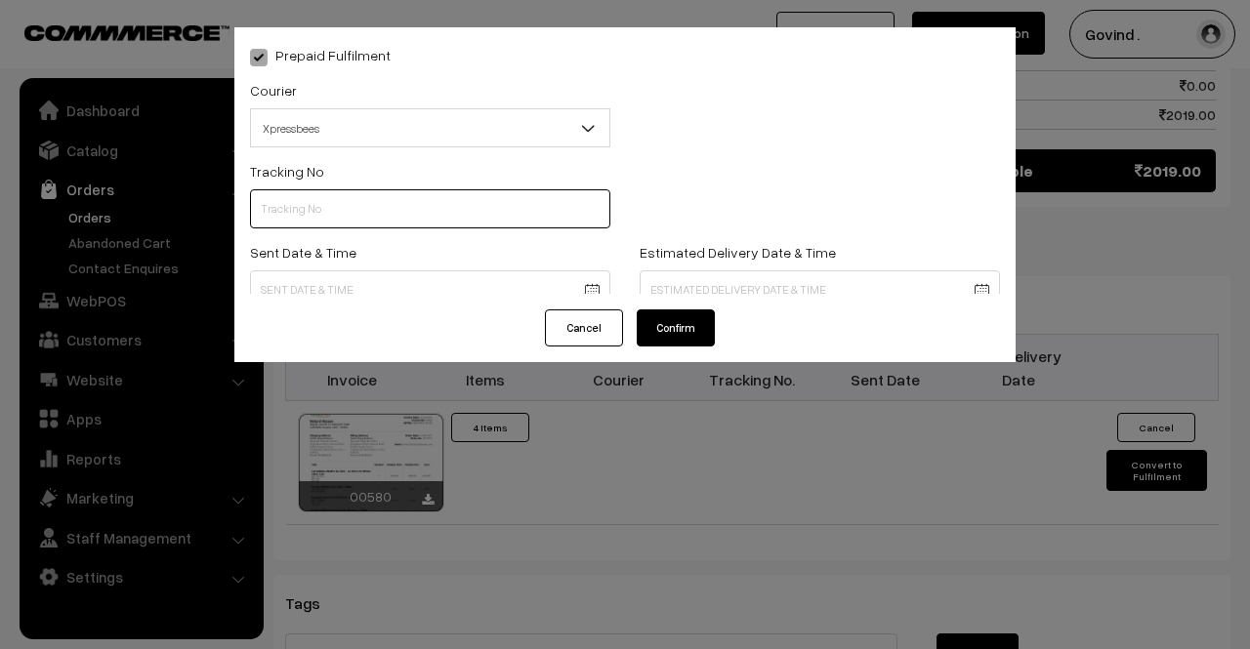
click at [328, 207] on input "text" at bounding box center [430, 208] width 360 height 39
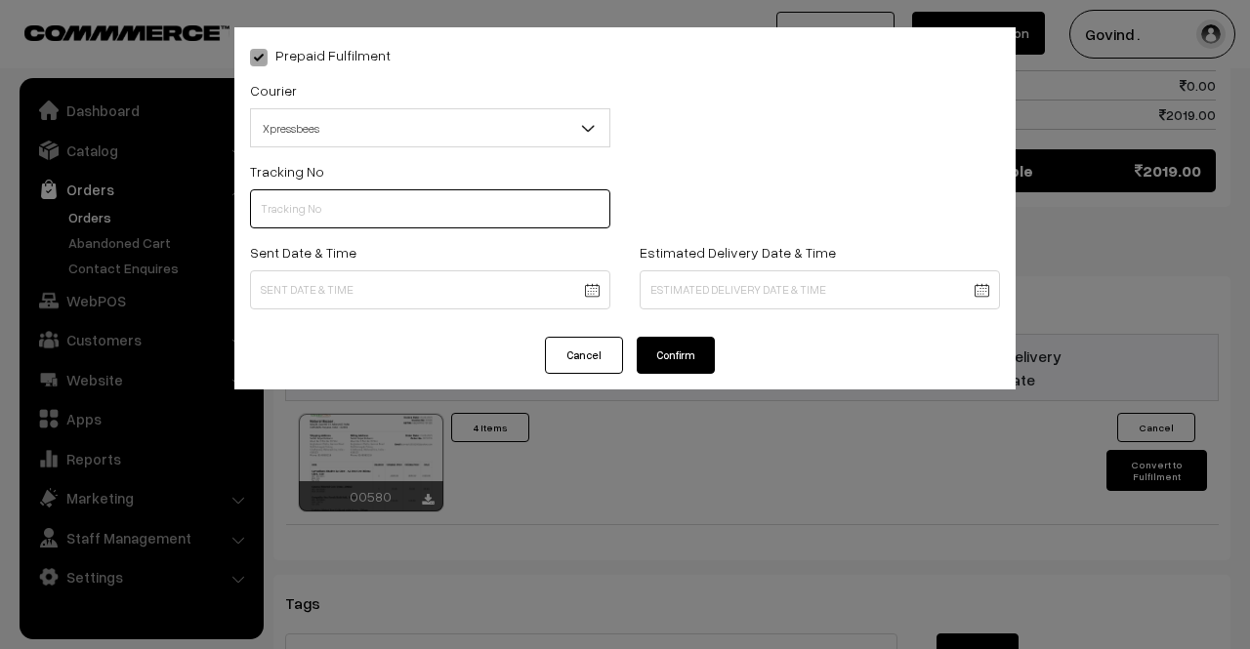
paste input "153456552802801"
type input "153456552802801"
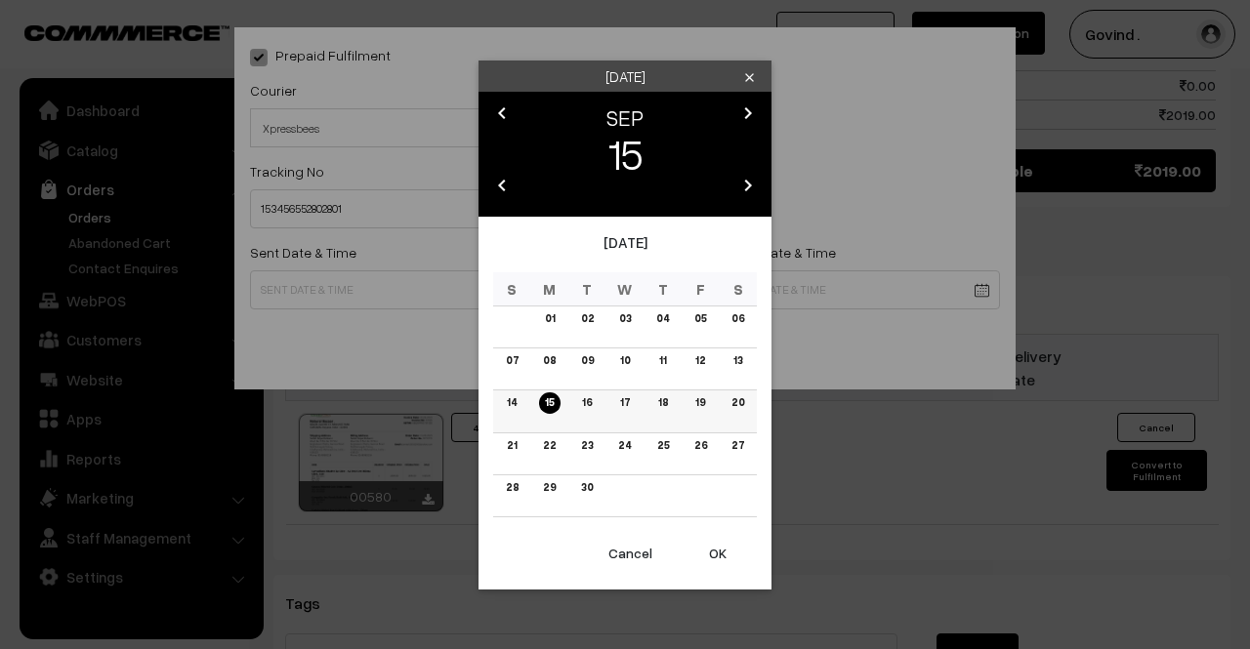
click at [550, 410] on link "15" at bounding box center [549, 403] width 21 height 21
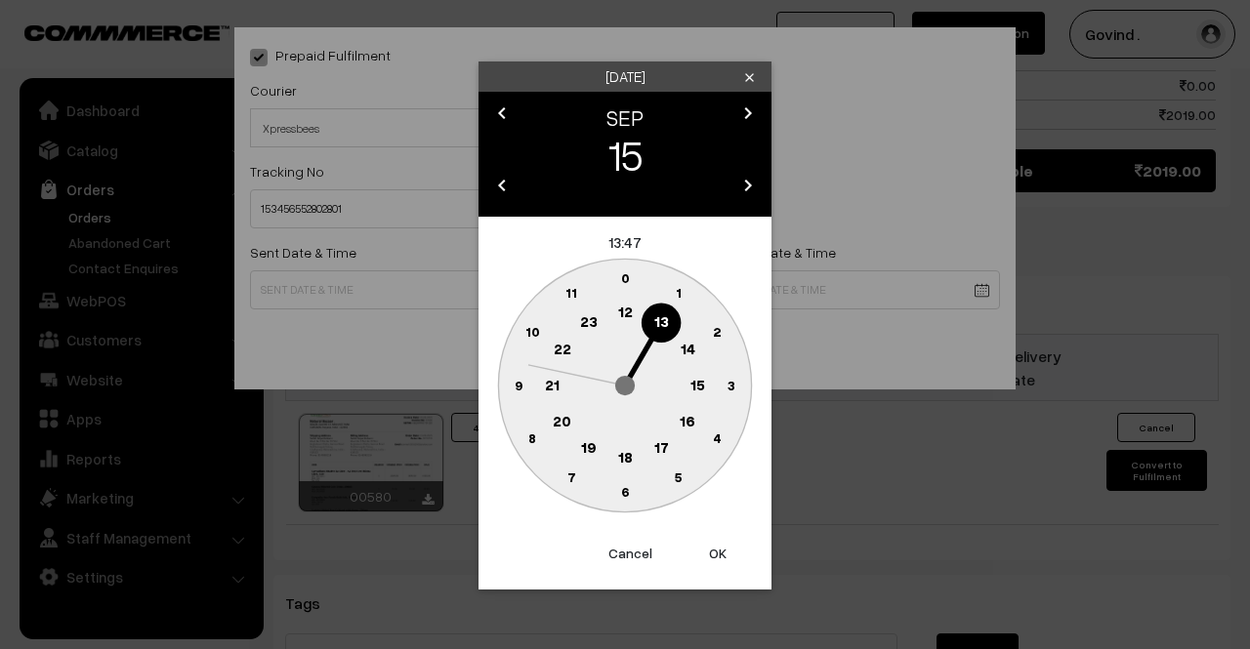
click at [627, 314] on text "12" at bounding box center [625, 312] width 15 height 18
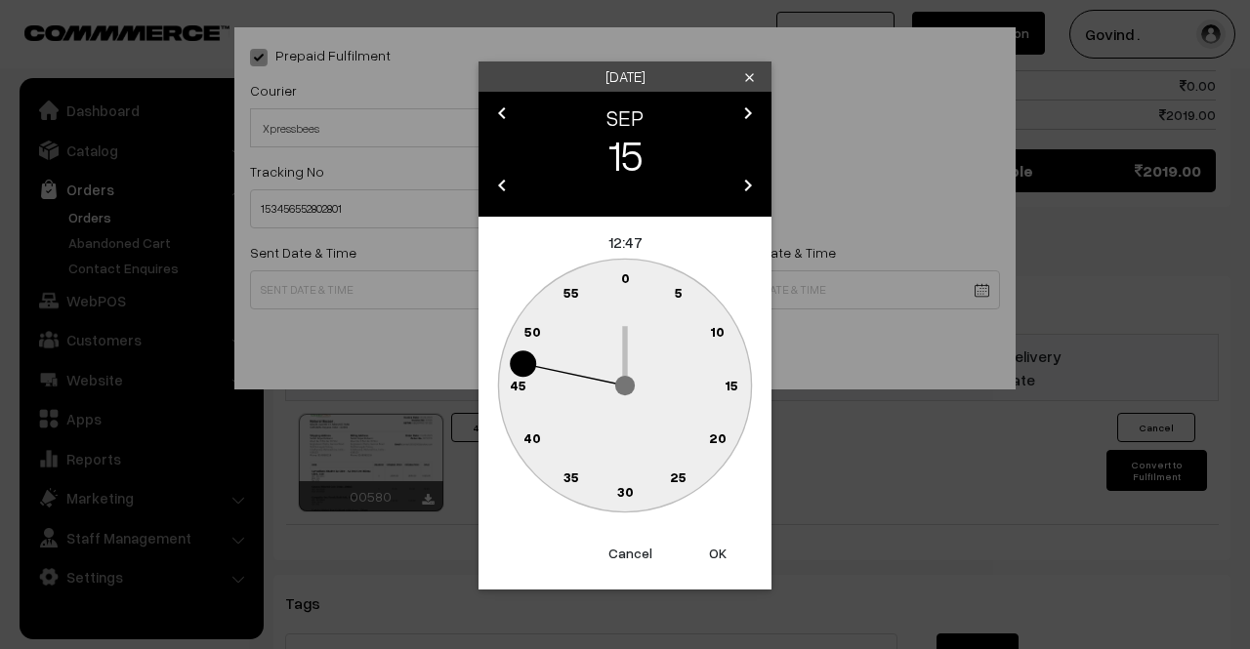
click at [627, 278] on text "0" at bounding box center [625, 278] width 9 height 17
type input "15-09-2025 12:00"
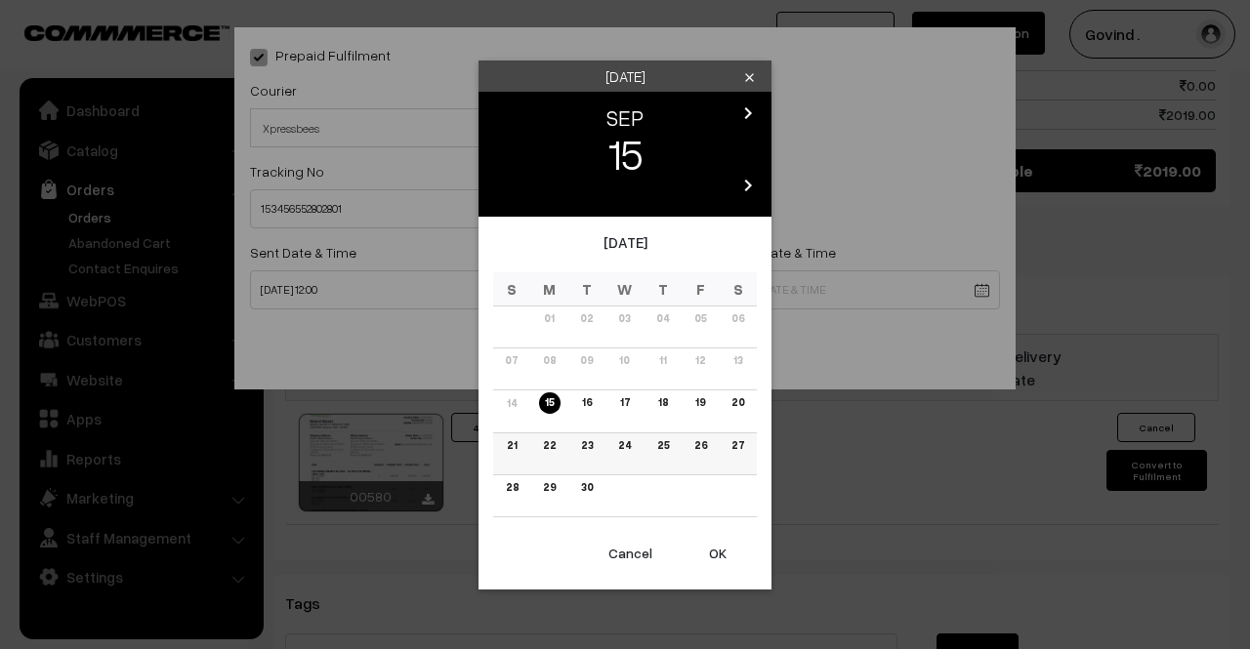
click at [556, 438] on link "22" at bounding box center [549, 446] width 24 height 21
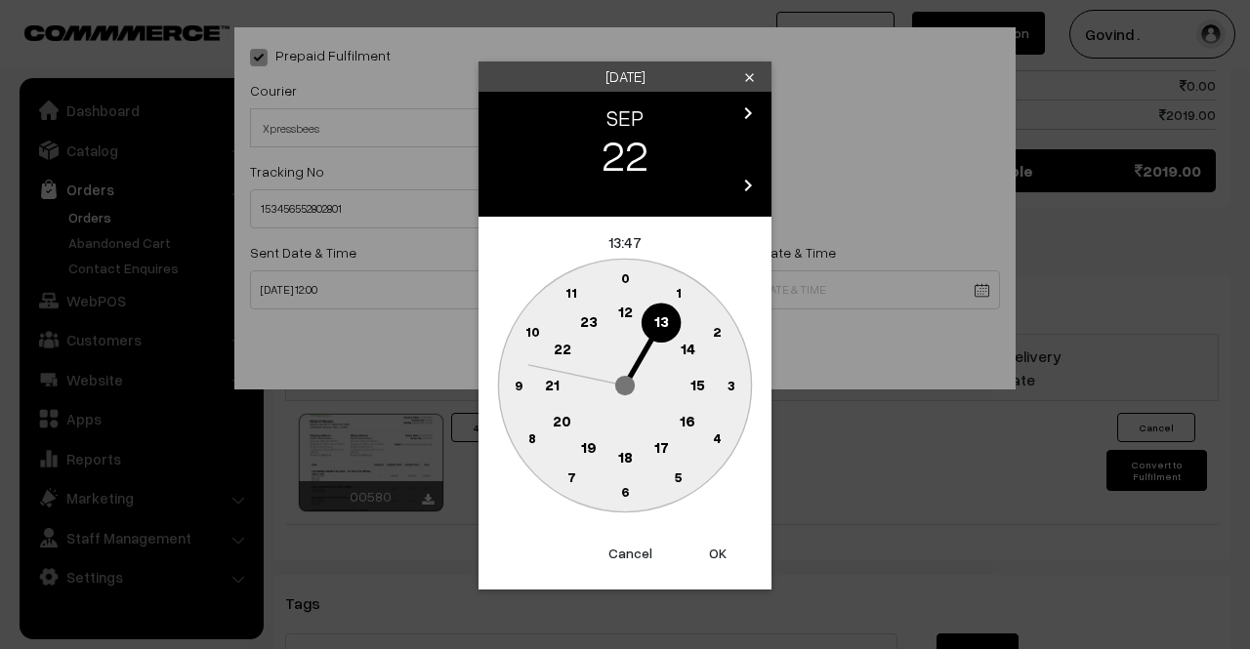
click at [619, 454] on text "18" at bounding box center [625, 456] width 15 height 18
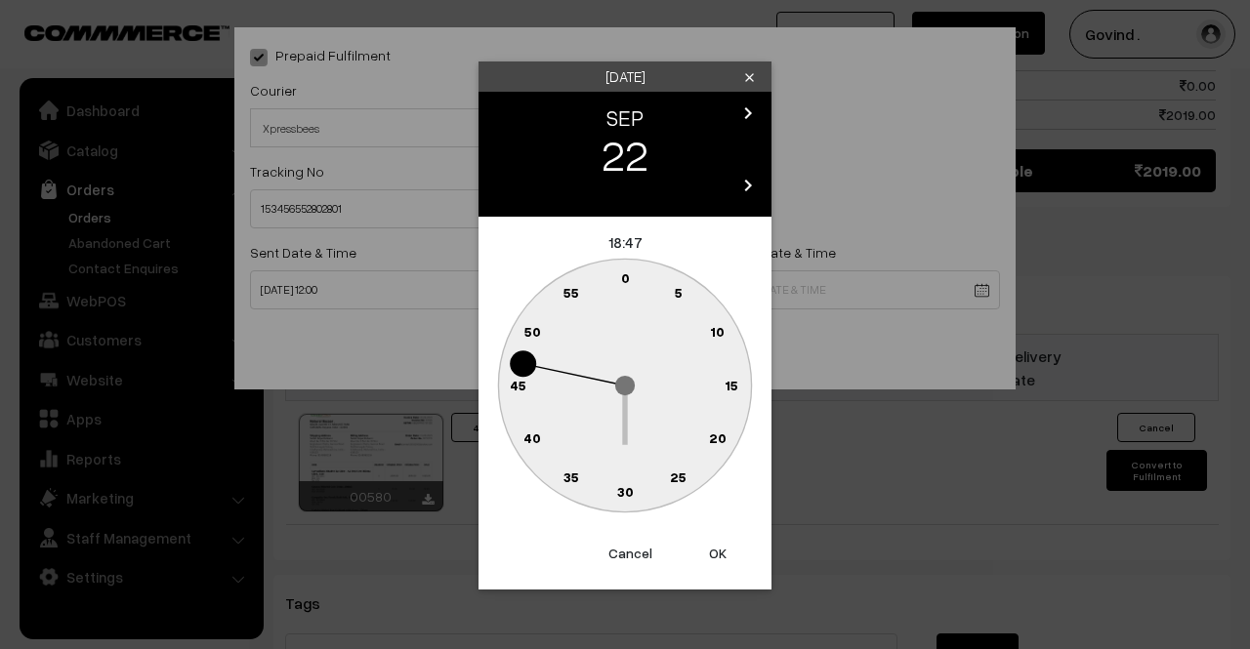
click at [625, 276] on text "0" at bounding box center [625, 278] width 9 height 17
type input "22-09-2025 18:00"
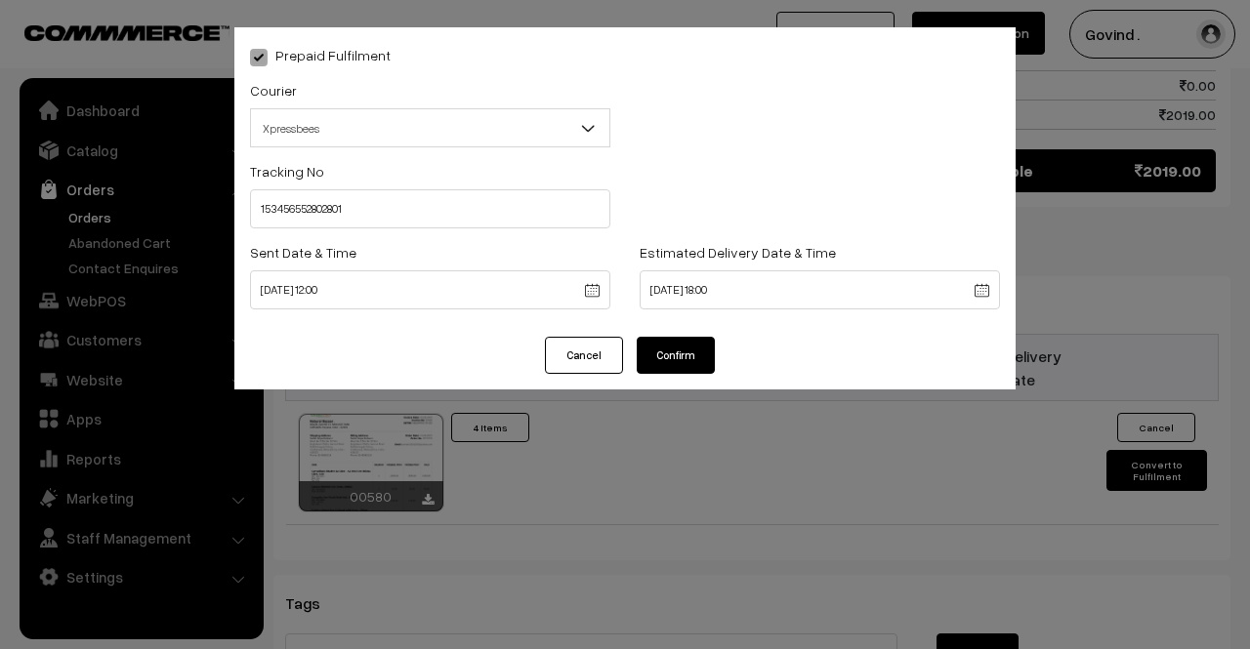
click at [666, 356] on button "Confirm" at bounding box center [676, 355] width 78 height 37
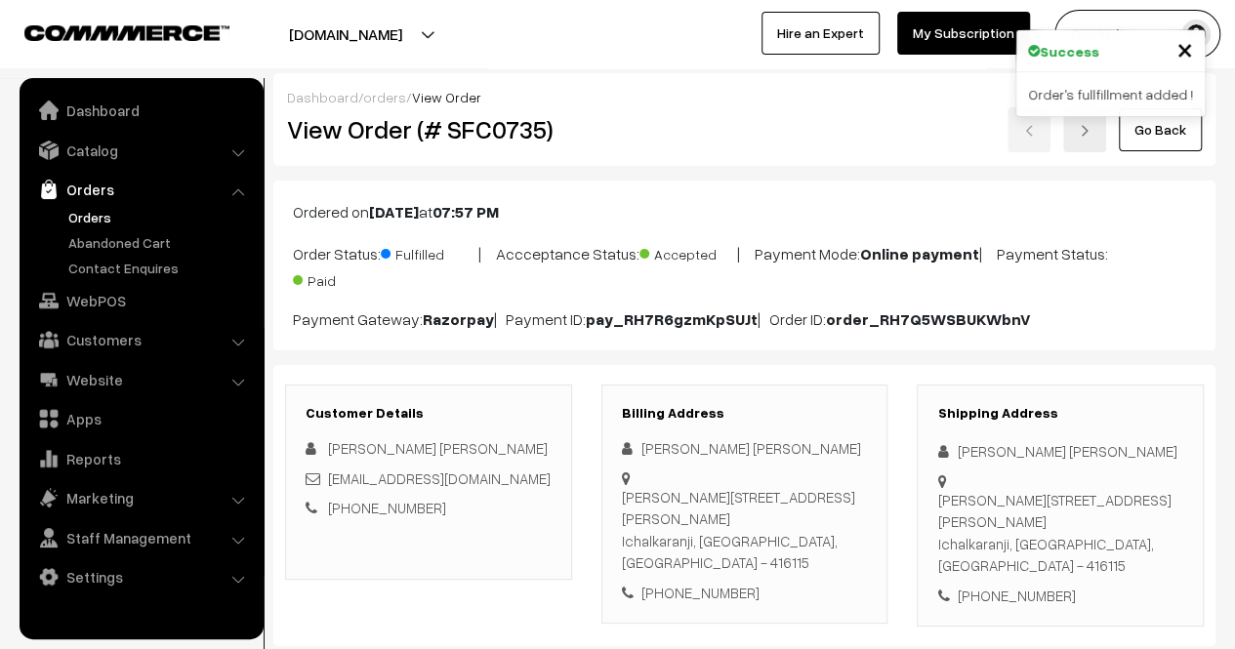
click at [1153, 142] on link "Go Back" at bounding box center [1160, 129] width 83 height 43
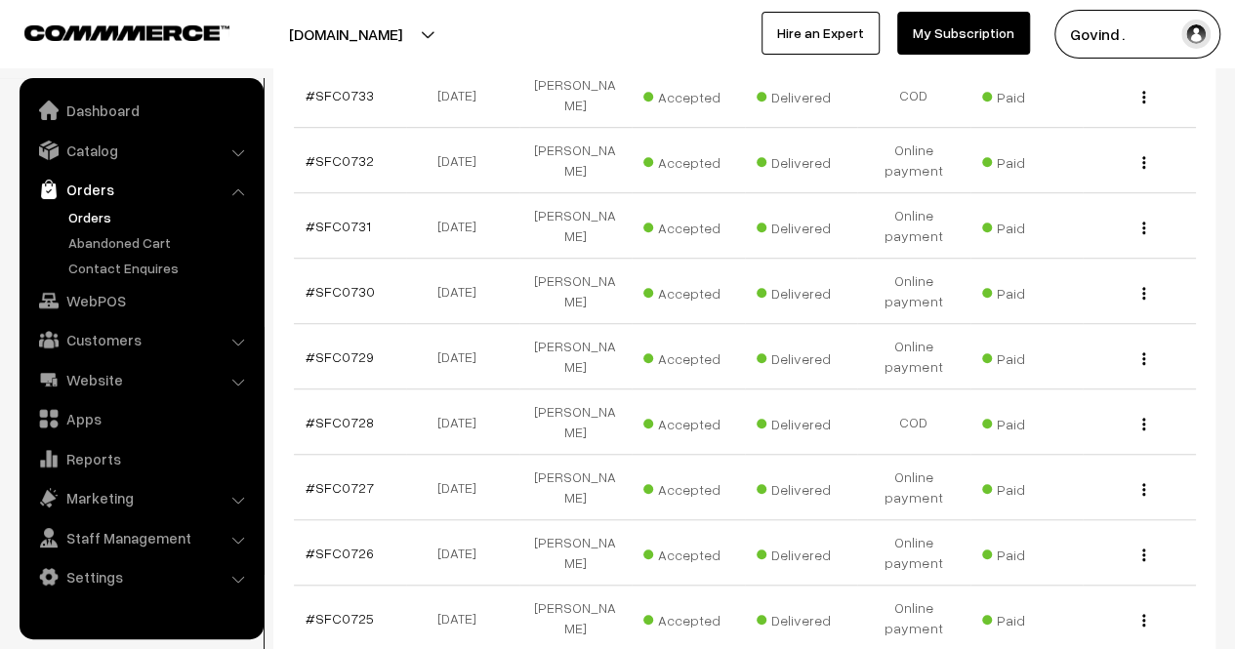
scroll to position [947, 0]
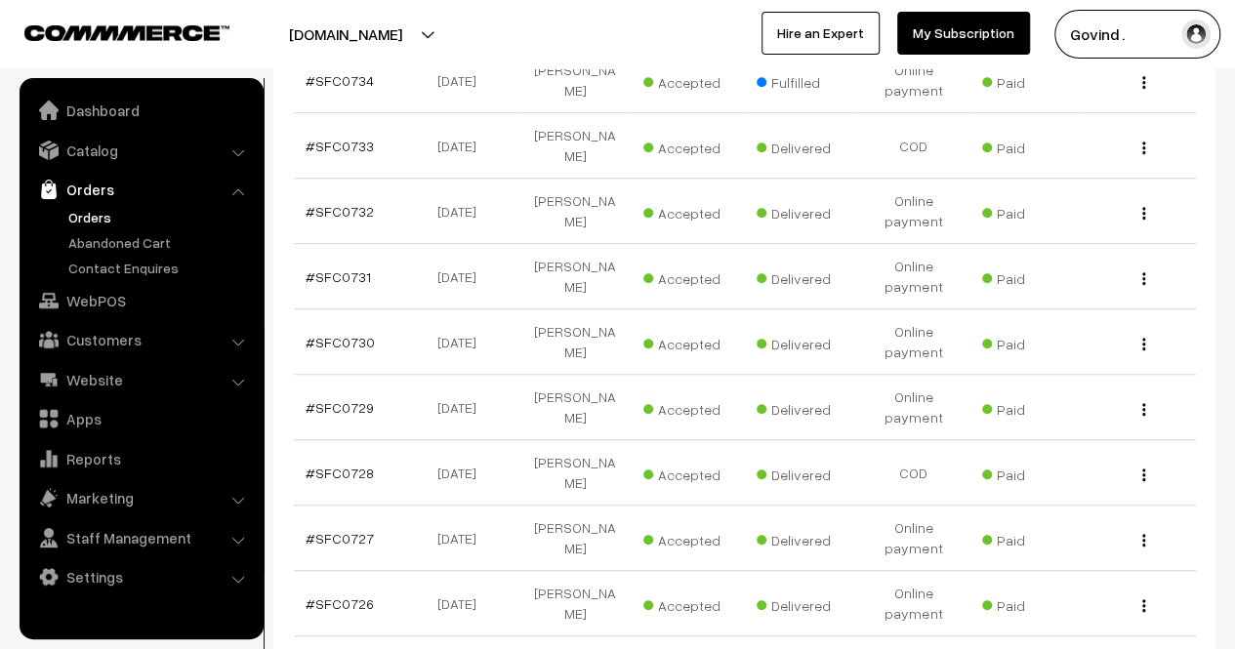
scroll to position [511, 0]
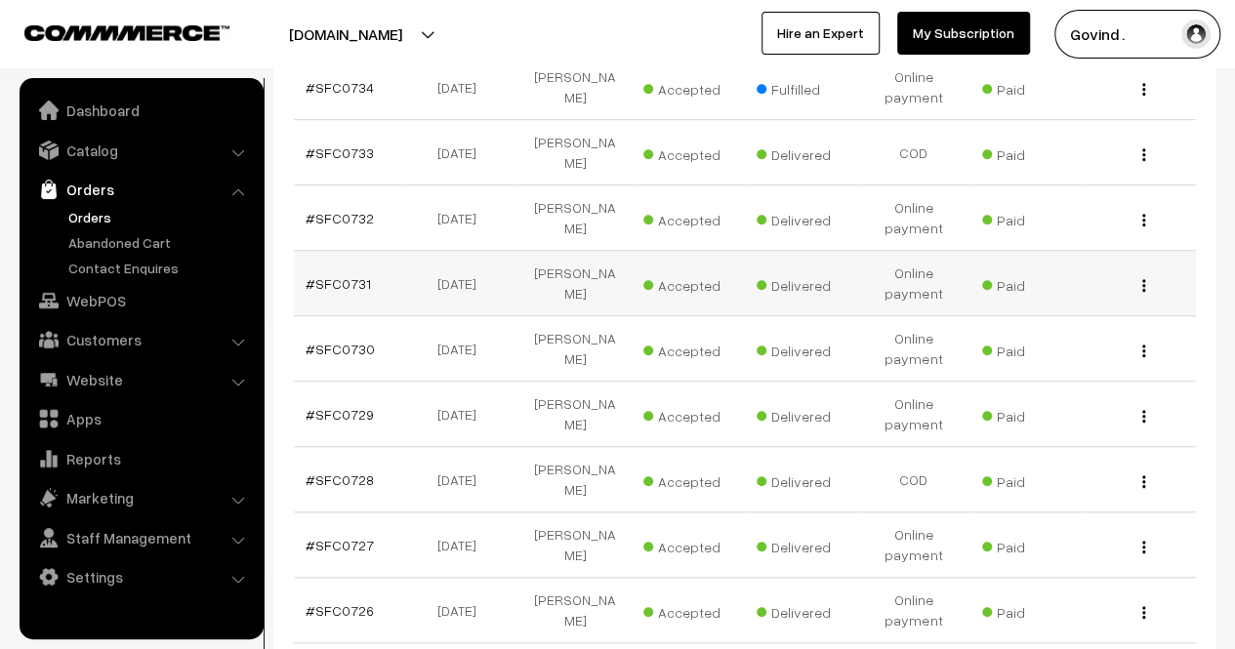
click at [1142, 277] on button "button" at bounding box center [1144, 285] width 5 height 16
click at [1100, 292] on link "View" at bounding box center [1058, 313] width 166 height 43
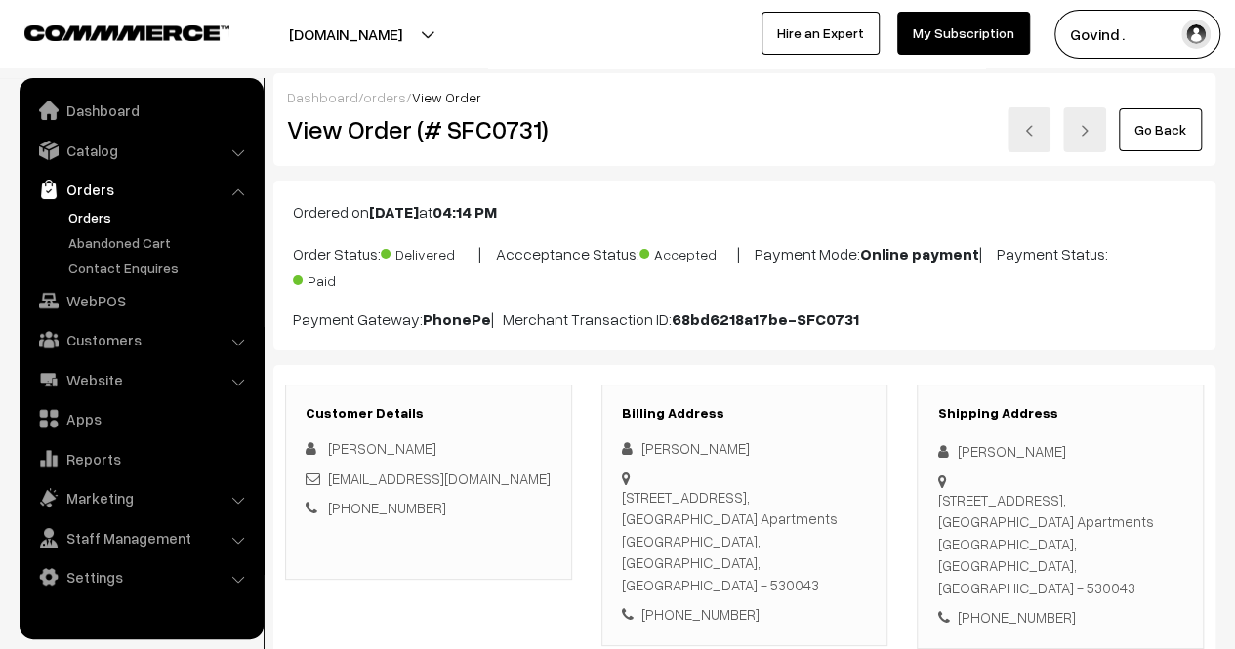
click at [1156, 145] on link "Go Back" at bounding box center [1160, 129] width 83 height 43
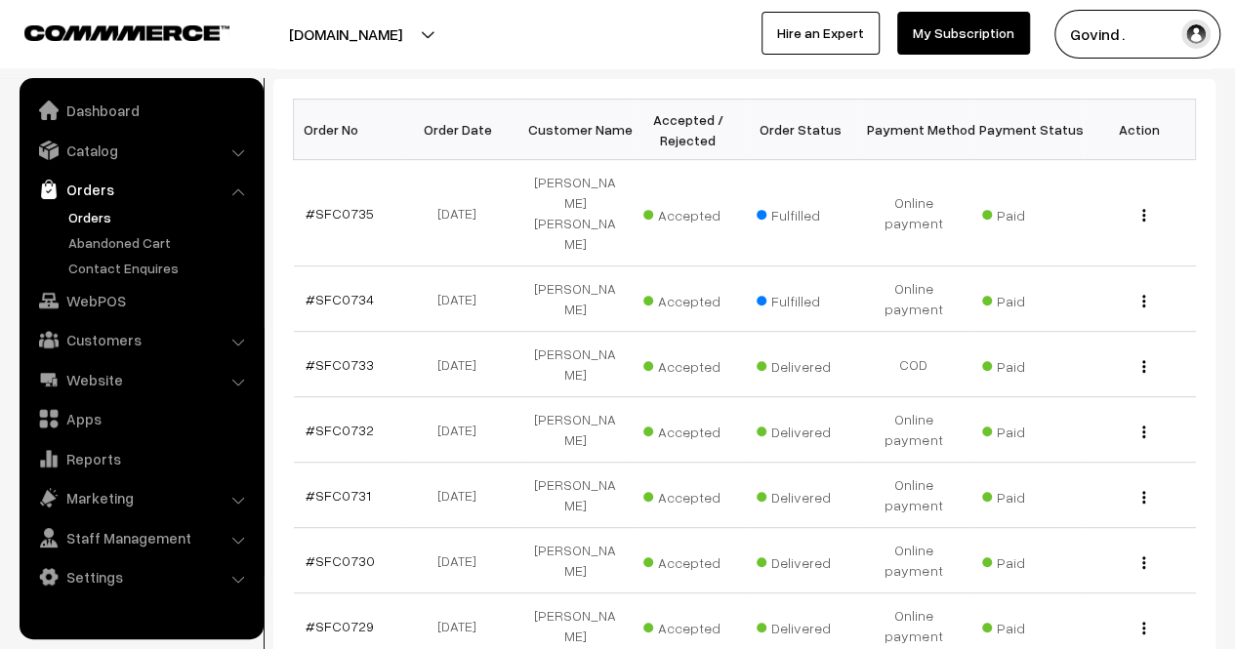
scroll to position [343, 0]
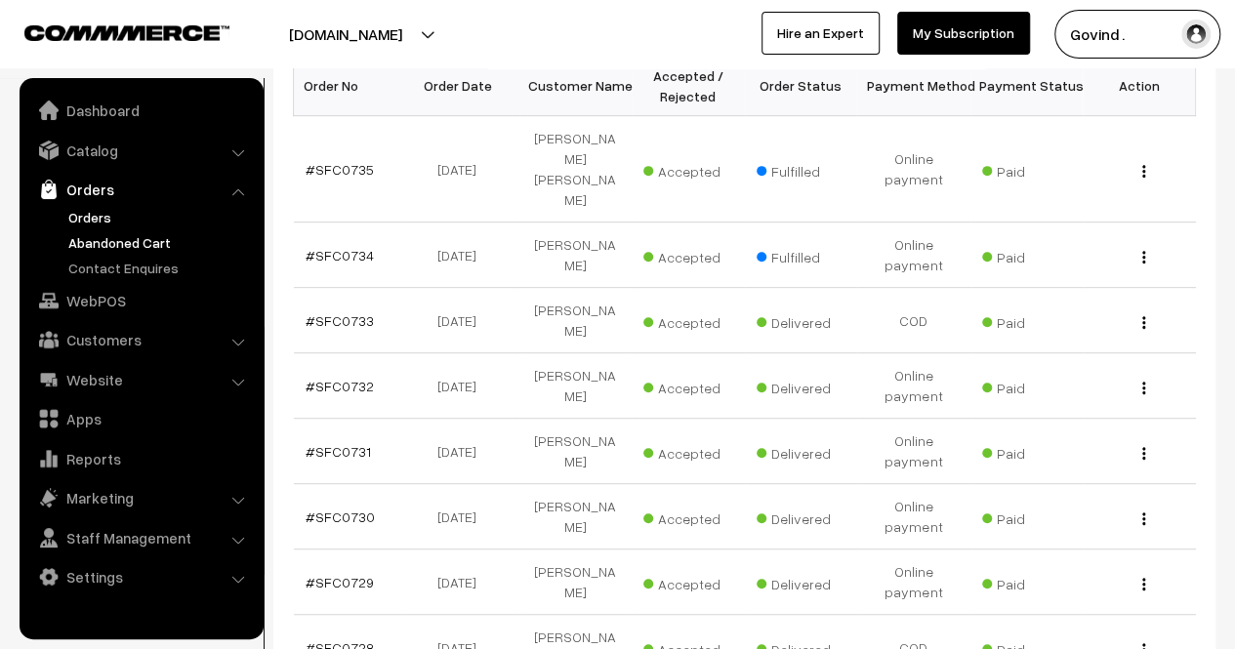
click at [117, 247] on link "Abandoned Cart" at bounding box center [159, 242] width 193 height 21
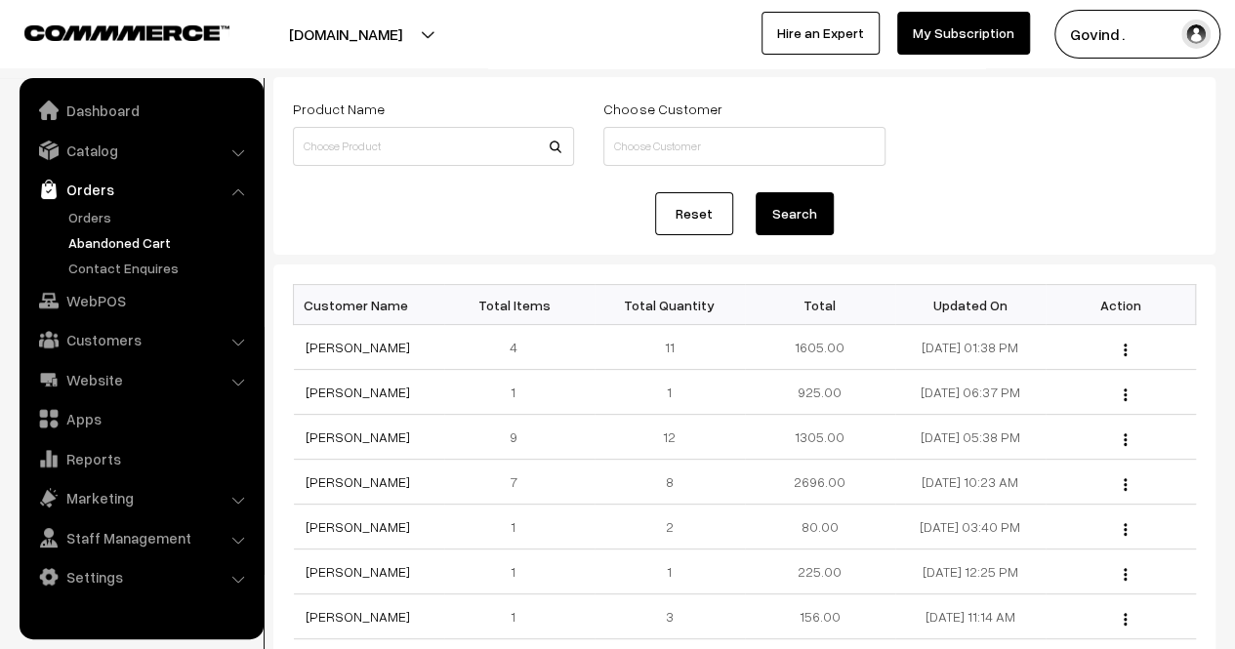
scroll to position [104, 0]
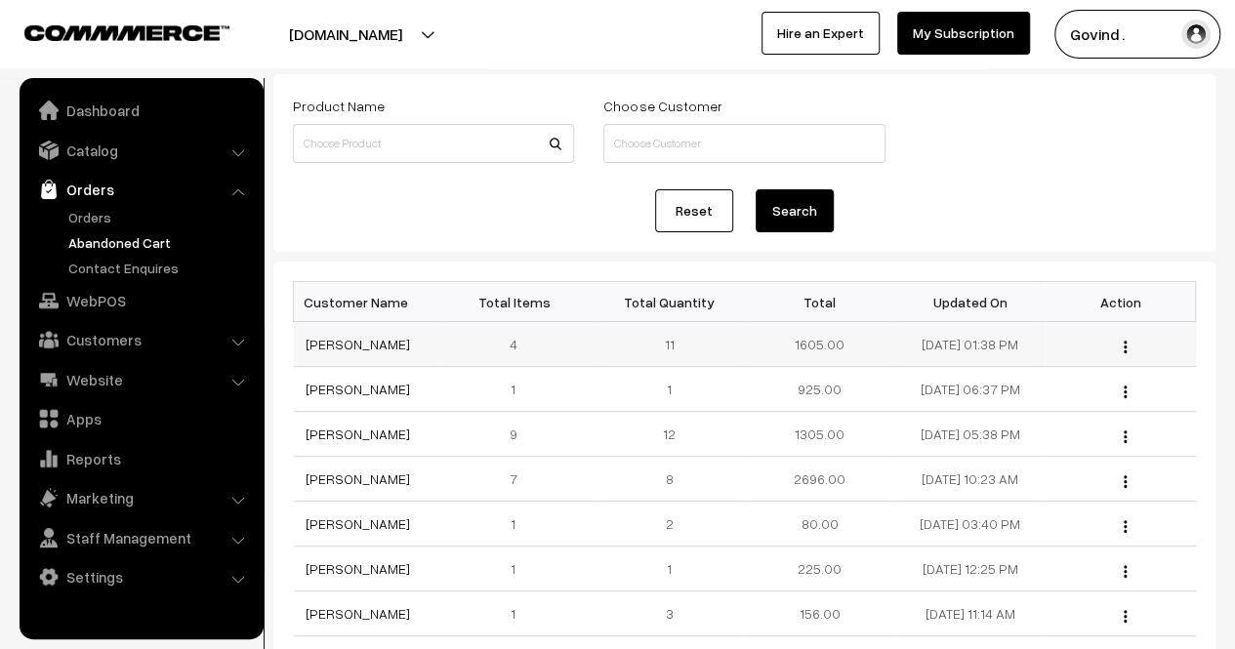
click at [1124, 343] on img "button" at bounding box center [1125, 347] width 3 height 13
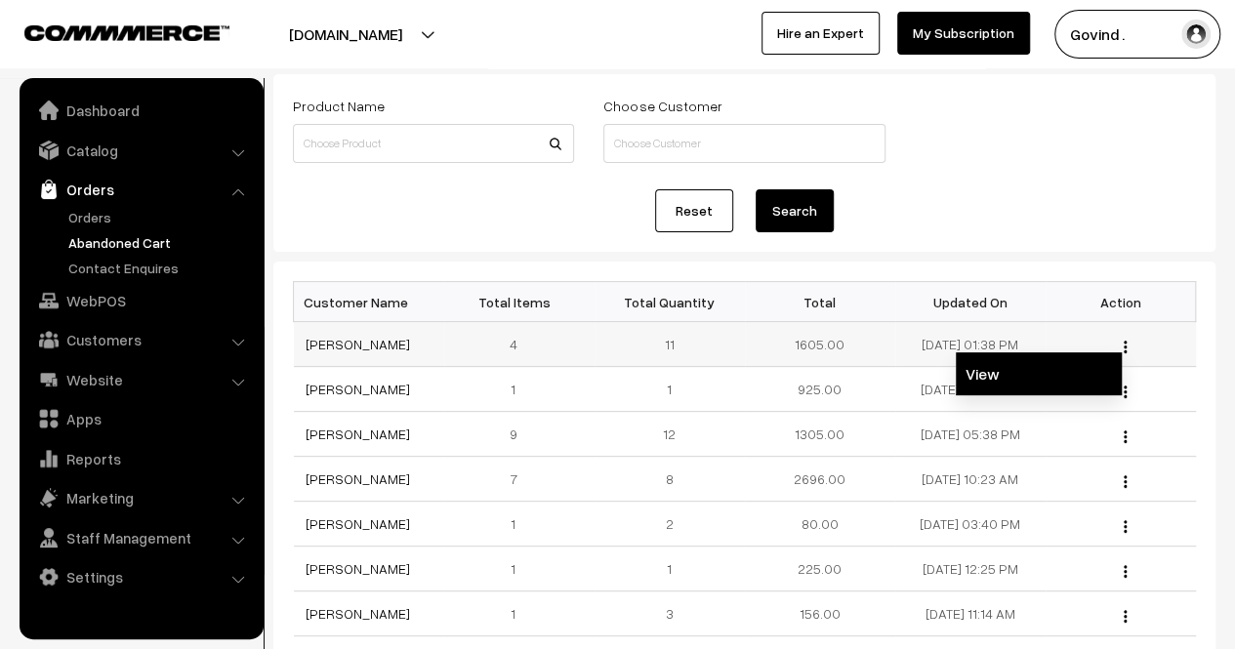
click at [1066, 367] on link "View" at bounding box center [1039, 374] width 166 height 43
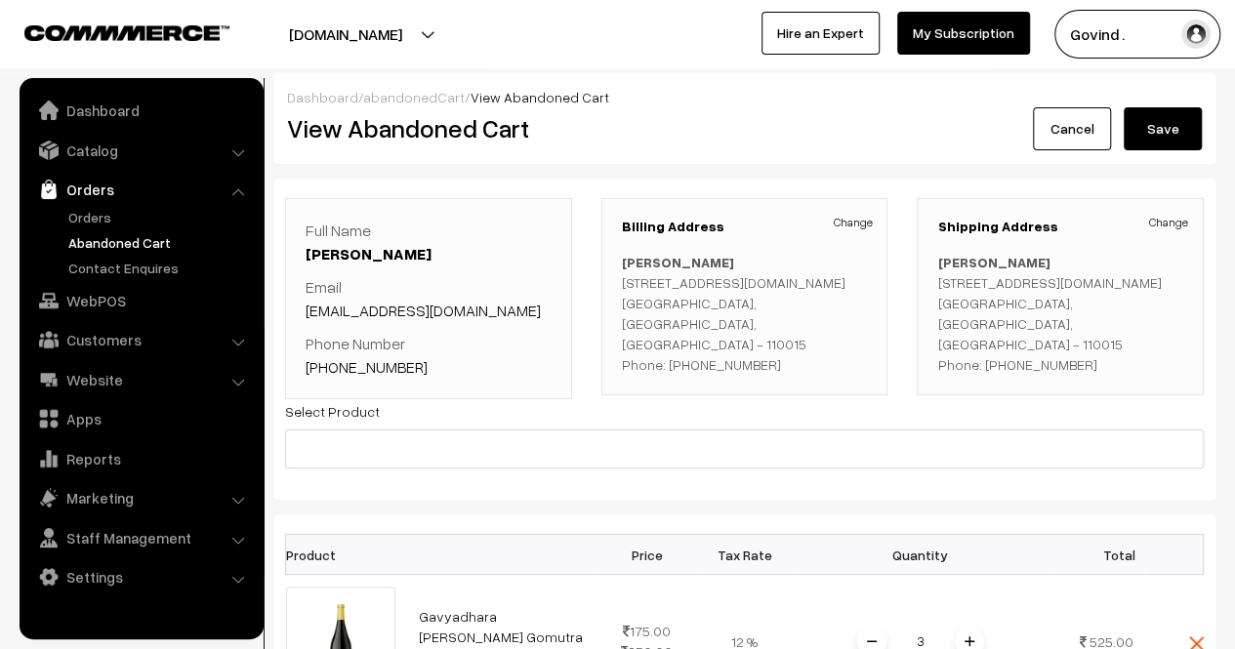
click at [1170, 233] on html "Thank you for showing interest. Our team will call you shortly. Close [DOMAIN_N…" at bounding box center [617, 324] width 1235 height 649
click at [1067, 149] on link "Cancel" at bounding box center [1072, 128] width 78 height 43
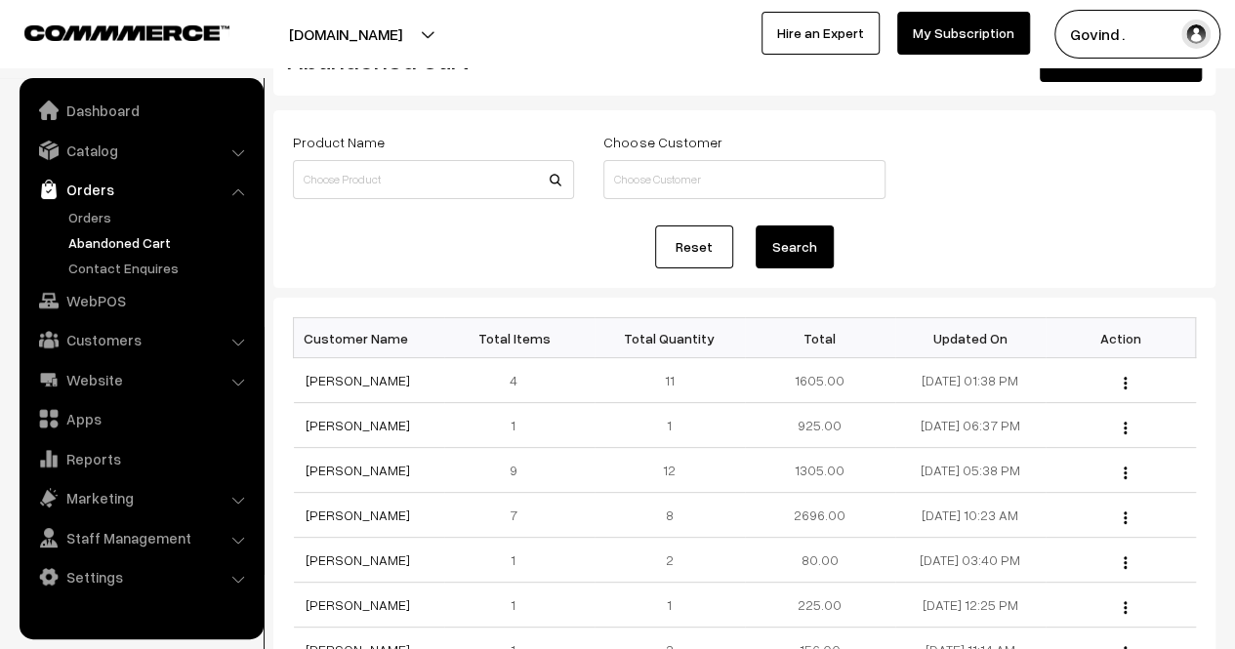
scroll to position [73, 0]
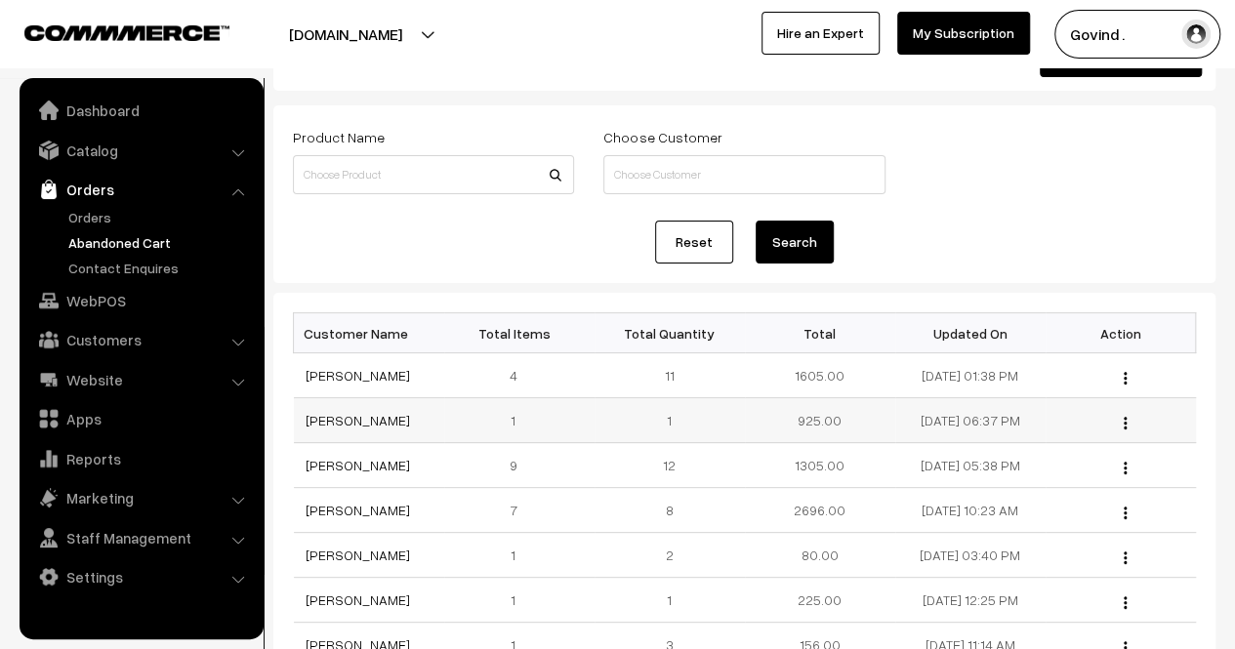
click at [1127, 420] on div "View" at bounding box center [1121, 420] width 127 height 21
click at [1124, 417] on img "button" at bounding box center [1125, 423] width 3 height 13
click at [1029, 448] on link "View" at bounding box center [1039, 450] width 166 height 43
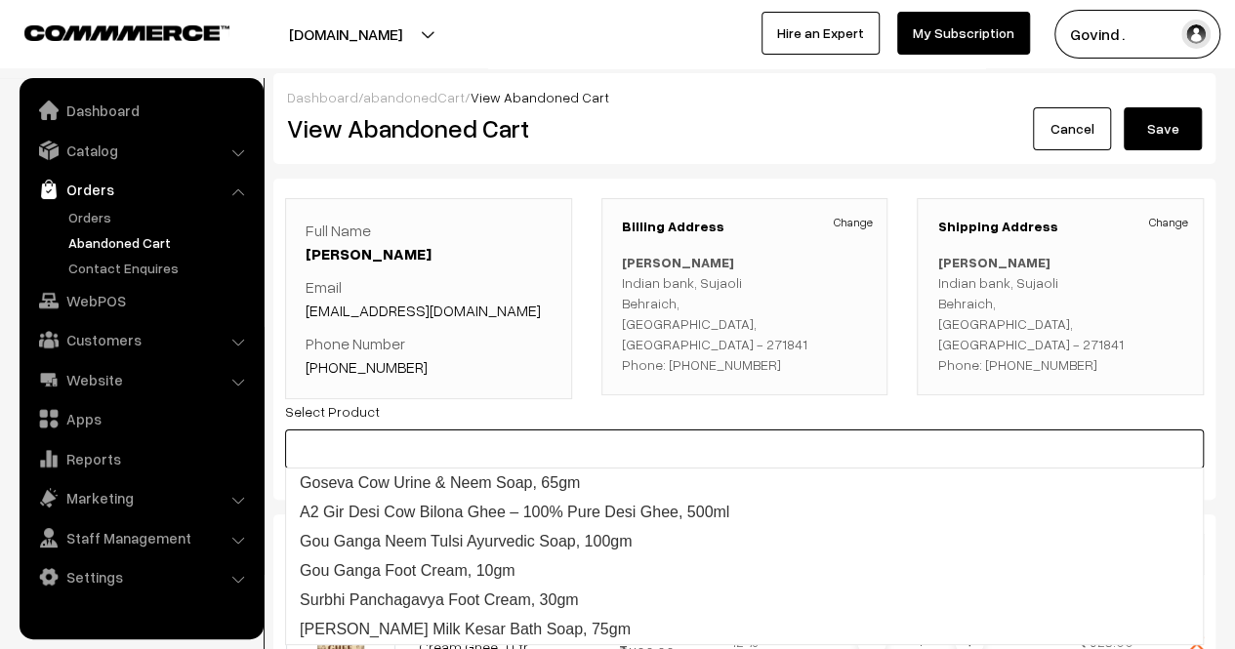
click at [1029, 448] on input at bounding box center [744, 449] width 919 height 39
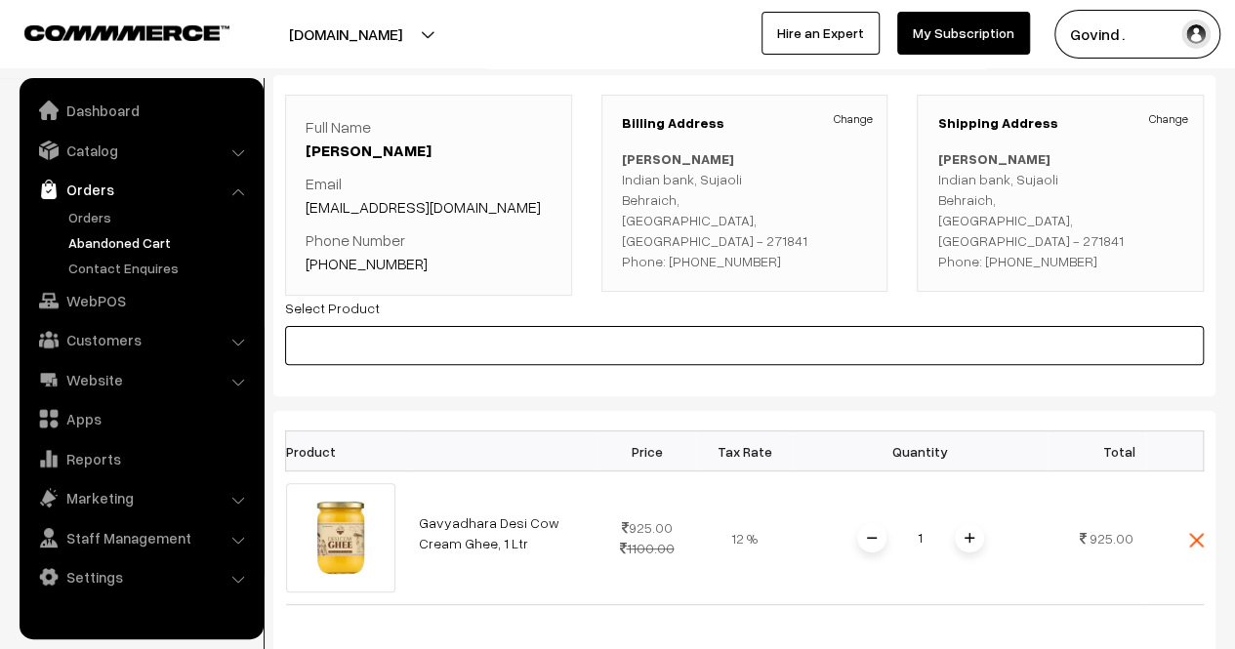
scroll to position [76, 0]
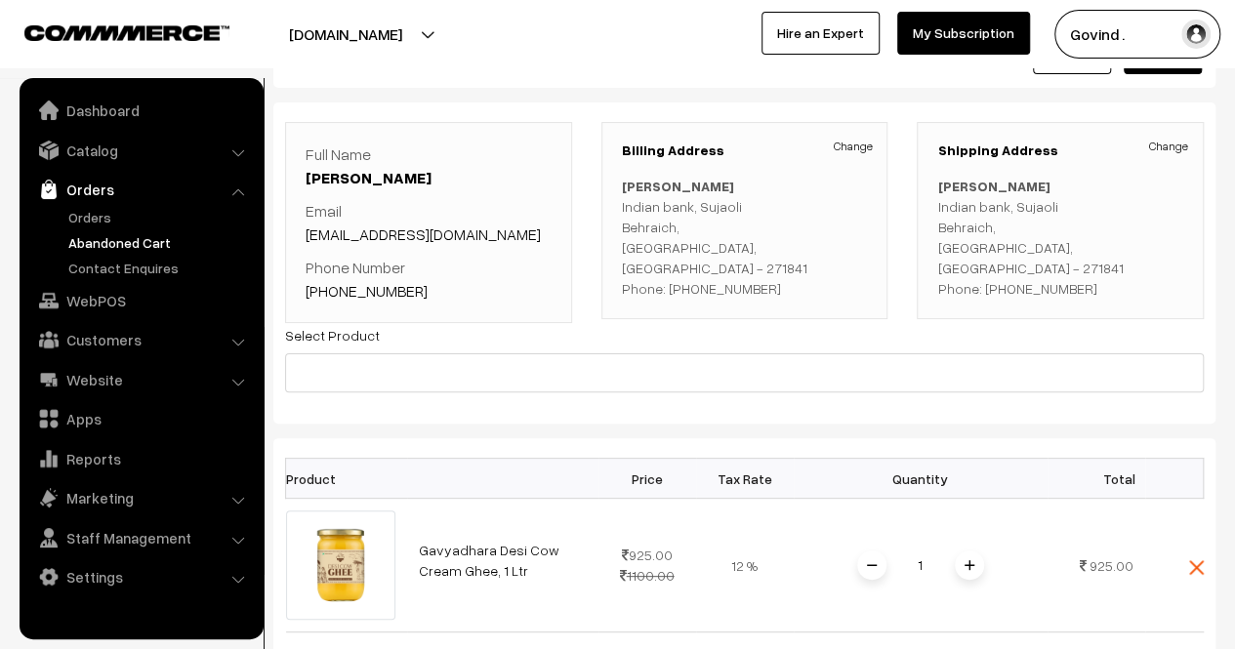
click at [1214, 282] on div "Shipping Address Change [PERSON_NAME] [GEOGRAPHIC_DATA], [GEOGRAPHIC_DATA], [GE…" at bounding box center [1060, 222] width 316 height 201
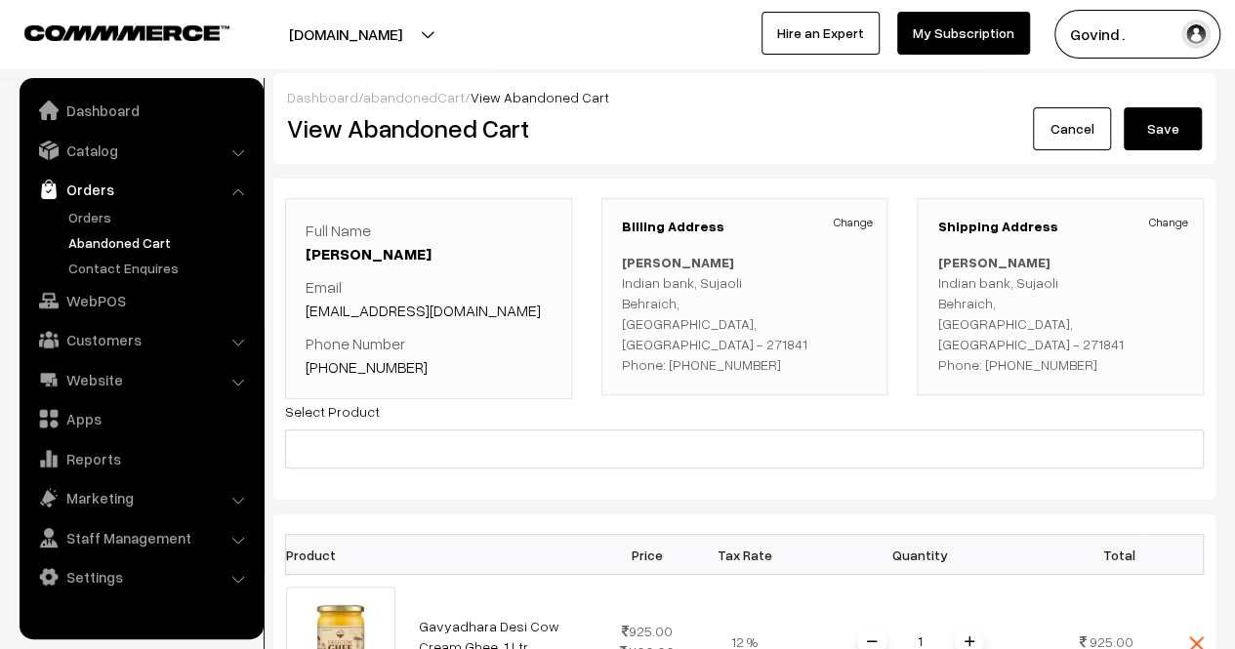
click at [1072, 136] on link "Cancel" at bounding box center [1072, 128] width 78 height 43
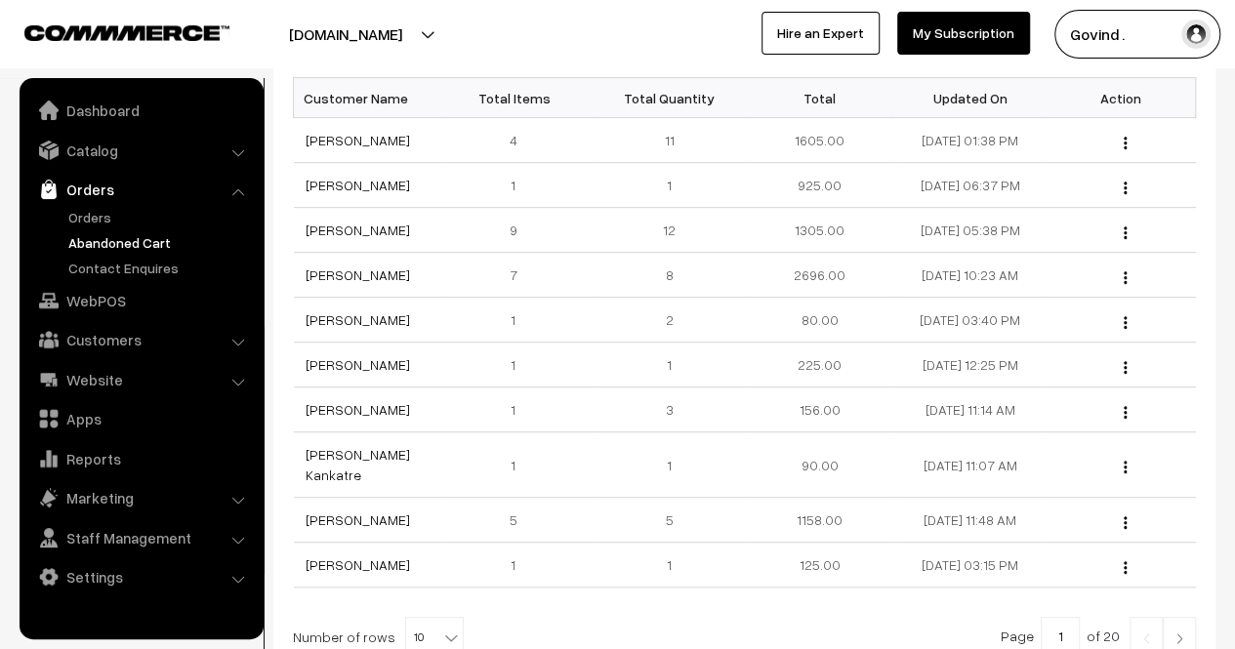
scroll to position [312, 0]
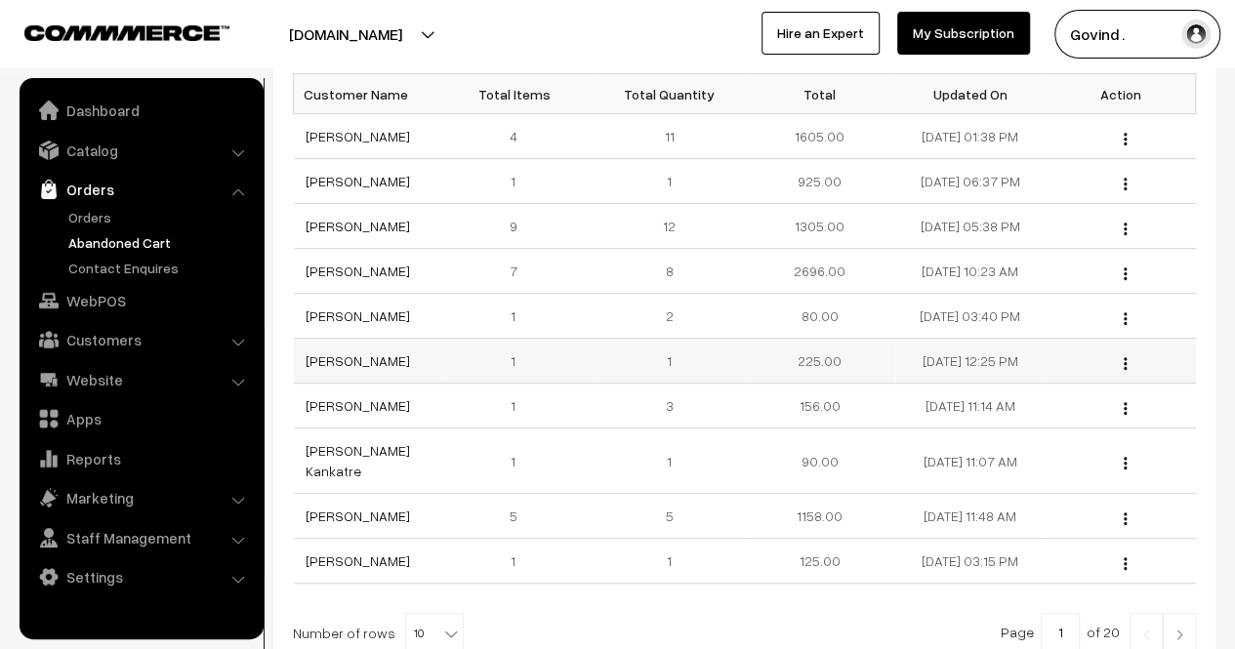
click at [1125, 358] on img "button" at bounding box center [1125, 363] width 3 height 13
click at [1031, 396] on link "View" at bounding box center [1039, 390] width 166 height 43
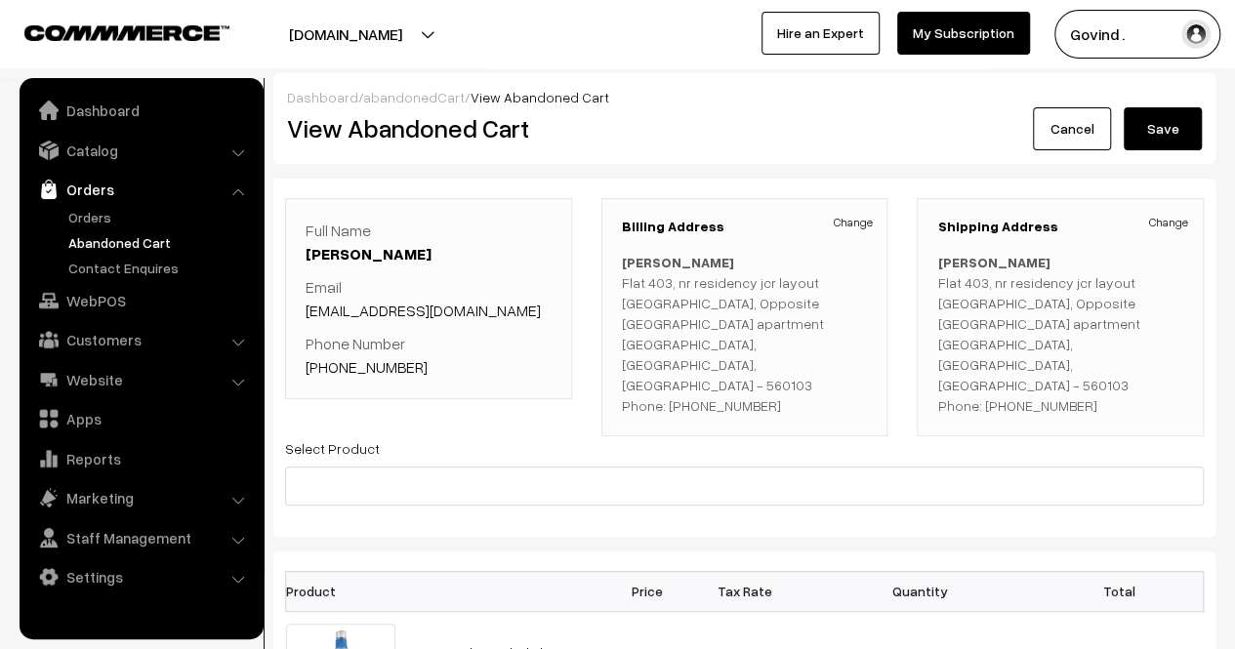
click at [1068, 137] on link "Cancel" at bounding box center [1072, 128] width 78 height 43
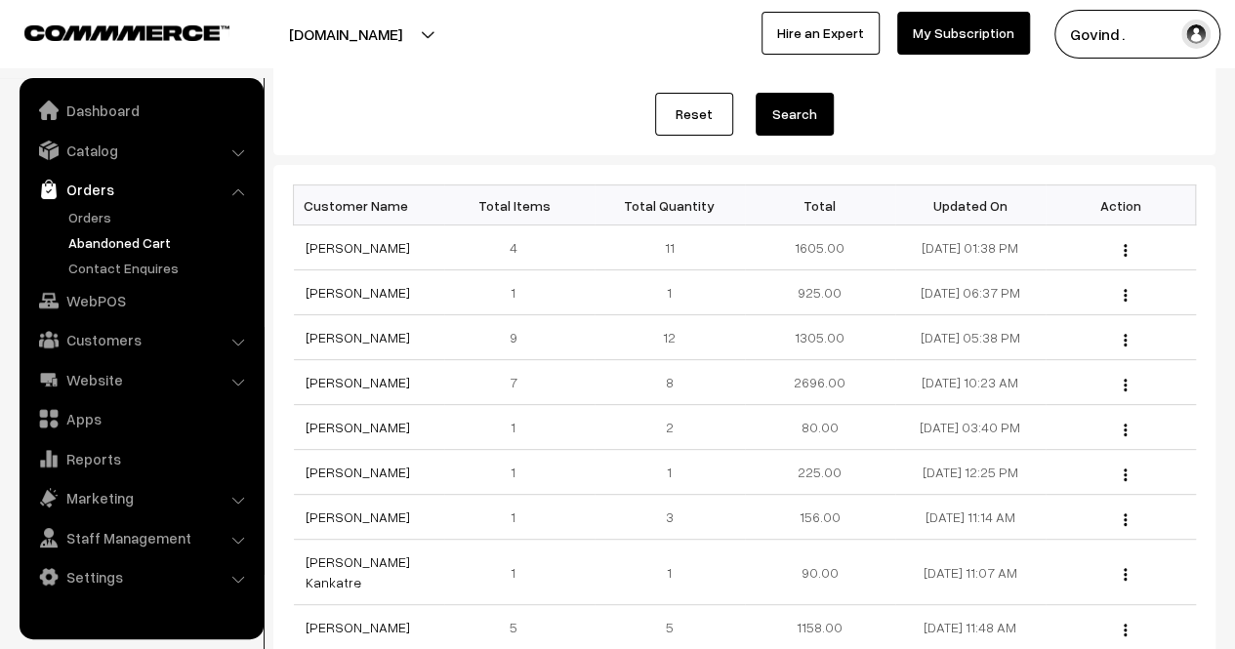
scroll to position [205, 0]
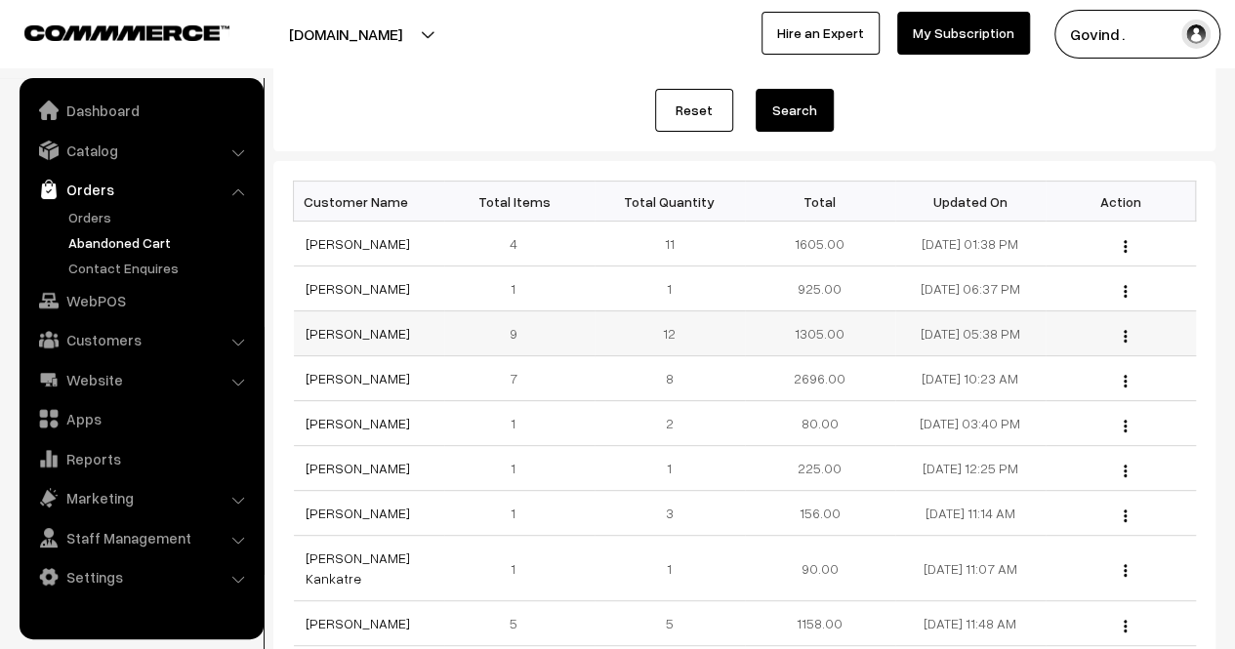
click at [1124, 330] on img "button" at bounding box center [1125, 336] width 3 height 13
click at [1037, 355] on link "View" at bounding box center [1039, 363] width 166 height 43
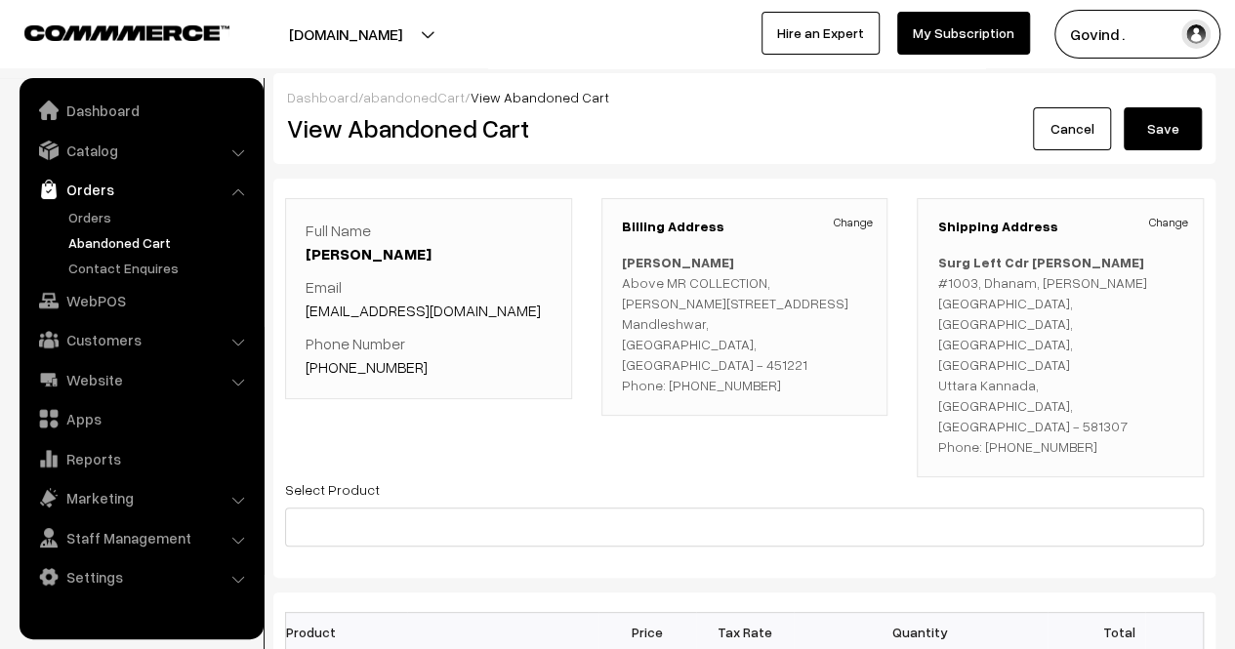
click at [1049, 136] on link "Cancel" at bounding box center [1072, 128] width 78 height 43
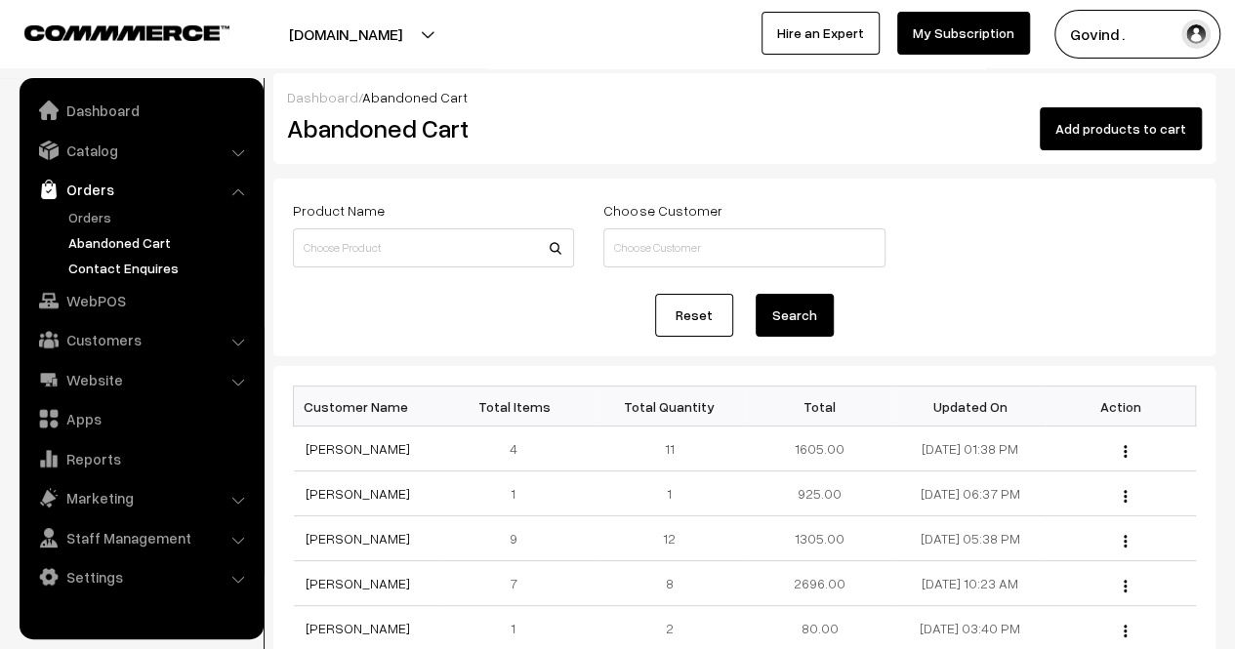
click at [147, 270] on link "Contact Enquires" at bounding box center [159, 268] width 193 height 21
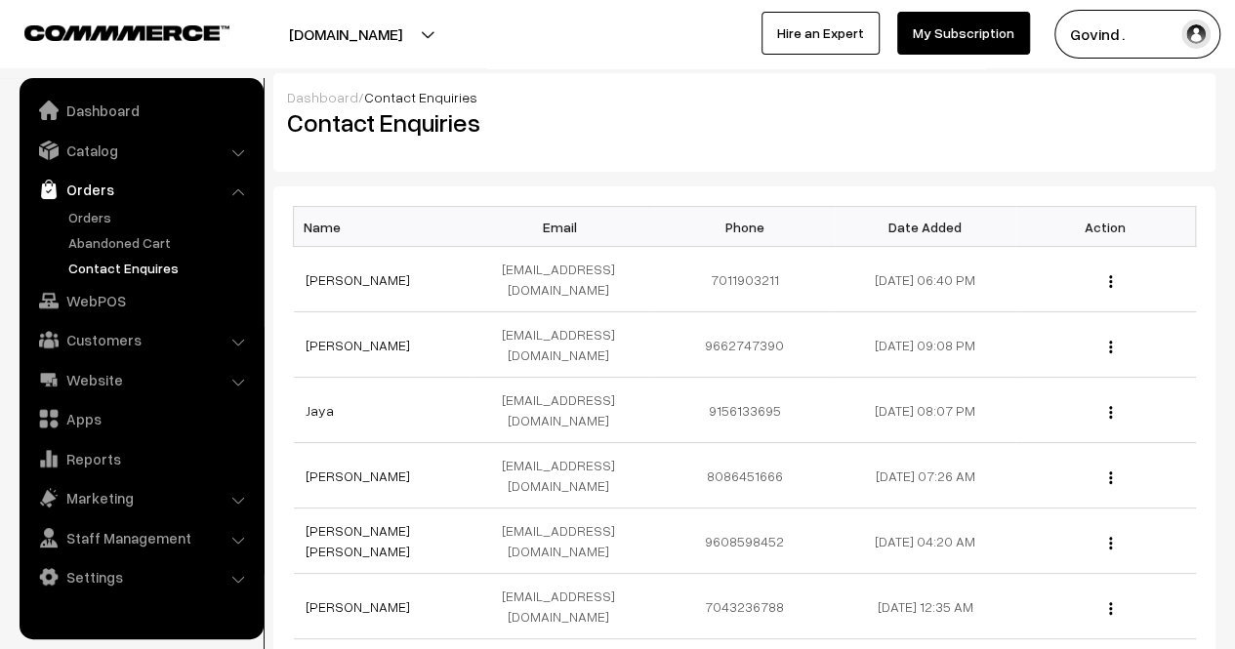
click at [147, 270] on link "Contact Enquires" at bounding box center [159, 268] width 193 height 21
click at [109, 153] on link "Catalog" at bounding box center [140, 150] width 232 height 35
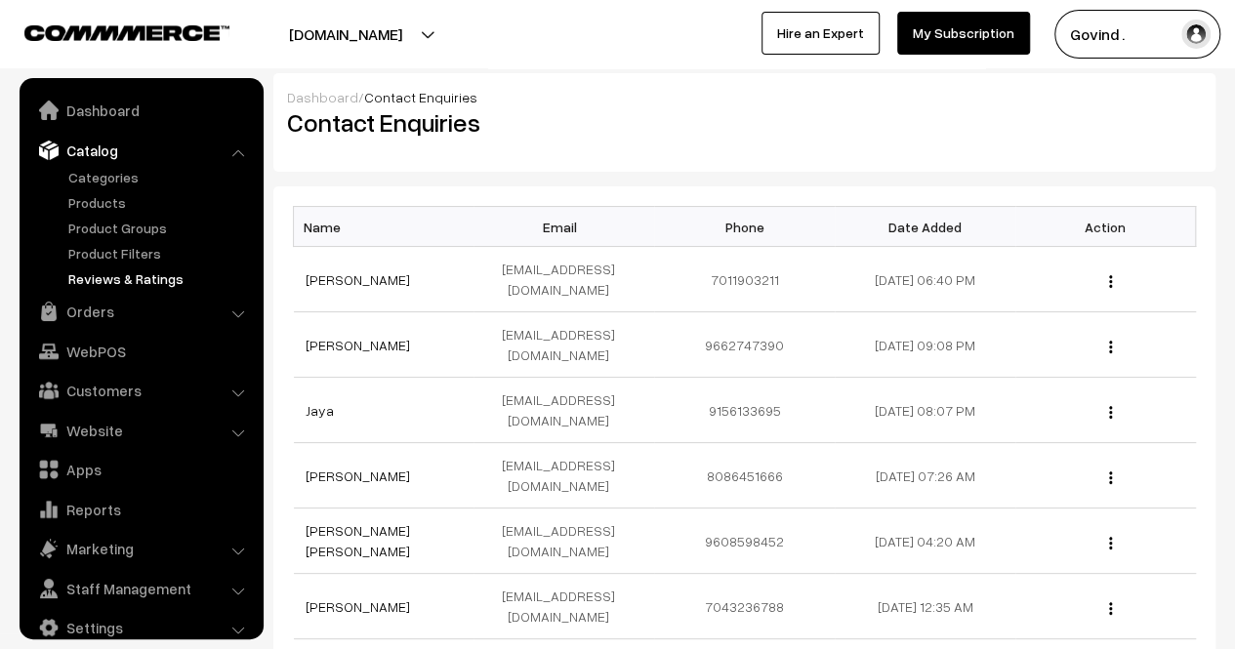
click at [111, 274] on link "Reviews & Ratings" at bounding box center [159, 279] width 193 height 21
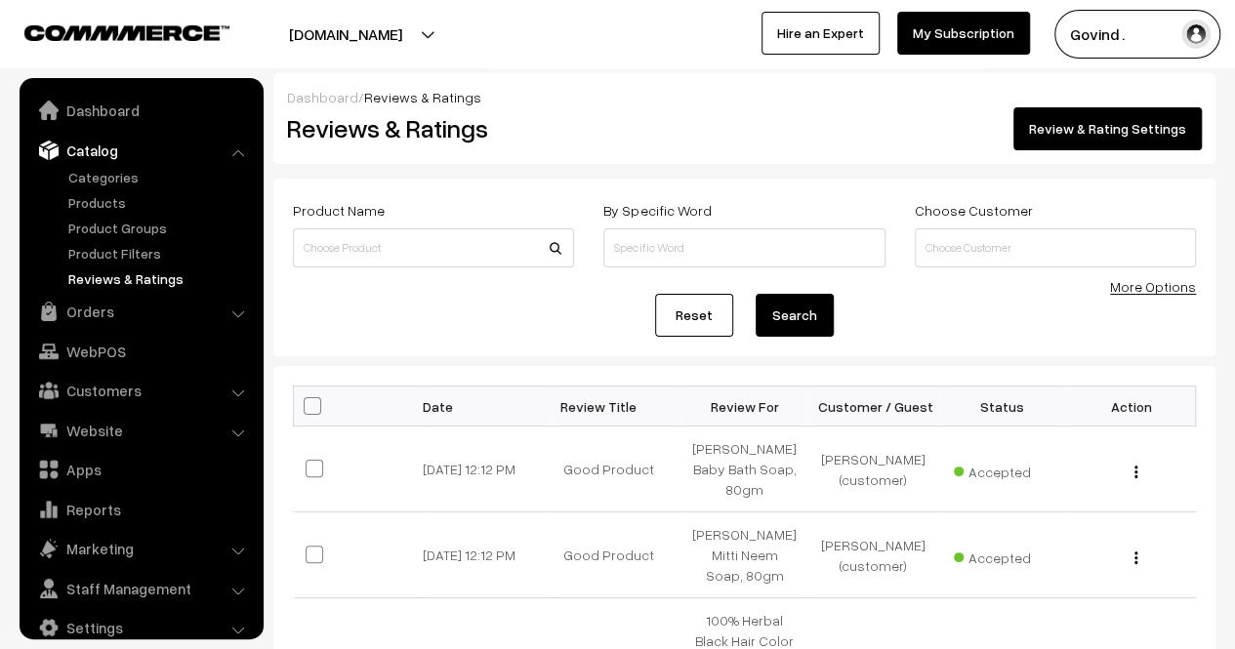
scroll to position [24, 0]
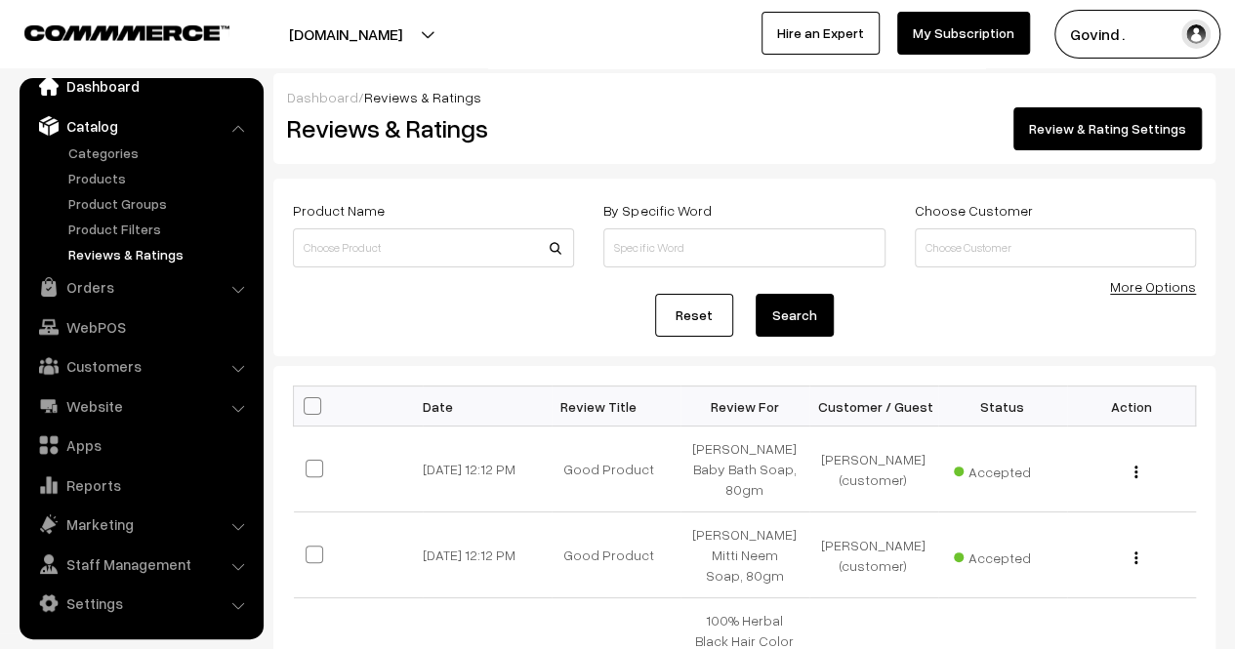
click at [99, 91] on link "Dashboard" at bounding box center [140, 85] width 232 height 35
